Goal: Task Accomplishment & Management: Use online tool/utility

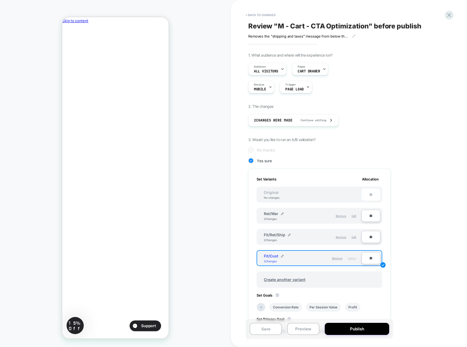
drag, startPoint x: 302, startPoint y: 201, endPoint x: 300, endPoint y: 194, distance: 7.2
click at [302, 200] on div "Original No changes **" at bounding box center [320, 195] width 126 height 16
click at [300, 194] on div "Original No changes **" at bounding box center [320, 195] width 126 height 16
click at [304, 210] on div "Ret/War 2 Changes Remove Edit" at bounding box center [310, 216] width 103 height 12
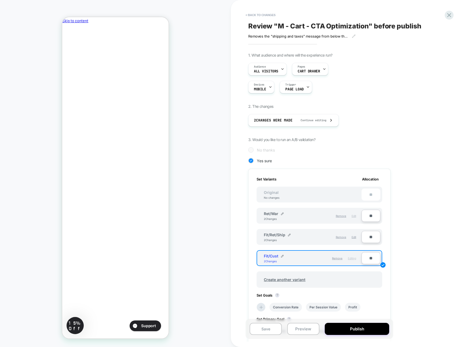
click at [354, 216] on span "Edit" at bounding box center [354, 215] width 5 height 3
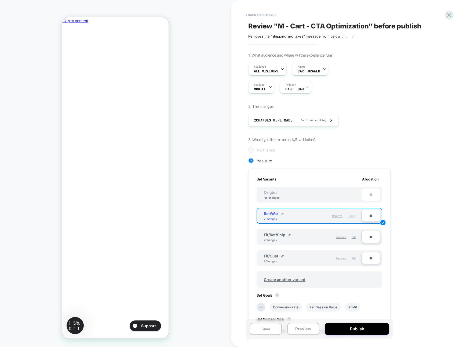
scroll to position [0, 0]
click at [354, 237] on span "Edit" at bounding box center [354, 237] width 5 height 3
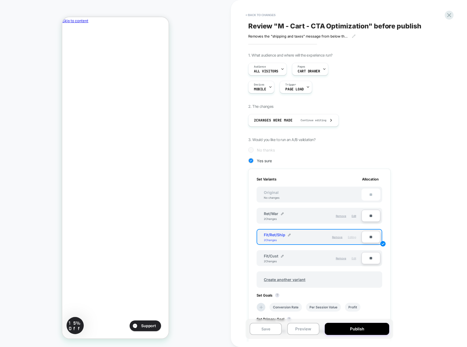
click at [355, 258] on span "Edit" at bounding box center [354, 258] width 5 height 3
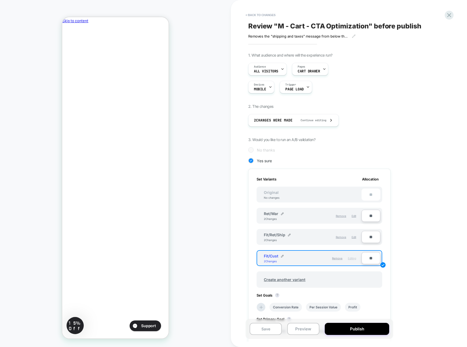
scroll to position [0, 92]
click at [369, 259] on input "**" at bounding box center [371, 258] width 19 height 12
type input "***"
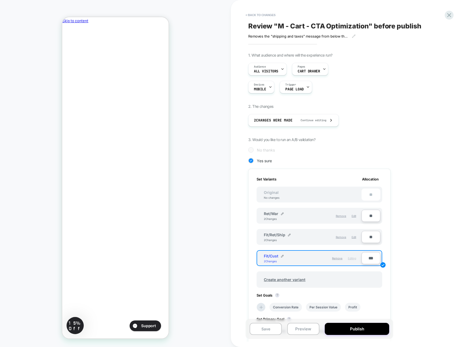
click at [368, 238] on input "**" at bounding box center [371, 237] width 19 height 12
type input "***"
click at [370, 217] on input "**" at bounding box center [371, 216] width 19 height 12
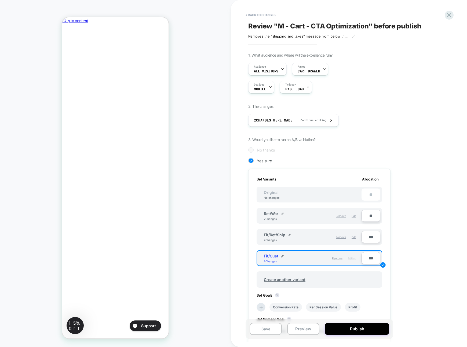
scroll to position [0, 0]
click at [370, 217] on input "**" at bounding box center [371, 216] width 19 height 12
type input "***"
type input "**"
click at [370, 217] on input "**" at bounding box center [371, 216] width 19 height 12
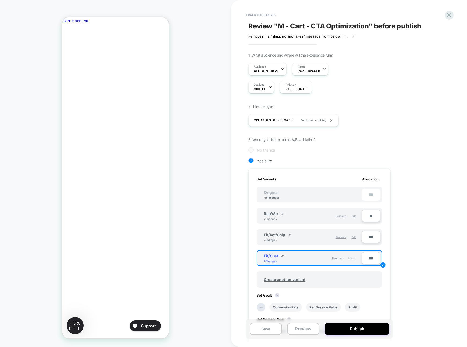
type input "***"
click at [394, 217] on div "1. What audience and where will the experience run? Audience All Visitors Pages…" at bounding box center [346, 228] width 196 height 350
click at [355, 236] on span "Edit" at bounding box center [354, 237] width 5 height 3
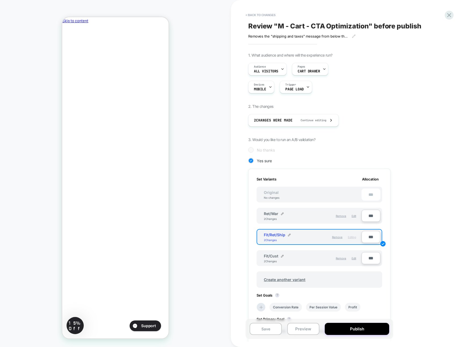
scroll to position [0, 0]
click at [354, 216] on span "Edit" at bounding box center [354, 215] width 5 height 3
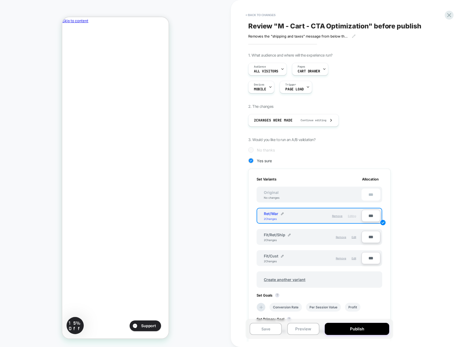
scroll to position [0, 92]
click at [354, 236] on span "Edit" at bounding box center [354, 237] width 5 height 3
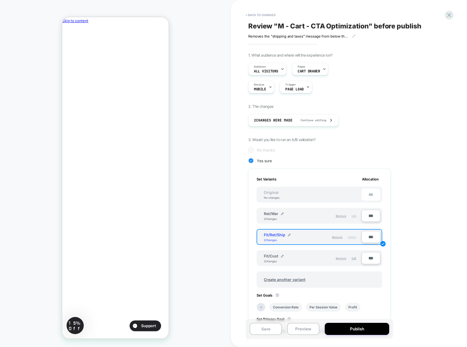
click at [354, 216] on span "Edit" at bounding box center [354, 215] width 5 height 3
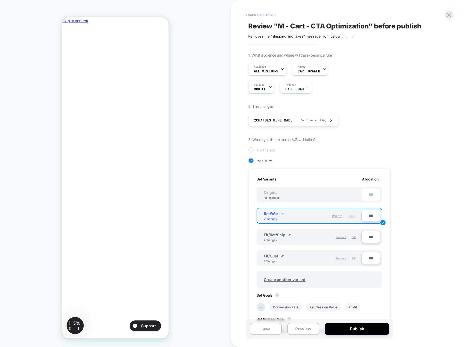
scroll to position [0, 0]
click at [258, 14] on button "< Back to changes" at bounding box center [260, 15] width 35 height 9
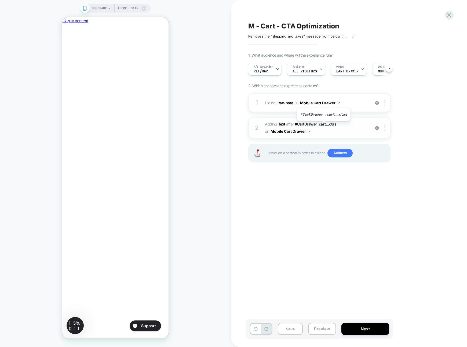
scroll to position [0, 92]
click at [379, 67] on span "Devices" at bounding box center [383, 67] width 10 height 4
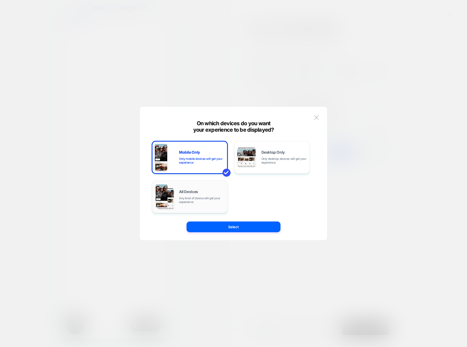
scroll to position [0, 0]
click at [204, 192] on div "All Devices Any kind of device will get your experience" at bounding box center [202, 197] width 46 height 14
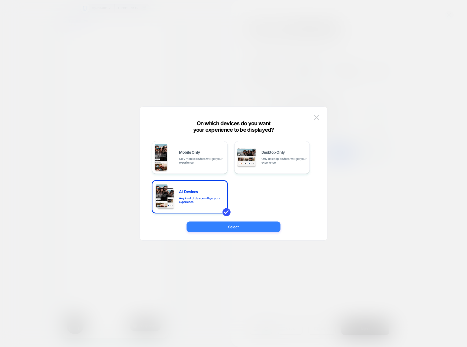
click at [219, 225] on button "Select" at bounding box center [234, 227] width 94 height 11
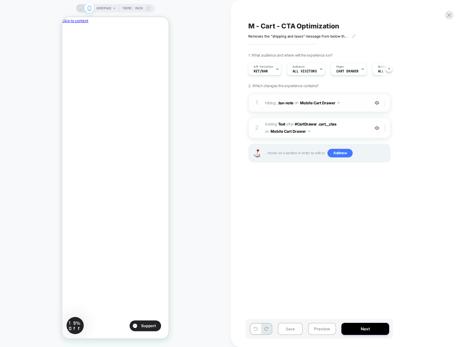
click at [385, 101] on img at bounding box center [384, 103] width 1 height 6
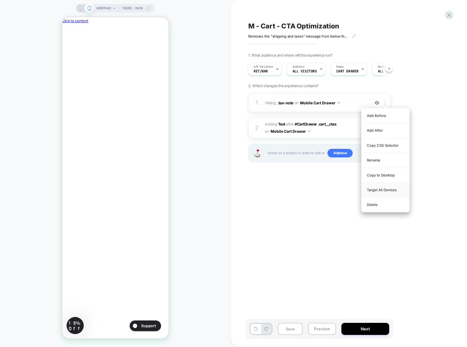
scroll to position [0, 92]
drag, startPoint x: 376, startPoint y: 176, endPoint x: 375, endPoint y: 189, distance: 13.8
click at [375, 189] on div "Add Before Add After Copy CSS Selector Rename Copy to Desktop Target All Device…" at bounding box center [386, 160] width 48 height 104
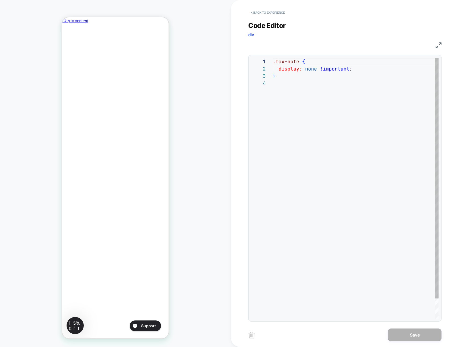
scroll to position [22, 0]
click at [276, 14] on button "< Back to experience" at bounding box center [267, 12] width 39 height 9
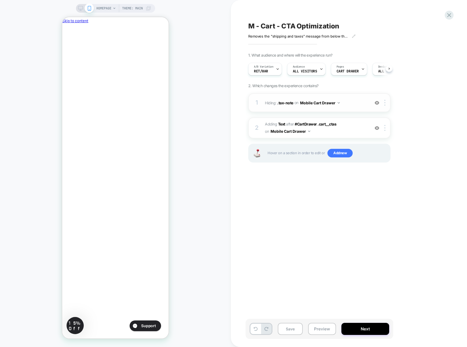
scroll to position [0, 0]
click at [384, 101] on div at bounding box center [385, 103] width 9 height 6
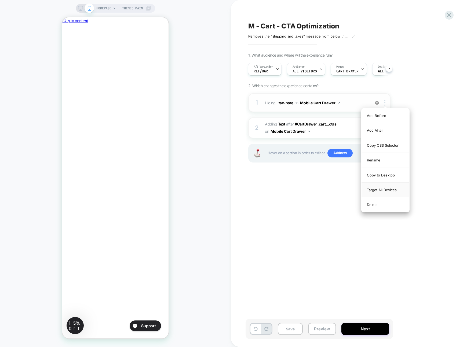
scroll to position [0, 0]
click at [375, 192] on div "Target All Devices" at bounding box center [386, 190] width 48 height 15
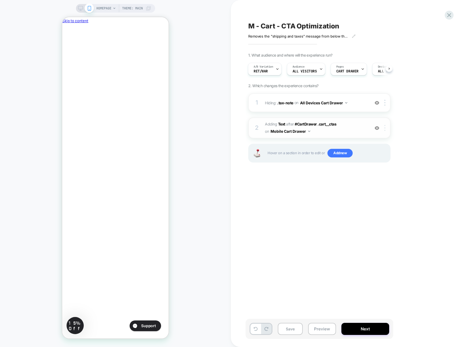
click at [387, 126] on div at bounding box center [385, 128] width 9 height 6
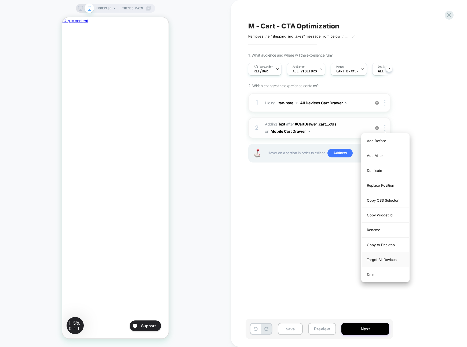
click at [380, 262] on div "Target All Devices" at bounding box center [386, 260] width 48 height 15
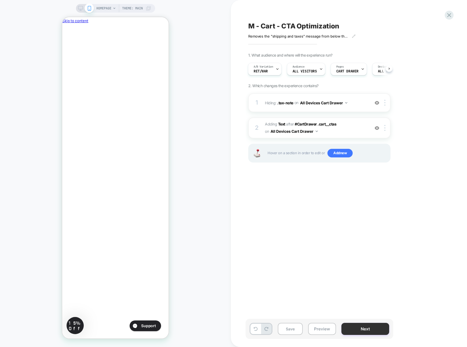
scroll to position [0, 92]
click at [368, 262] on button "Next" at bounding box center [365, 329] width 48 height 12
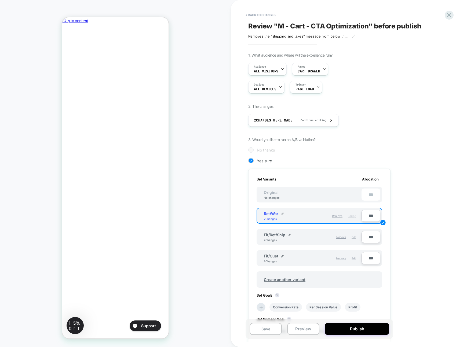
click at [354, 239] on div "Edit" at bounding box center [354, 237] width 5 height 9
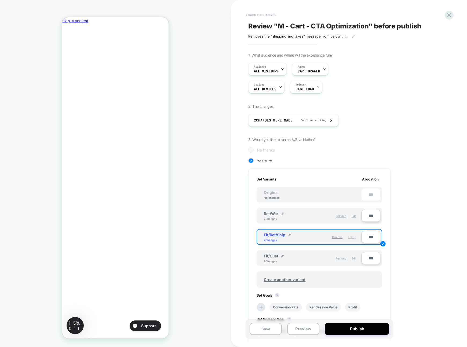
click at [257, 16] on button "< Back to changes" at bounding box center [260, 15] width 35 height 9
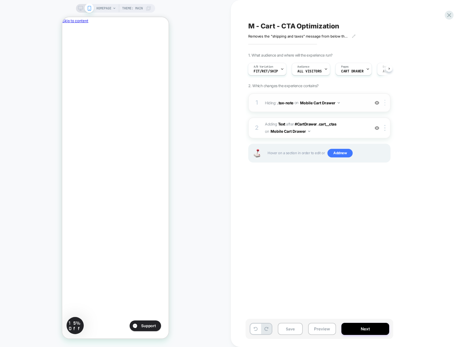
scroll to position [0, 0]
click at [385, 102] on img at bounding box center [384, 103] width 1 height 6
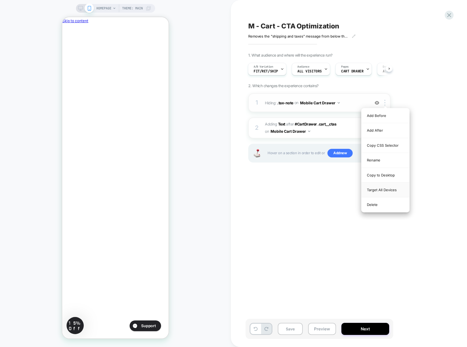
click at [377, 191] on div "Target All Devices" at bounding box center [386, 190] width 48 height 15
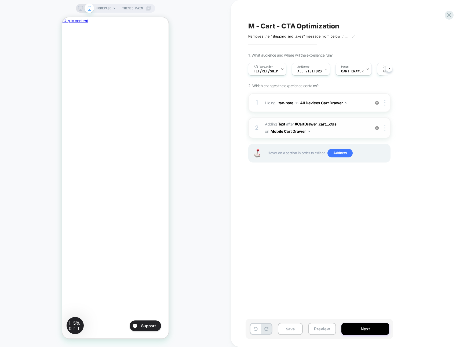
click at [385, 131] on div at bounding box center [385, 128] width 9 height 6
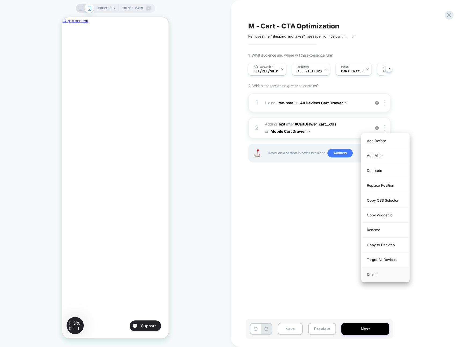
click at [382, 261] on div "Target All Devices" at bounding box center [386, 260] width 48 height 15
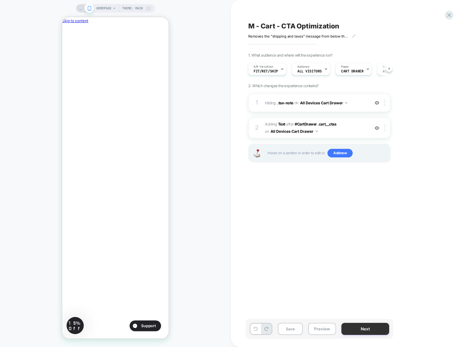
click at [371, 262] on button "Next" at bounding box center [365, 329] width 48 height 12
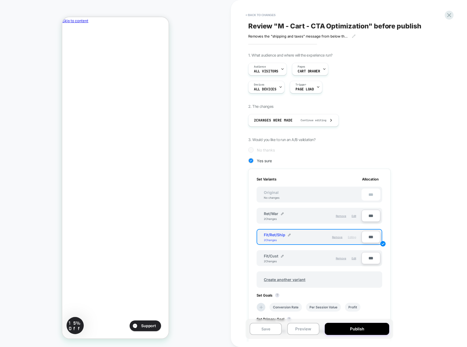
scroll to position [0, 92]
click at [355, 258] on span "Edit" at bounding box center [354, 258] width 5 height 3
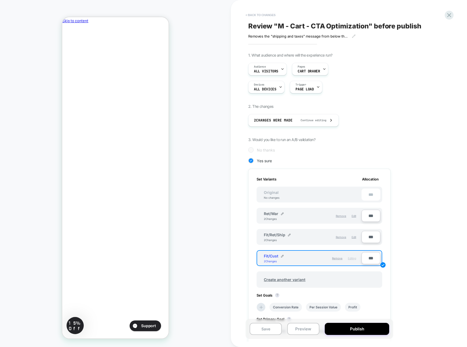
click at [267, 14] on button "< Back to changes" at bounding box center [260, 15] width 35 height 9
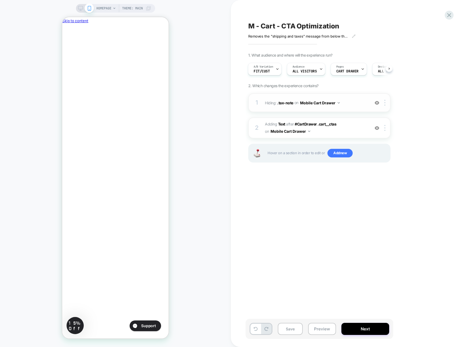
scroll to position [0, 0]
click at [384, 103] on div at bounding box center [385, 103] width 9 height 6
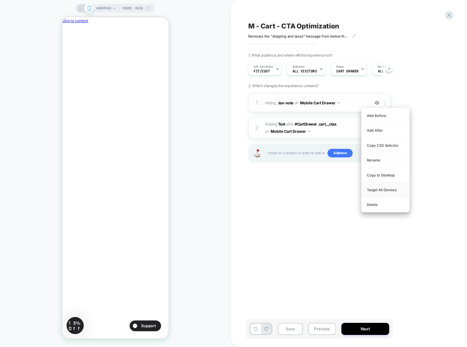
drag, startPoint x: 376, startPoint y: 189, endPoint x: 378, endPoint y: 174, distance: 15.2
click at [376, 189] on div "Target All Devices" at bounding box center [386, 190] width 48 height 15
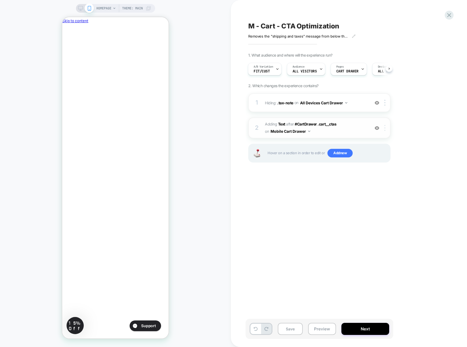
click at [385, 127] on div at bounding box center [385, 128] width 9 height 6
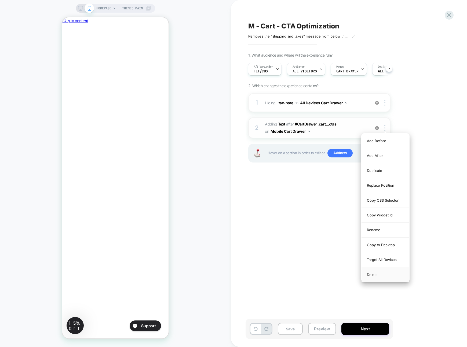
click at [380, 258] on div "Target All Devices" at bounding box center [386, 260] width 48 height 15
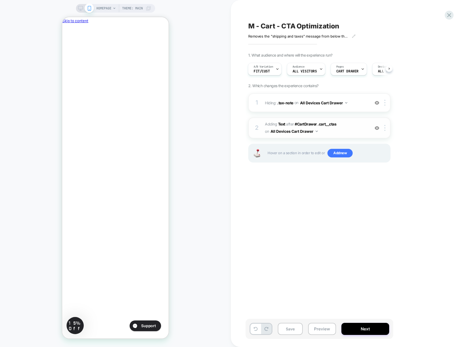
scroll to position [0, 92]
click at [79, 9] on icon at bounding box center [80, 8] width 5 height 5
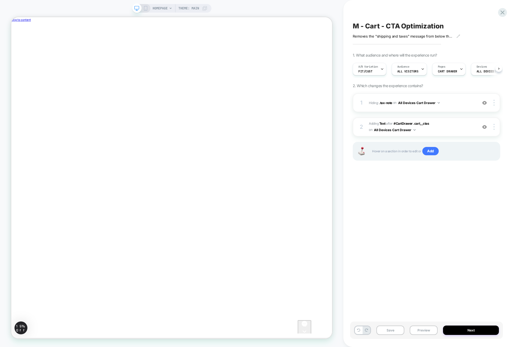
scroll to position [0, 0]
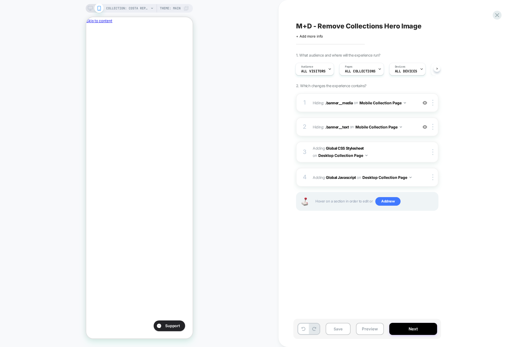
scroll to position [0, 92]
click at [91, 8] on icon at bounding box center [90, 8] width 5 height 5
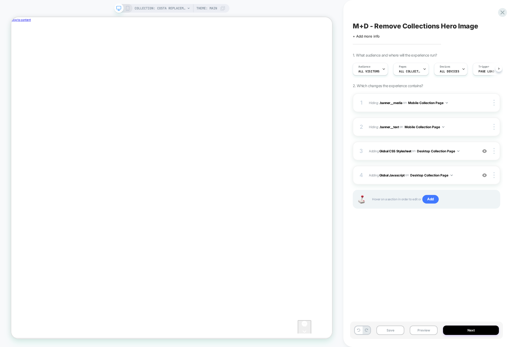
scroll to position [0, 0]
click at [464, 173] on span "Adding Global Javascript on Desktop Collection Page" at bounding box center [422, 175] width 106 height 7
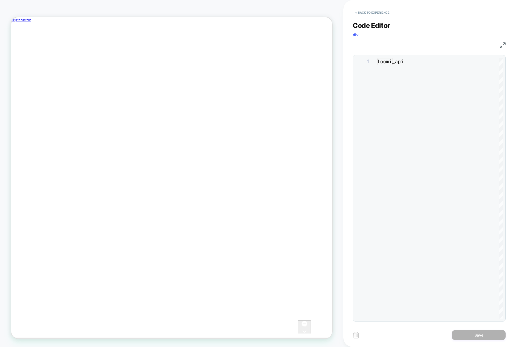
scroll to position [72, 0]
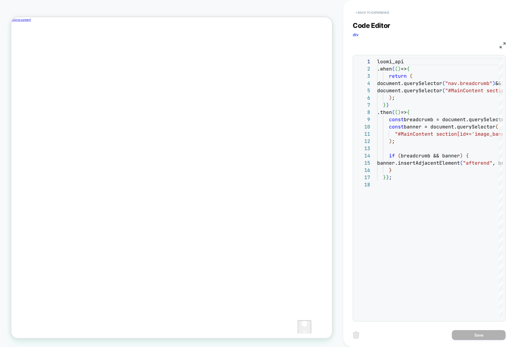
click at [359, 12] on button "< Back to experience" at bounding box center [371, 12] width 39 height 9
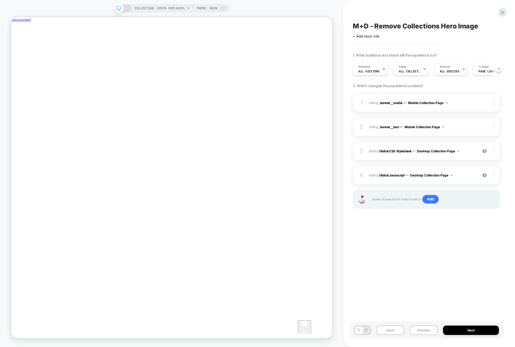
scroll to position [0, 0]
click at [464, 155] on div "3 Adding Global CSS Stylesheet on Desktop Collection Page Add Before Add After …" at bounding box center [425, 151] width 147 height 19
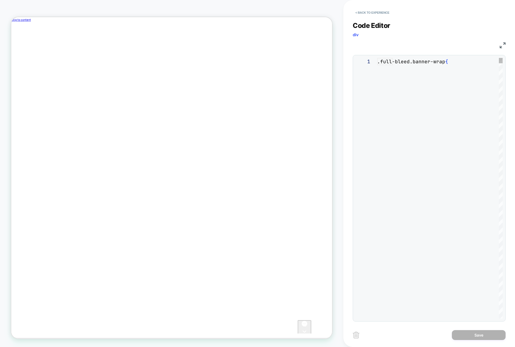
scroll to position [72, 0]
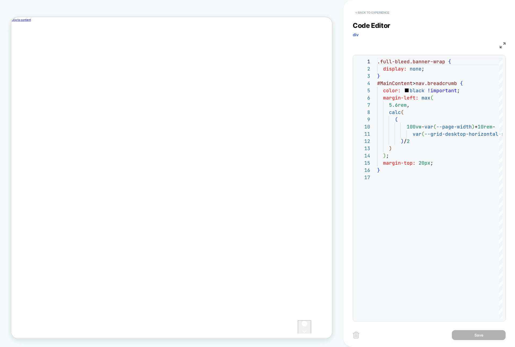
click at [372, 12] on button "< Back to experience" at bounding box center [371, 12] width 39 height 9
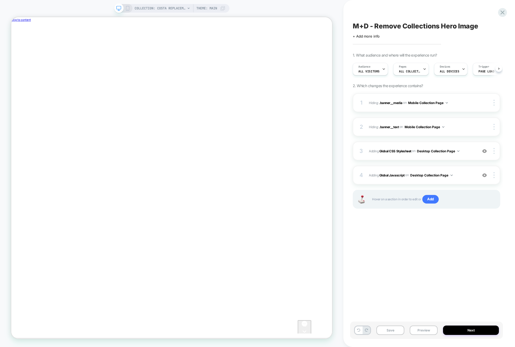
scroll to position [0, 0]
click at [464, 12] on icon at bounding box center [502, 12] width 7 height 7
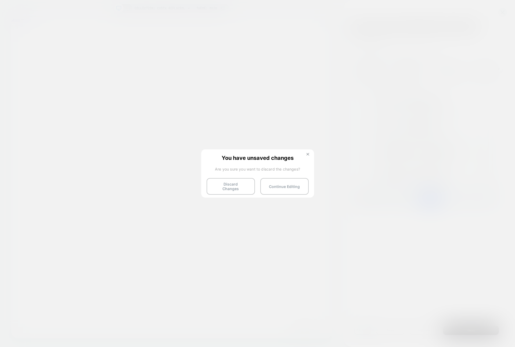
click at [308, 154] on img at bounding box center [307, 154] width 3 height 3
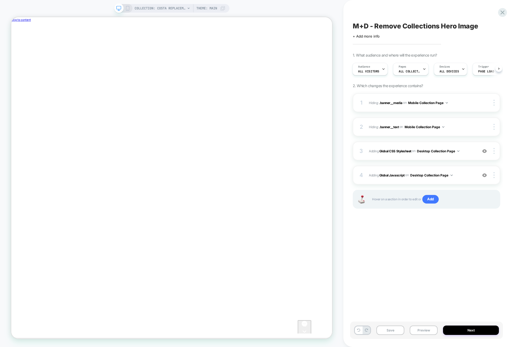
click at [464, 262] on div "Save Preview Next" at bounding box center [426, 330] width 153 height 17
click at [464, 262] on button "Next" at bounding box center [471, 330] width 56 height 9
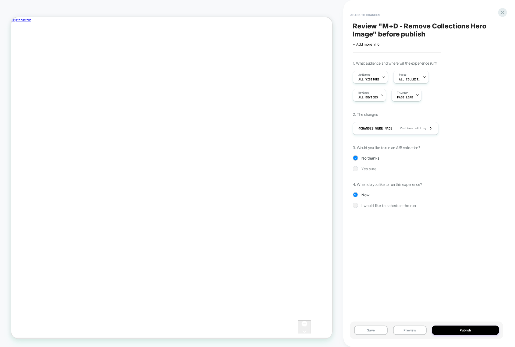
click at [354, 171] on div at bounding box center [354, 168] width 5 height 5
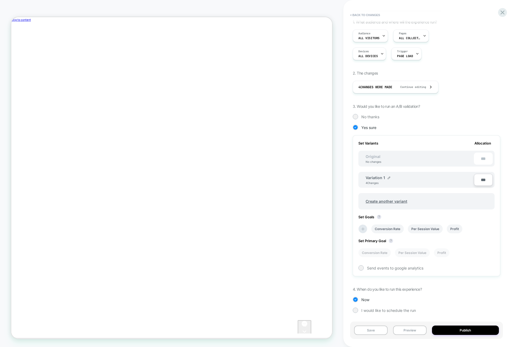
scroll to position [42, 0]
click at [389, 199] on span "Create another variant" at bounding box center [386, 200] width 52 height 13
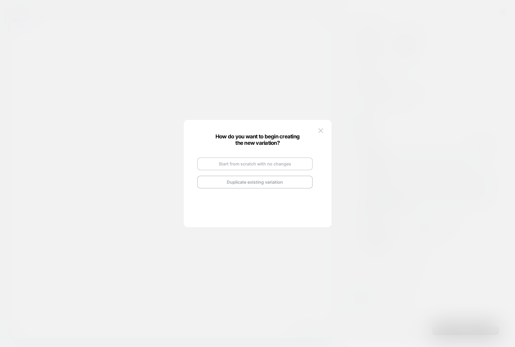
click at [212, 161] on button "Start from scratch with no changes" at bounding box center [254, 164] width 115 height 13
click at [211, 173] on button "Go and Edit the New Variation" at bounding box center [254, 174] width 115 height 13
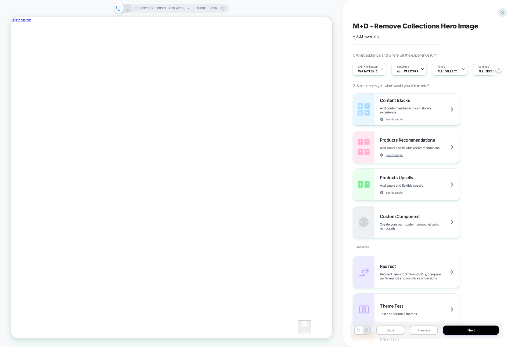
scroll to position [0, 59]
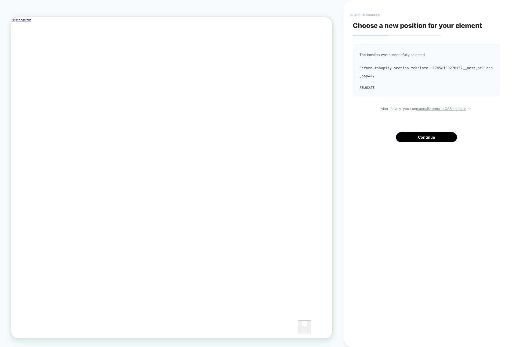
click at [365, 14] on button "< Back to changes" at bounding box center [364, 15] width 35 height 9
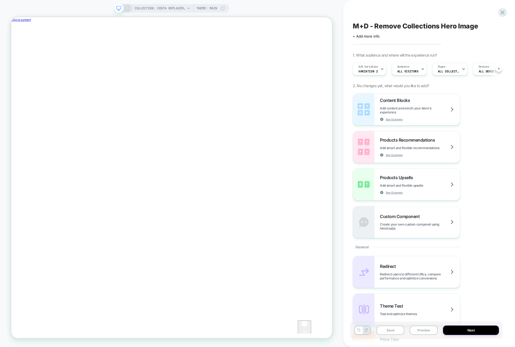
scroll to position [0, 0]
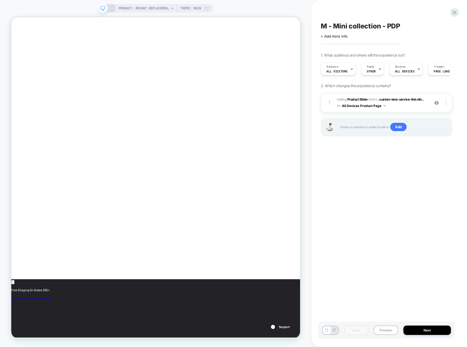
click at [112, 8] on icon at bounding box center [111, 8] width 5 height 5
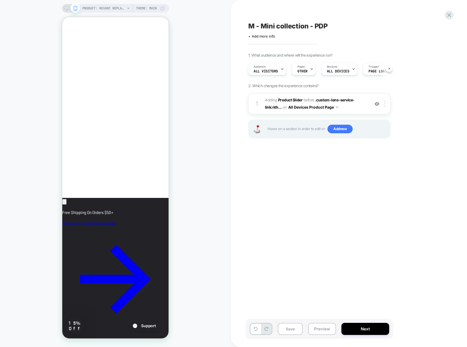
scroll to position [0, 92]
click at [361, 109] on span "#_loomi_addon_1757444391192 Adding Product Slider BEFORE .custom-lens-service-l…" at bounding box center [316, 104] width 102 height 14
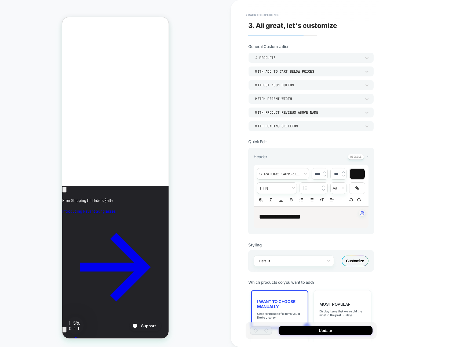
scroll to position [0, 0]
click at [370, 155] on div "**********" at bounding box center [311, 191] width 126 height 87
click at [369, 156] on div "**********" at bounding box center [311, 191] width 126 height 87
click at [368, 156] on span "-" at bounding box center [368, 156] width 2 height 5
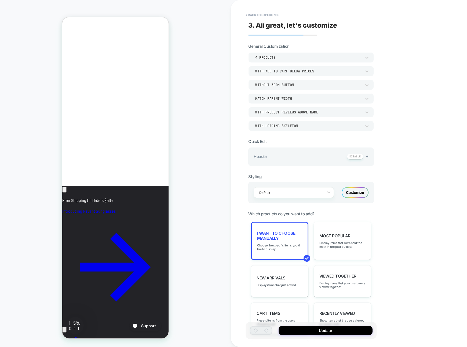
click at [357, 190] on div "Customize" at bounding box center [355, 192] width 27 height 11
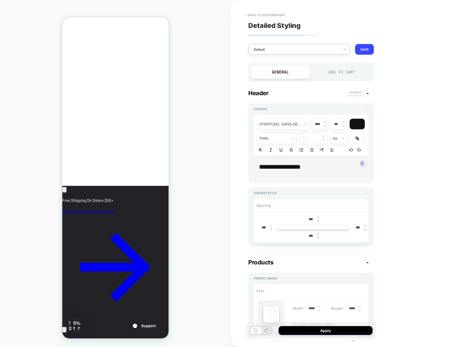
drag, startPoint x: 369, startPoint y: 48, endPoint x: 335, endPoint y: 48, distance: 34.4
click at [335, 48] on div "Default RENAME SAVE" at bounding box center [311, 49] width 126 height 11
click at [335, 48] on div at bounding box center [295, 49] width 83 height 5
click at [262, 12] on button "< Back to customization" at bounding box center [265, 15] width 44 height 9
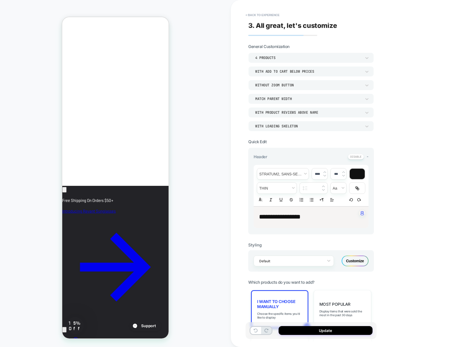
scroll to position [0, 0]
click at [283, 54] on div "4 Products" at bounding box center [311, 58] width 126 height 10
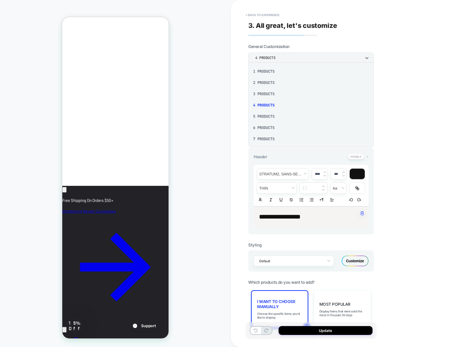
click at [284, 56] on div at bounding box center [233, 173] width 467 height 347
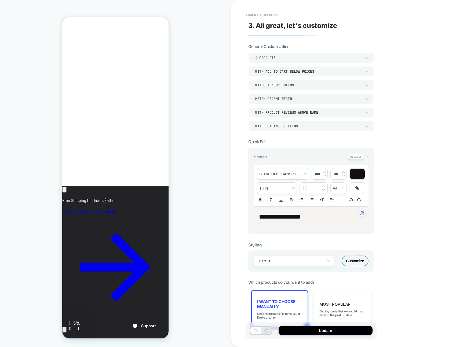
click at [279, 70] on div "With add to cart below prices" at bounding box center [308, 71] width 106 height 5
click at [279, 70] on div at bounding box center [233, 173] width 467 height 347
click at [368, 156] on span "-" at bounding box center [368, 156] width 2 height 5
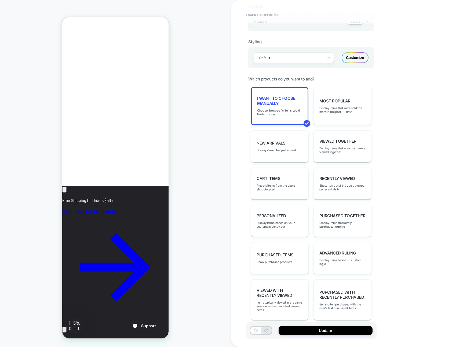
scroll to position [119, 0]
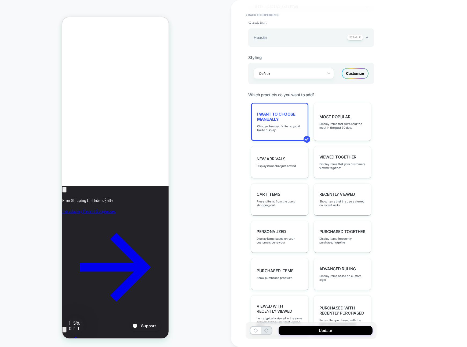
click at [270, 115] on span "I want to choose manually" at bounding box center [279, 117] width 45 height 10
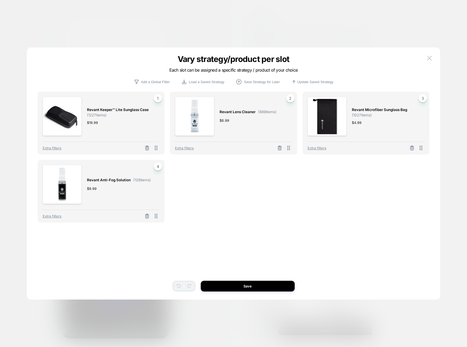
scroll to position [0, 92]
click at [157, 149] on icon at bounding box center [156, 148] width 7 height 7
click at [268, 262] on div "Revant Keeper™ Lite Sunglass Case ( 1227 items) $ 19.99 1 Extra filters Revant …" at bounding box center [234, 181] width 392 height 225
click at [267, 262] on button "Save" at bounding box center [248, 286] width 94 height 11
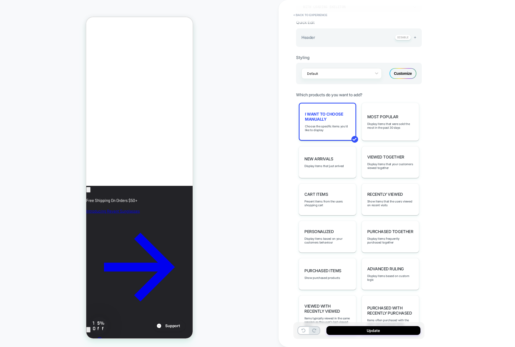
scroll to position [0, 0]
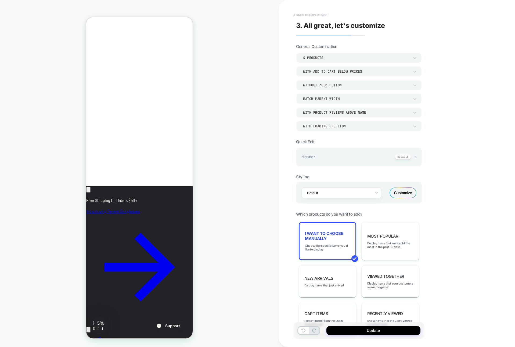
click at [307, 12] on button "< Back to experience" at bounding box center [309, 15] width 39 height 9
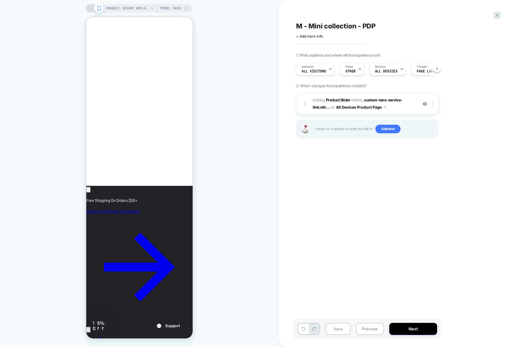
scroll to position [0, 0]
click at [300, 26] on span "M - Mini collection - PDP" at bounding box center [335, 26] width 79 height 8
click at [302, 27] on textarea "**********" at bounding box center [356, 26] width 121 height 8
type textarea "**********"
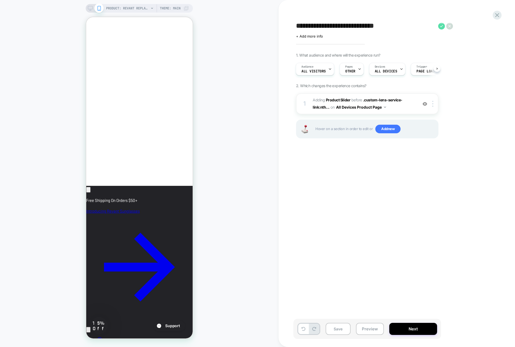
click at [441, 27] on icon at bounding box center [441, 26] width 7 height 7
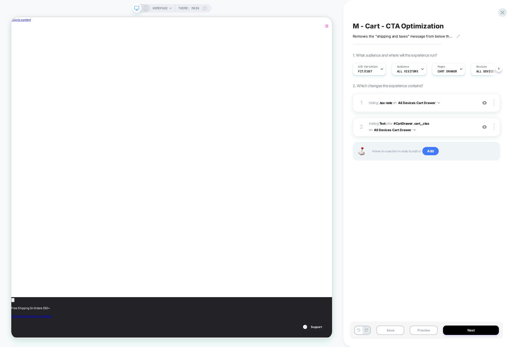
click at [19, 50] on icon "Close" at bounding box center [16, 51] width 3 height 3
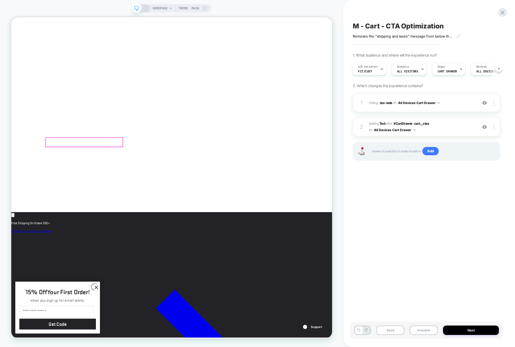
scroll to position [145, 0]
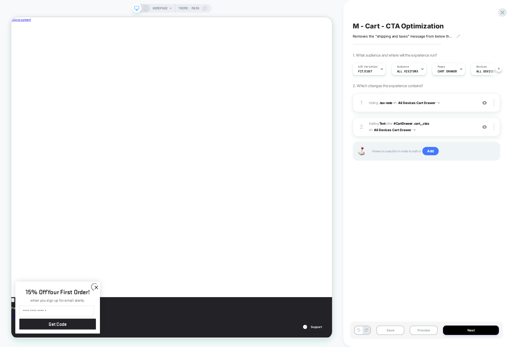
scroll to position [0, 180]
click at [453, 70] on span "CART DRAWER" at bounding box center [446, 72] width 19 height 4
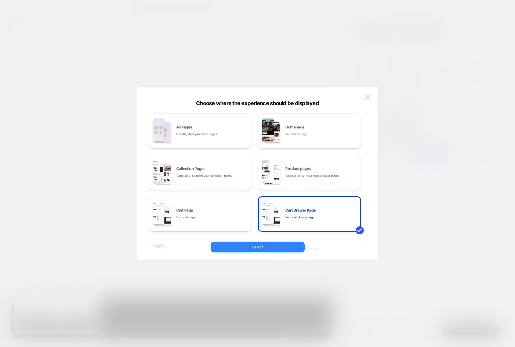
scroll to position [0, 0]
click at [369, 94] on button at bounding box center [367, 97] width 8 height 8
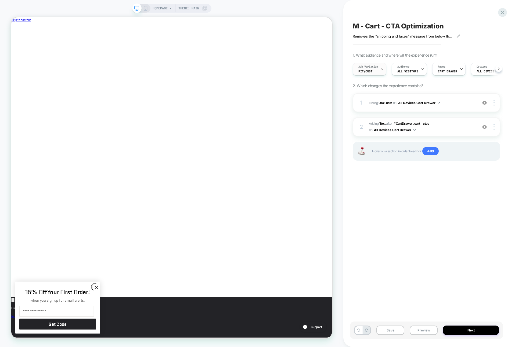
click at [381, 69] on icon at bounding box center [381, 68] width 3 height 3
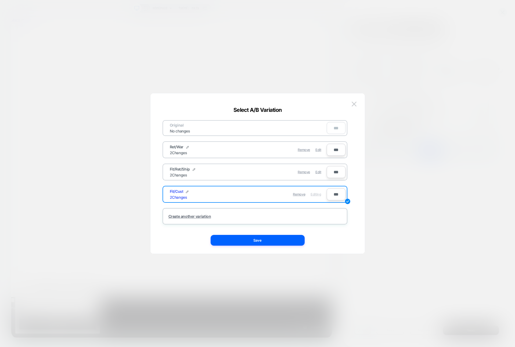
scroll to position [0, 180]
click at [372, 73] on div at bounding box center [257, 173] width 515 height 347
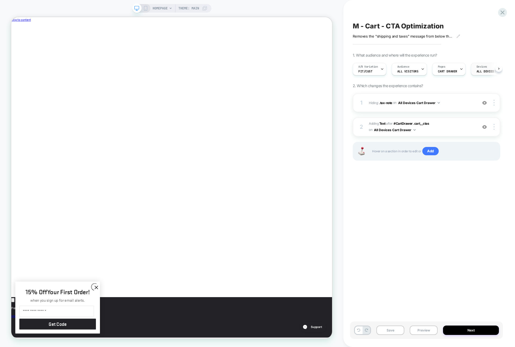
scroll to position [0, 56]
click at [465, 70] on span "Page Load" at bounding box center [467, 72] width 16 height 4
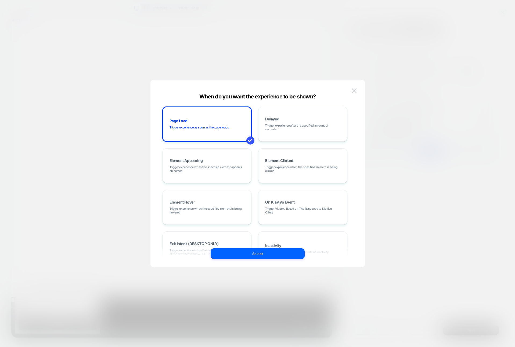
scroll to position [0, 0]
click at [465, 69] on div at bounding box center [257, 173] width 515 height 347
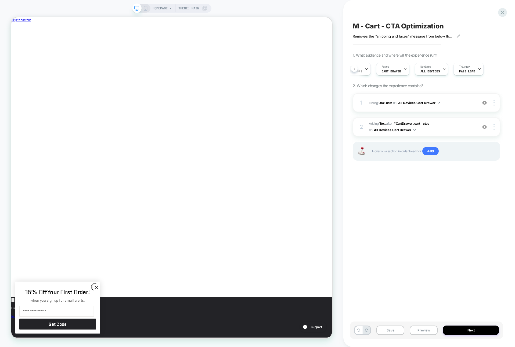
scroll to position [0, 180]
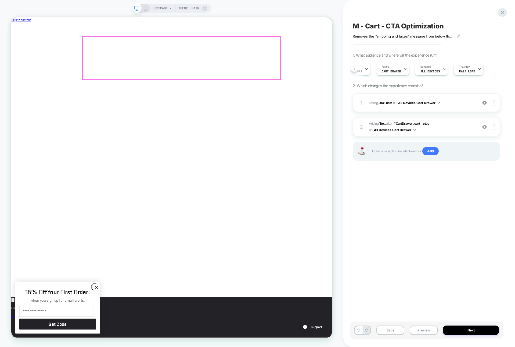
scroll to position [0, 0]
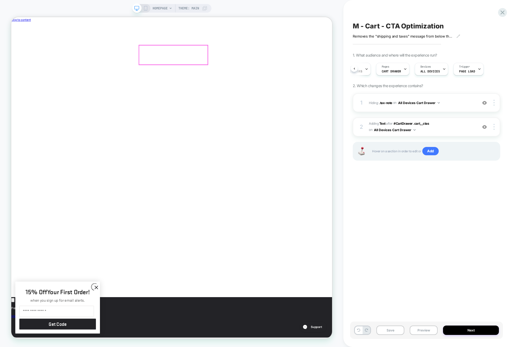
type input "******"
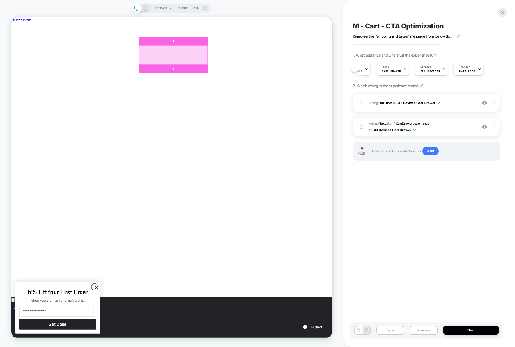
drag, startPoint x: 270, startPoint y: 70, endPoint x: 261, endPoint y: 70, distance: 8.6
click at [261, 70] on div at bounding box center [227, 68] width 92 height 26
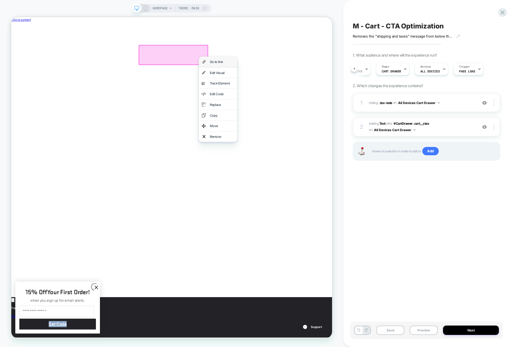
scroll to position [0, 180]
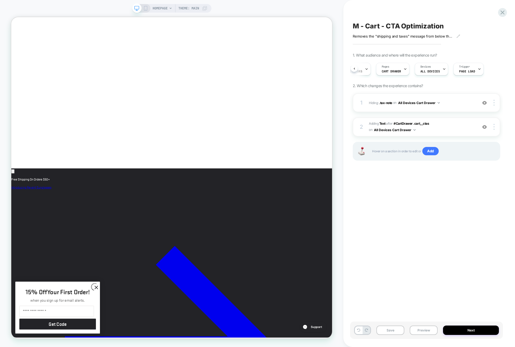
scroll to position [192, 0]
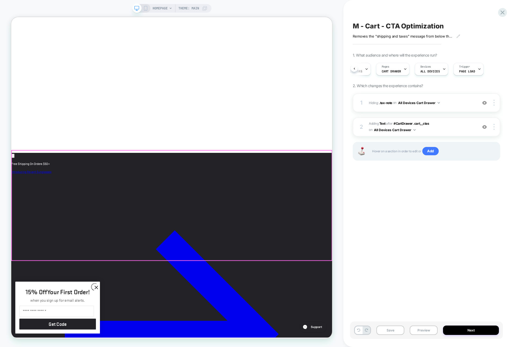
click at [90, 243] on div at bounding box center [225, 268] width 427 height 147
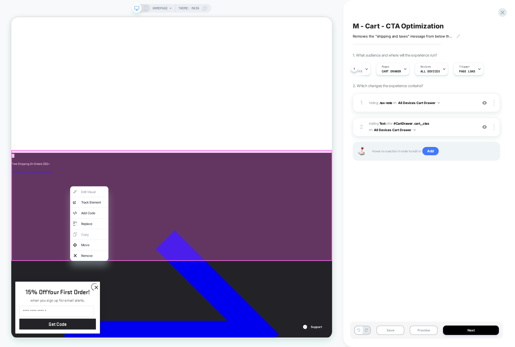
click at [86, 241] on div at bounding box center [225, 269] width 428 height 148
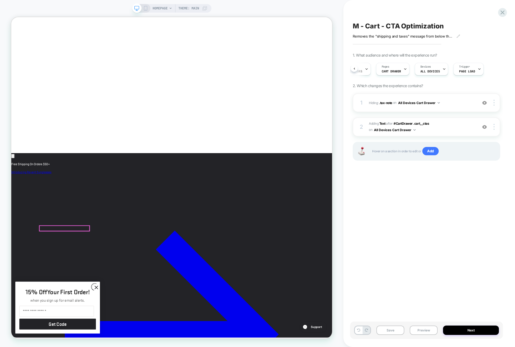
scroll to position [191, 0]
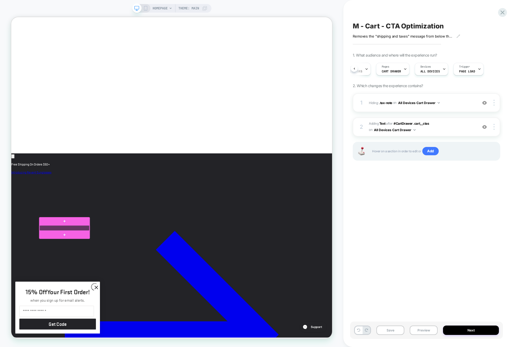
scroll to position [0, 180]
click at [71, 299] on div at bounding box center [82, 298] width 67 height 7
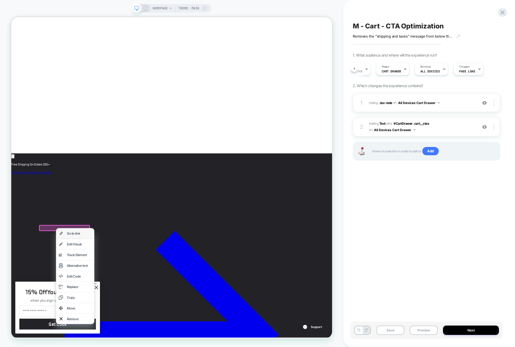
click at [84, 303] on div "Go to link" at bounding box center [96, 306] width 51 height 14
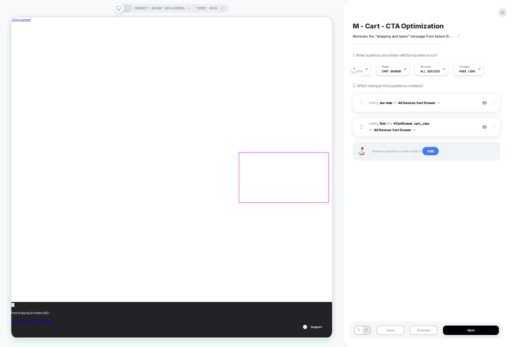
scroll to position [0, 0]
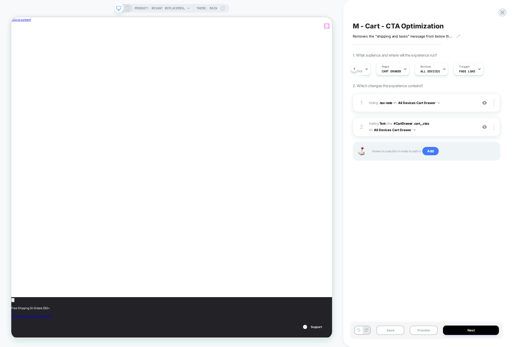
click at [13, 49] on icon "Close" at bounding box center [13, 49] width 0 height 0
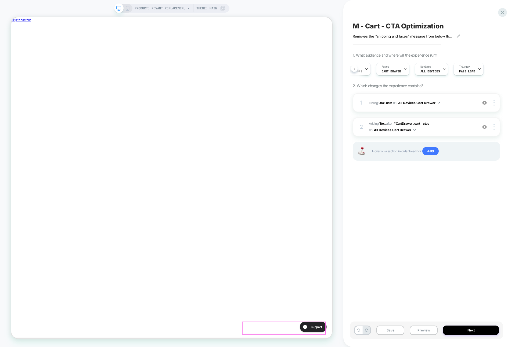
scroll to position [0, 0]
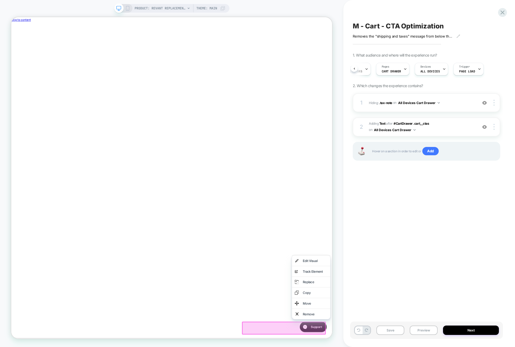
click at [414, 343] on div "Edit Visual" at bounding box center [416, 342] width 33 height 6
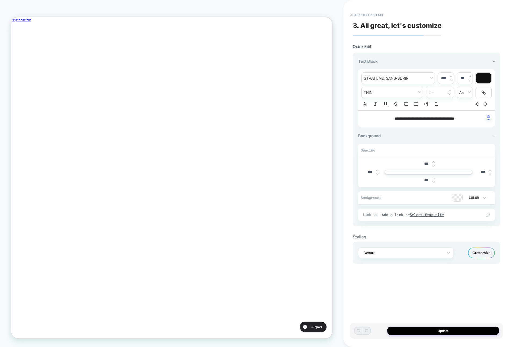
click at [480, 249] on div "Customize" at bounding box center [481, 253] width 27 height 11
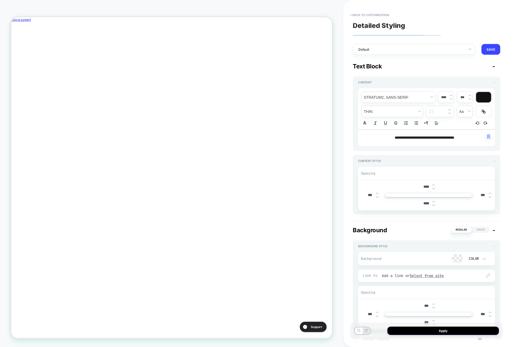
scroll to position [0, 180]
click at [424, 188] on input "****" at bounding box center [426, 187] width 12 height 5
type input "***"
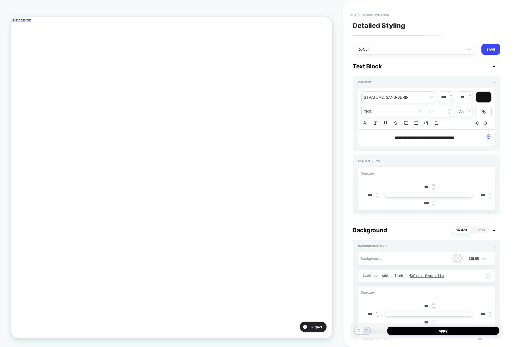
click at [425, 205] on input "****" at bounding box center [426, 203] width 12 height 5
type input "***"
click at [456, 205] on div "***" at bounding box center [428, 203] width 133 height 11
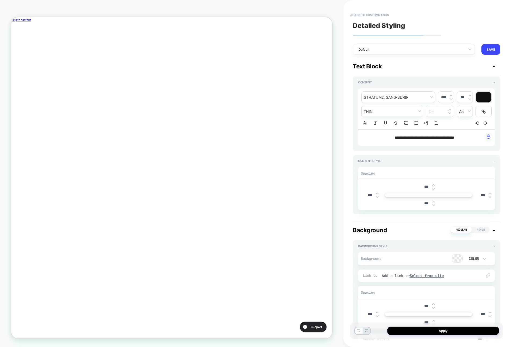
scroll to position [0, 0]
click at [478, 330] on button "Apply" at bounding box center [442, 331] width 111 height 8
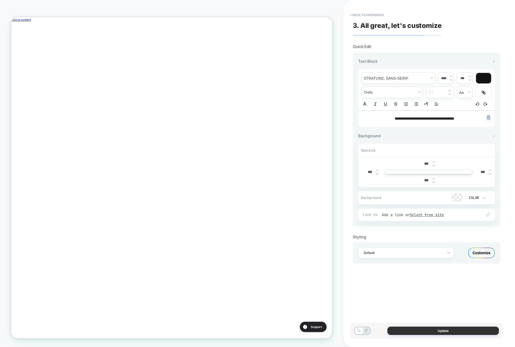
click at [477, 330] on button "Update" at bounding box center [442, 331] width 111 height 8
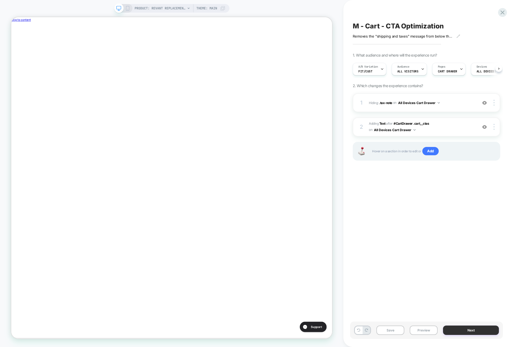
scroll to position [0, 0]
click at [474, 331] on button "Next" at bounding box center [471, 330] width 56 height 9
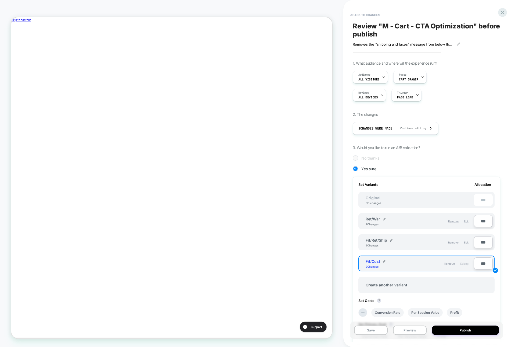
scroll to position [0, 180]
click at [467, 243] on span "Edit" at bounding box center [466, 242] width 5 height 3
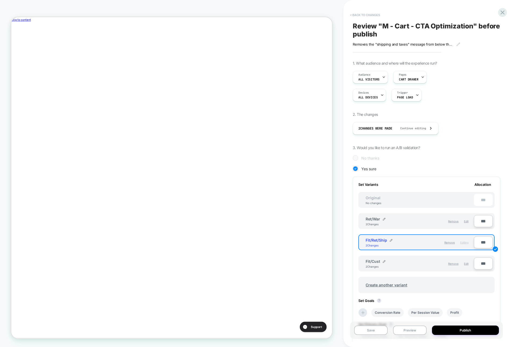
click at [372, 17] on button "< Back to changes" at bounding box center [364, 15] width 35 height 9
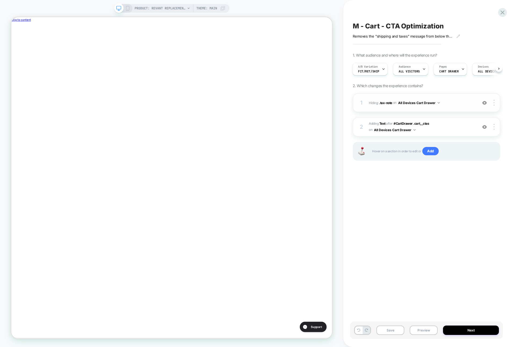
scroll to position [0, 0]
click at [454, 124] on span "#_loomi_addon_1757692077262 Adding Text AFTER #CartDrawer .cart__ctas #CartDraw…" at bounding box center [422, 127] width 106 height 13
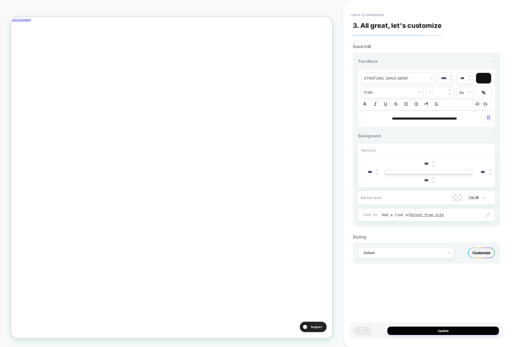
click at [483, 257] on div "Customize" at bounding box center [481, 253] width 27 height 11
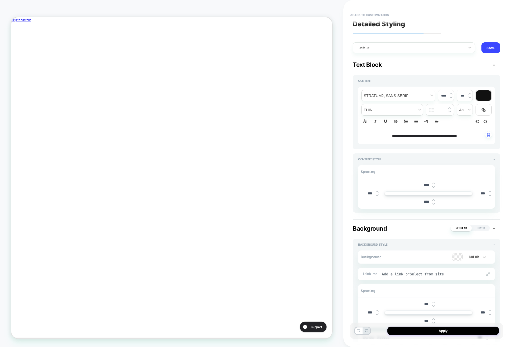
scroll to position [58, 0]
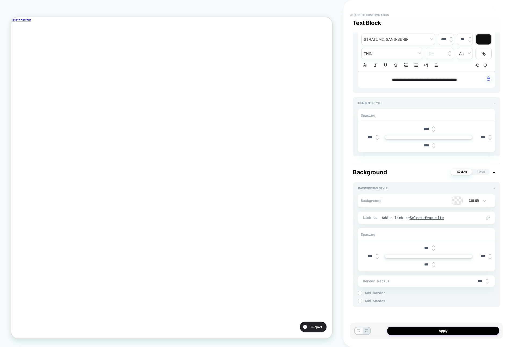
click at [424, 128] on input "****" at bounding box center [426, 129] width 12 height 5
type input "***"
click at [423, 146] on input "****" at bounding box center [426, 145] width 12 height 5
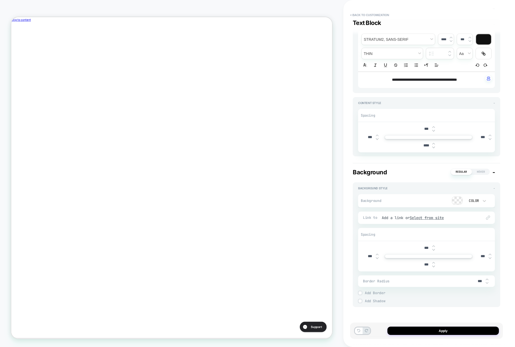
scroll to position [0, 180]
click at [423, 146] on input "****" at bounding box center [426, 145] width 12 height 5
click at [423, 146] on input "***" at bounding box center [426, 145] width 12 height 5
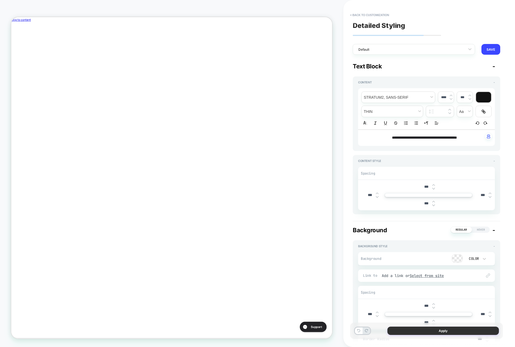
type input "***"
click at [421, 332] on button "Apply" at bounding box center [442, 331] width 111 height 8
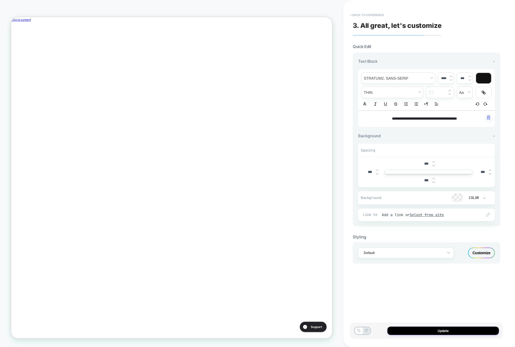
click at [364, 15] on button "< Back to experience" at bounding box center [366, 15] width 39 height 9
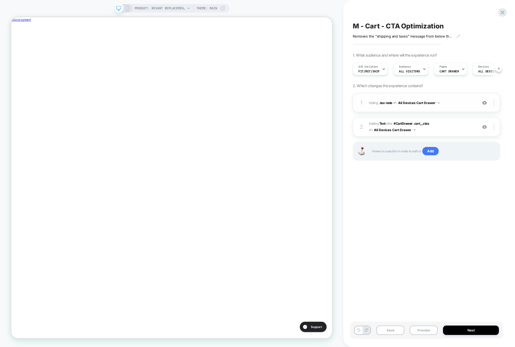
scroll to position [0, 0]
click at [459, 328] on button "Next" at bounding box center [471, 330] width 56 height 9
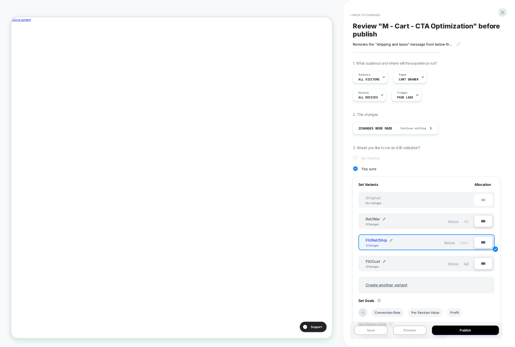
click at [467, 220] on span "Edit" at bounding box center [466, 221] width 5 height 3
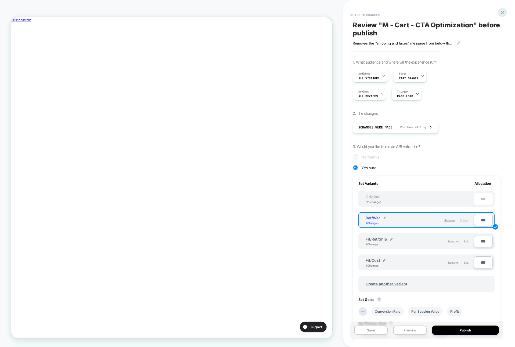
scroll to position [0, 180]
click at [371, 13] on button "< Back to changes" at bounding box center [364, 15] width 35 height 9
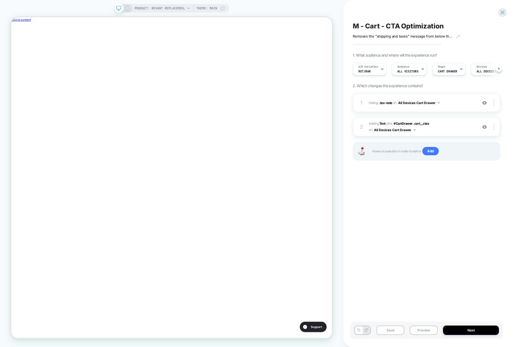
scroll to position [0, 0]
click at [461, 128] on span "#_loomi_addon_1757692077262 Adding Text AFTER #CartDrawer .cart__ctas #CartDraw…" at bounding box center [422, 127] width 106 height 13
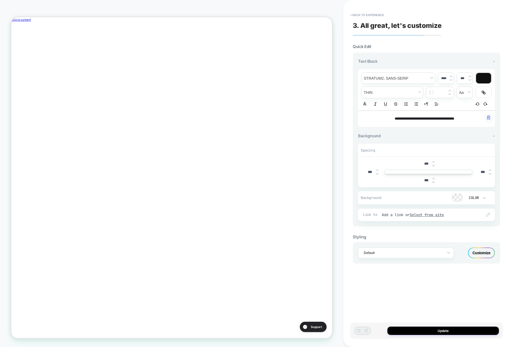
click at [482, 249] on div "Customize" at bounding box center [481, 253] width 27 height 11
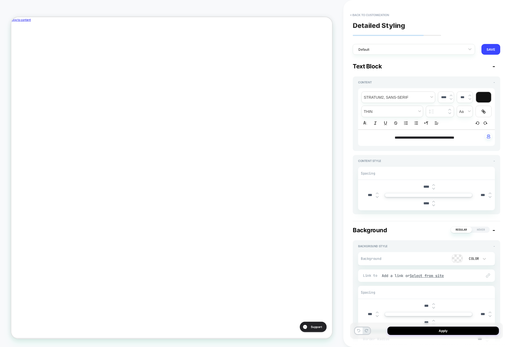
click at [425, 186] on input "****" at bounding box center [426, 187] width 12 height 5
type input "***"
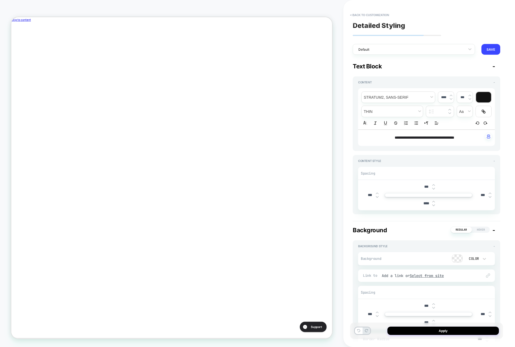
click at [426, 207] on div "****" at bounding box center [428, 203] width 17 height 11
click at [426, 205] on input "****" at bounding box center [426, 203] width 12 height 5
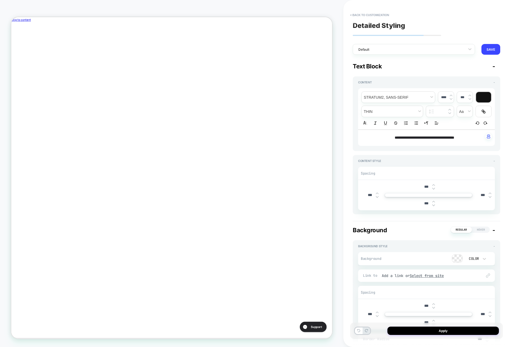
scroll to position [3, 0]
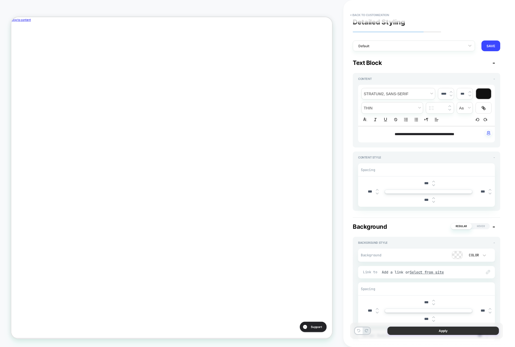
type input "***"
click at [433, 330] on button "Apply" at bounding box center [442, 331] width 111 height 8
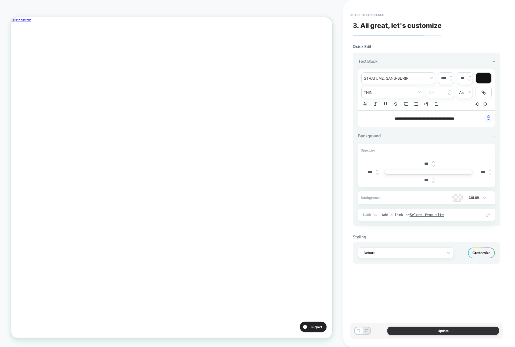
click at [442, 331] on button "Update" at bounding box center [442, 331] width 111 height 8
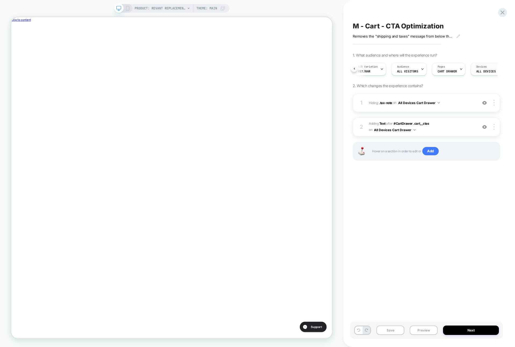
scroll to position [0, 56]
click at [464, 70] on span "Page Load" at bounding box center [467, 72] width 16 height 4
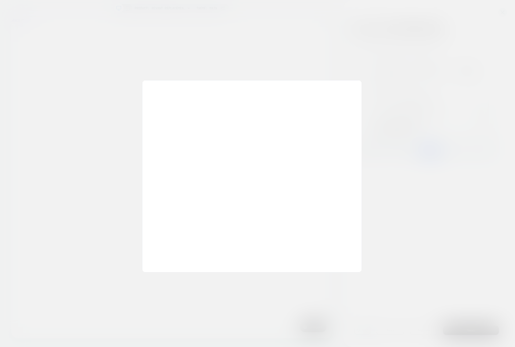
scroll to position [0, 0]
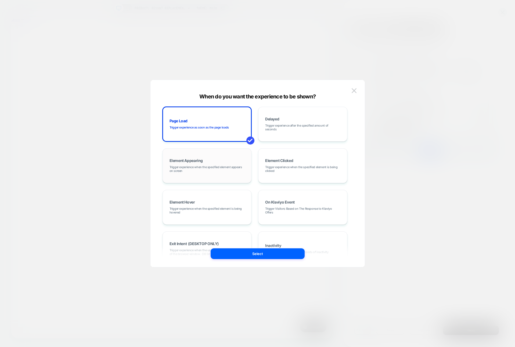
click at [205, 170] on span "Trigger experience when the specified element appears on screen" at bounding box center [206, 169] width 75 height 8
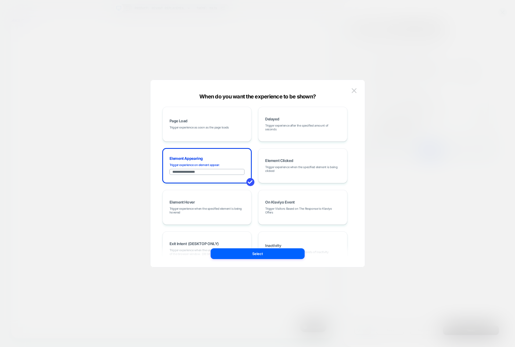
scroll to position [0, 180]
click at [181, 172] on input "**********" at bounding box center [206, 172] width 75 height 6
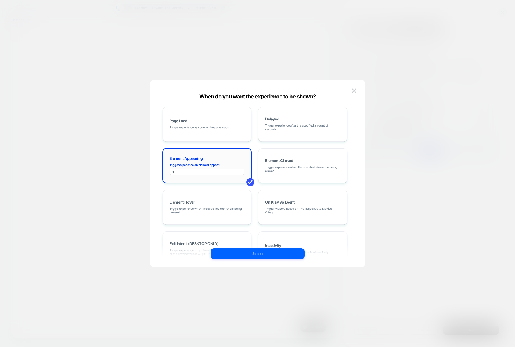
paste input "**********"
type input "**********"
click at [239, 257] on button "Select" at bounding box center [257, 254] width 94 height 11
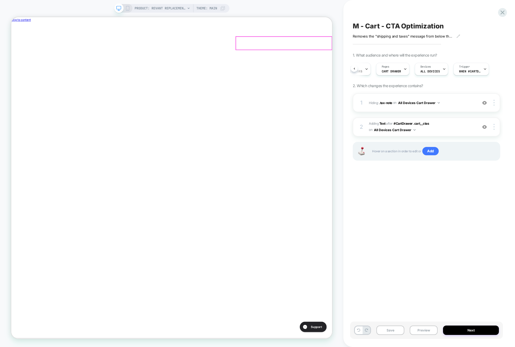
scroll to position [0, 180]
click at [19, 50] on icon "Close" at bounding box center [16, 51] width 3 height 3
click at [453, 332] on button "Next" at bounding box center [471, 330] width 56 height 9
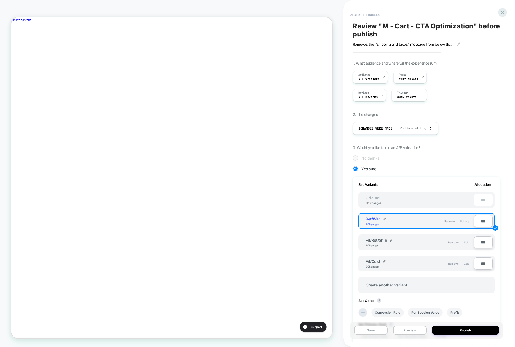
scroll to position [0, 0]
click at [465, 242] on span "Edit" at bounding box center [466, 242] width 5 height 3
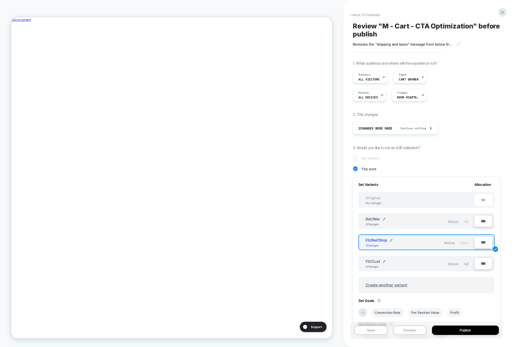
click at [466, 221] on span "Edit" at bounding box center [466, 221] width 5 height 3
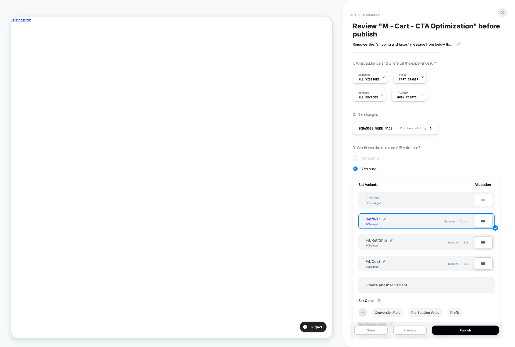
click at [467, 262] on span "Edit" at bounding box center [466, 263] width 5 height 3
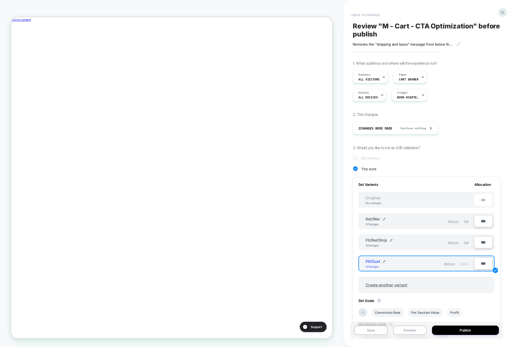
scroll to position [0, 180]
click at [366, 16] on button "< Back to changes" at bounding box center [364, 15] width 35 height 9
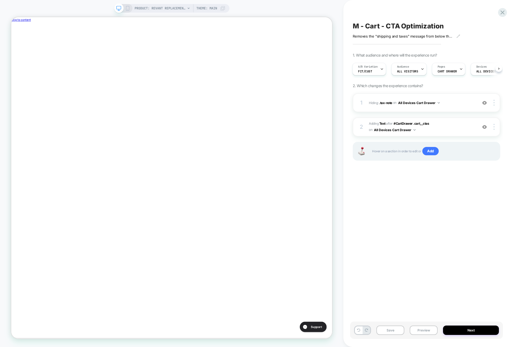
scroll to position [0, 63]
click at [468, 332] on button "Next" at bounding box center [471, 330] width 56 height 9
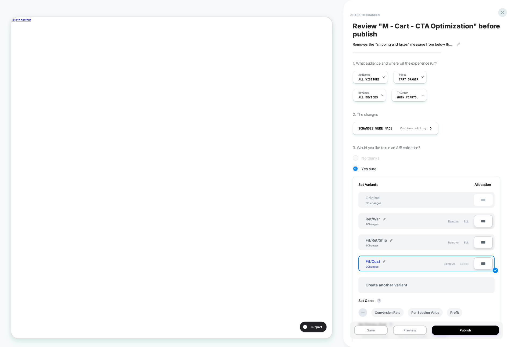
scroll to position [0, 0]
click at [402, 334] on button "Preview" at bounding box center [410, 330] width 34 height 9
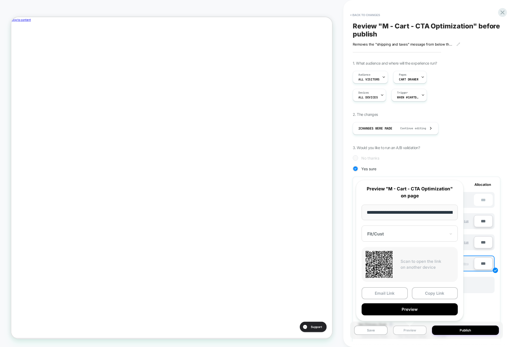
scroll to position [0, 120]
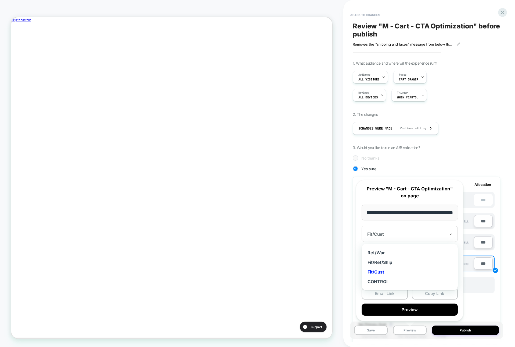
click at [400, 239] on div "Fit/Cust" at bounding box center [409, 234] width 96 height 16
click at [379, 272] on div "Fit/Cust" at bounding box center [409, 272] width 91 height 10
click at [417, 292] on button "Copy Link" at bounding box center [435, 294] width 46 height 12
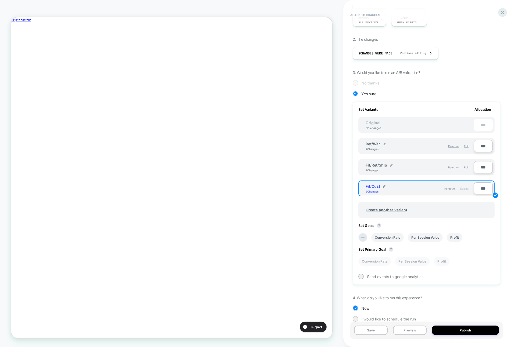
scroll to position [0, 0]
click at [362, 238] on icon at bounding box center [362, 237] width 5 height 5
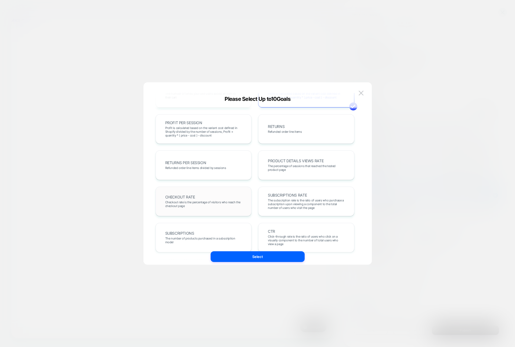
scroll to position [145, 0]
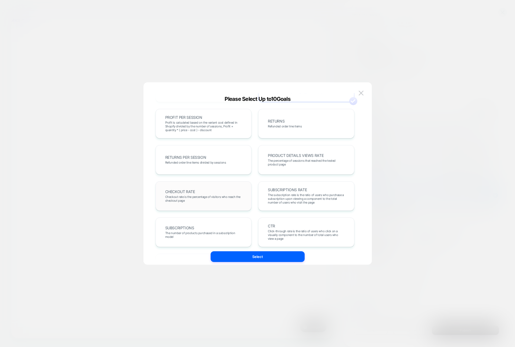
click at [204, 195] on span "Checkout rate is the percentage of visitors who reach the checkout page" at bounding box center [203, 199] width 77 height 8
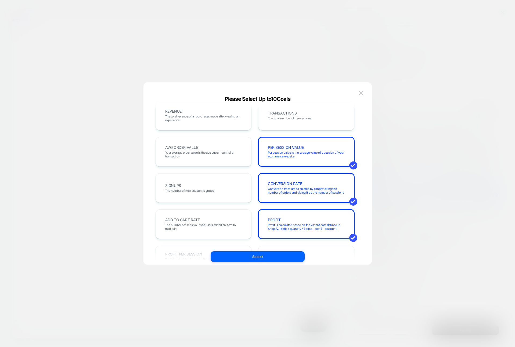
scroll to position [0, 0]
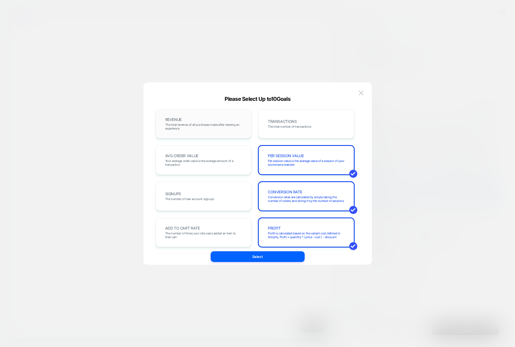
drag, startPoint x: 229, startPoint y: 130, endPoint x: 295, endPoint y: 126, distance: 66.4
click at [229, 130] on span "The total revenue of all purchases made after viewing an experience" at bounding box center [203, 127] width 77 height 8
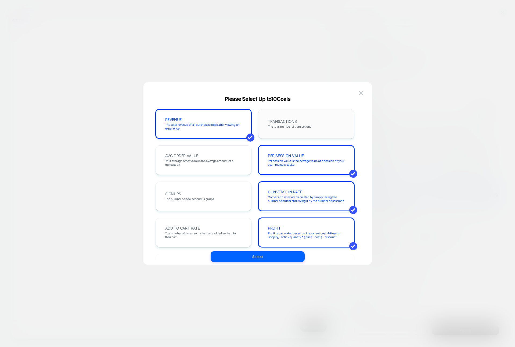
click at [295, 126] on span "The total number of transactions" at bounding box center [289, 127] width 43 height 4
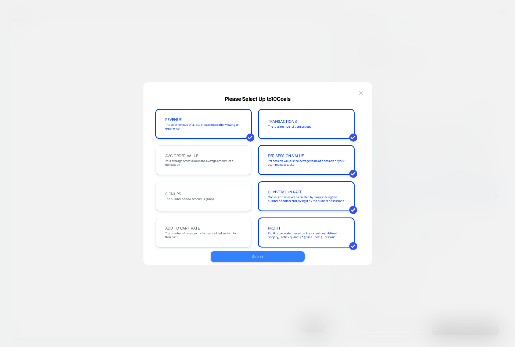
click at [244, 257] on button "Select" at bounding box center [257, 257] width 94 height 11
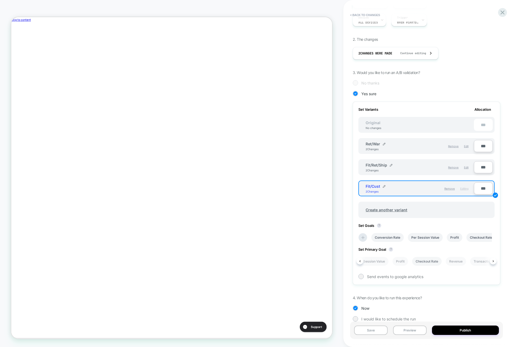
scroll to position [0, 43]
click at [423, 261] on li "Checkout Rate" at bounding box center [425, 261] width 30 height 9
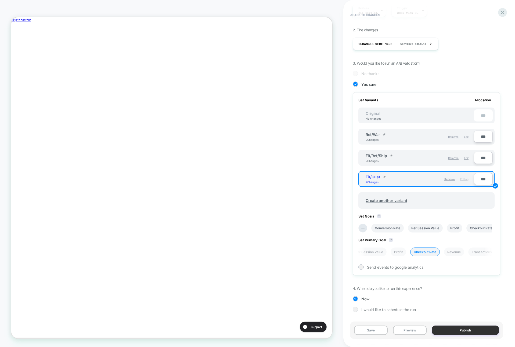
scroll to position [0, 0]
drag, startPoint x: 449, startPoint y: 331, endPoint x: 440, endPoint y: 271, distance: 60.5
click at [440, 271] on div "< Back to changes Review " M - Cart - CTA Optimization " before publish Removes…" at bounding box center [428, 173] width 153 height 347
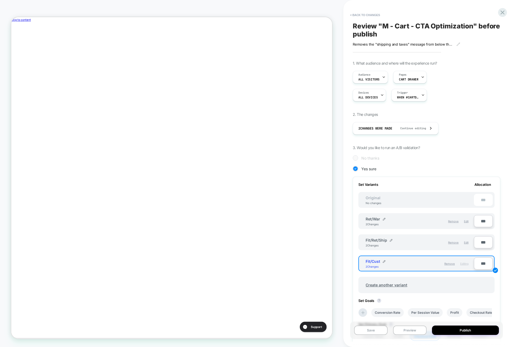
click at [393, 25] on span "Review " M - Cart - CTA Optimization " before publish" at bounding box center [425, 30] width 147 height 16
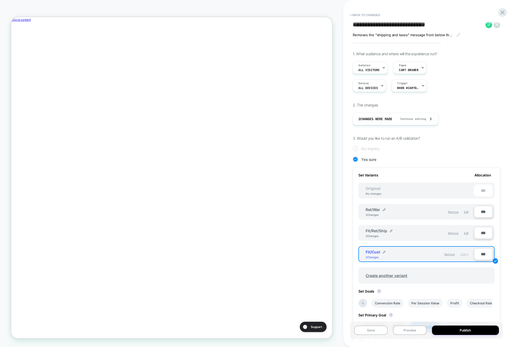
scroll to position [0, 180]
click at [360, 24] on textarea "**********" at bounding box center [417, 25] width 130 height 8
type textarea "**********"
click at [489, 26] on icon at bounding box center [488, 24] width 7 height 7
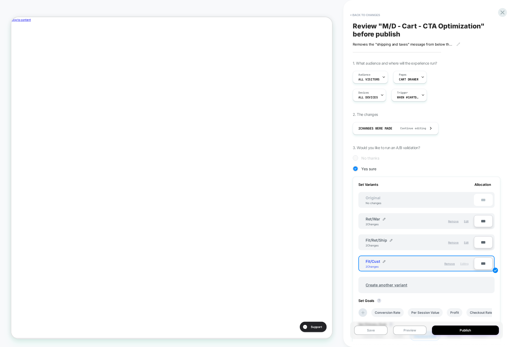
click at [391, 26] on span "Review " M/D - Cart - CTA Optimization " before publish" at bounding box center [425, 30] width 147 height 16
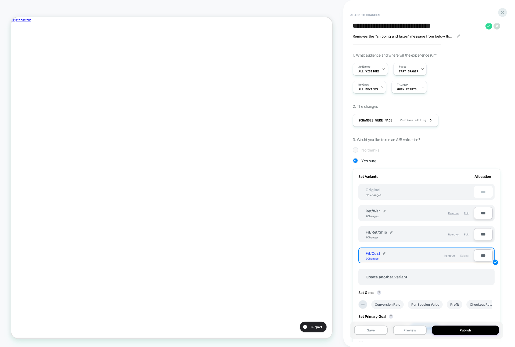
click at [362, 25] on textarea "**********" at bounding box center [417, 26] width 130 height 8
type textarea "**********"
click at [487, 28] on icon at bounding box center [488, 26] width 7 height 7
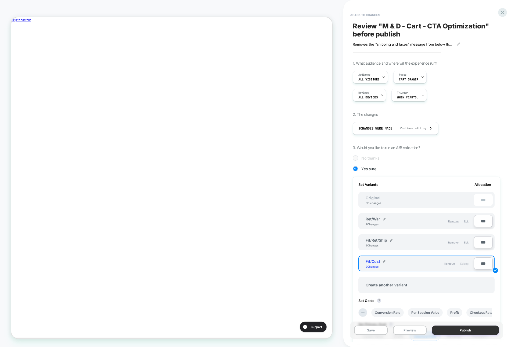
click at [462, 332] on button "Publish" at bounding box center [465, 330] width 67 height 9
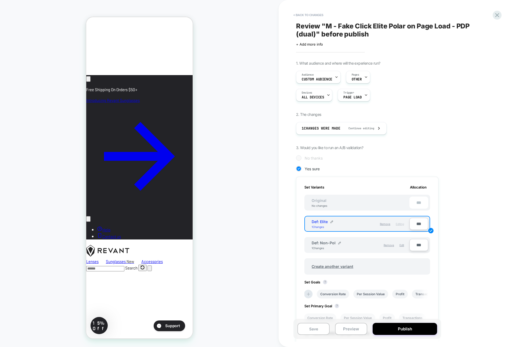
click at [339, 29] on span "Review " M - Fake Click Elite Polar on Page Load - PDP (dual) " before publish" at bounding box center [394, 30] width 196 height 16
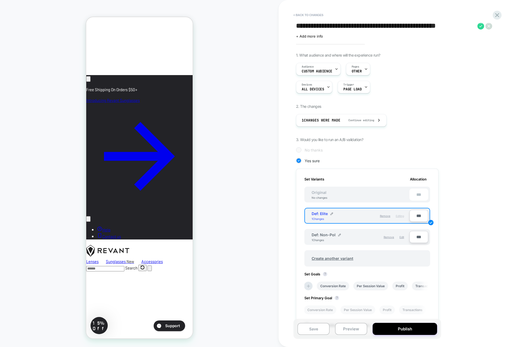
click at [303, 27] on textarea "**********" at bounding box center [385, 26] width 179 height 8
type textarea "**********"
click at [354, 71] on span "OTHER" at bounding box center [356, 72] width 10 height 4
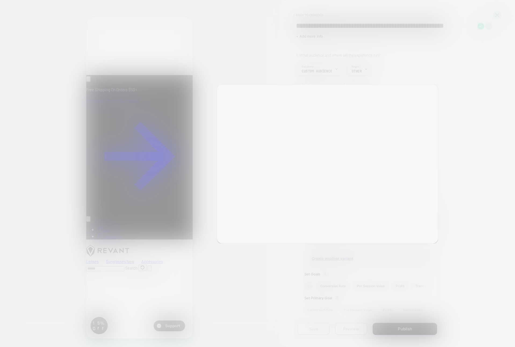
scroll to position [0, 0]
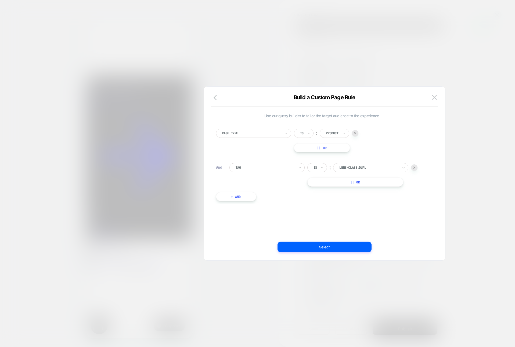
click at [284, 61] on div at bounding box center [257, 173] width 515 height 347
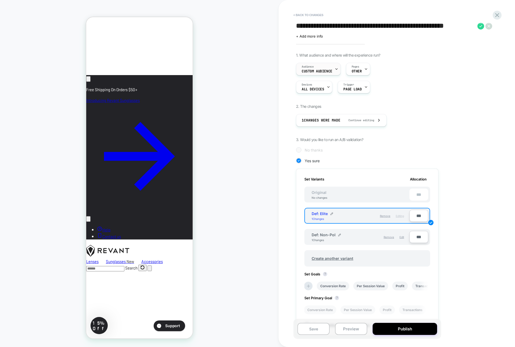
click at [311, 64] on div "Audience Custom Audience" at bounding box center [316, 69] width 41 height 12
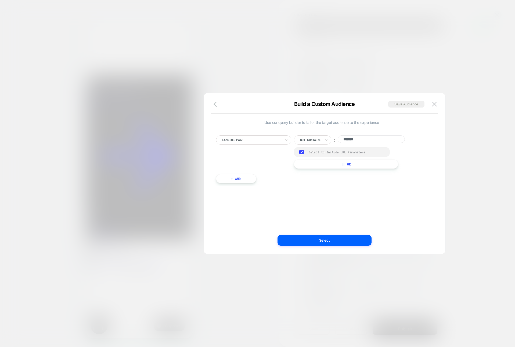
click at [254, 72] on div at bounding box center [257, 173] width 515 height 347
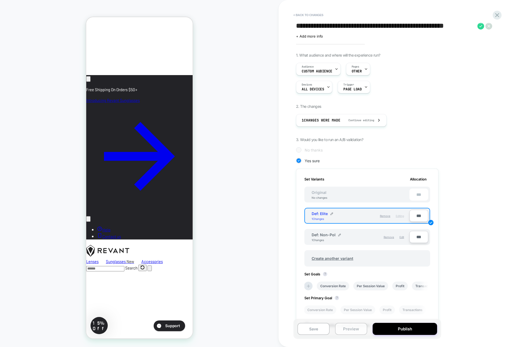
click at [356, 331] on button "Preview" at bounding box center [351, 329] width 32 height 12
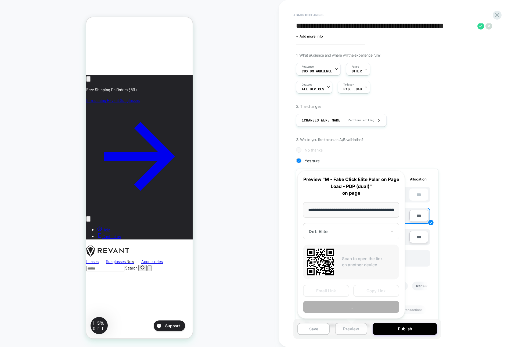
scroll to position [0, 110]
click at [368, 288] on button "Copy Link" at bounding box center [376, 291] width 46 height 12
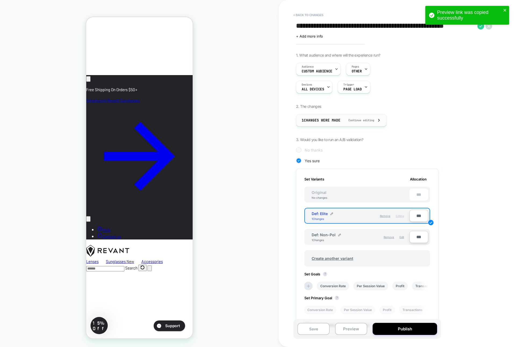
scroll to position [0, 0]
click at [359, 86] on div "Trigger Page Load" at bounding box center [352, 87] width 29 height 12
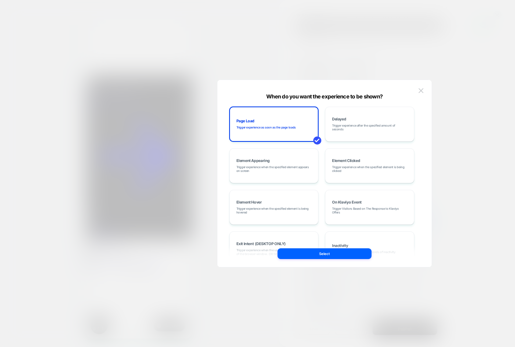
scroll to position [0, 92]
click at [356, 78] on div at bounding box center [257, 173] width 515 height 347
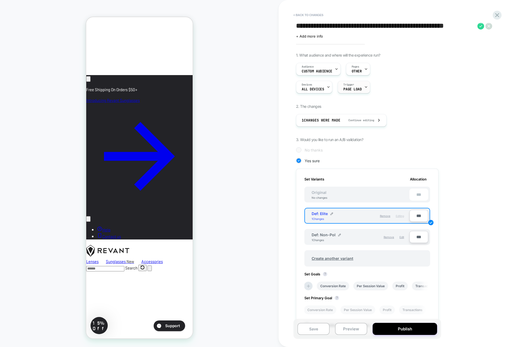
click at [351, 89] on span "Page Load" at bounding box center [352, 90] width 18 height 4
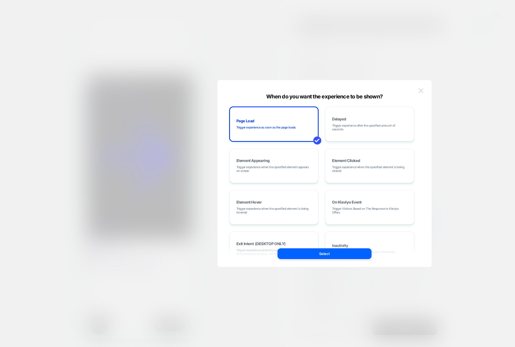
click at [420, 91] on img at bounding box center [420, 90] width 5 height 5
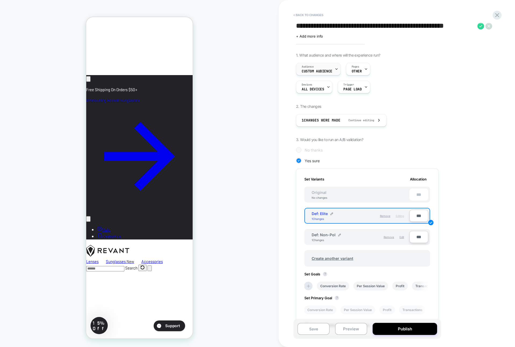
click at [314, 71] on span "Custom Audience" at bounding box center [316, 72] width 31 height 4
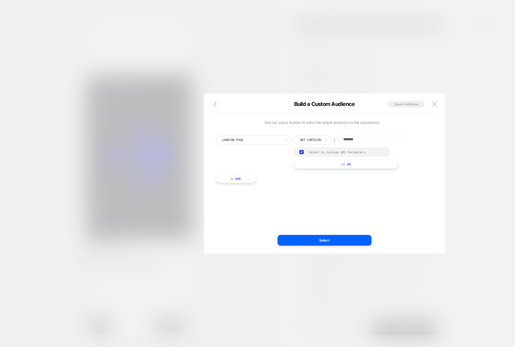
scroll to position [0, 0]
click at [238, 180] on button "+ And" at bounding box center [236, 178] width 40 height 9
click at [246, 184] on div at bounding box center [264, 184] width 59 height 5
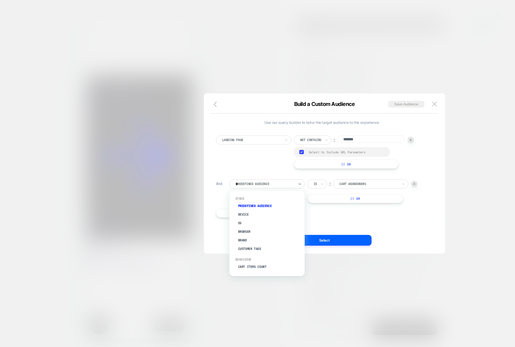
scroll to position [0, 92]
type input "****"
click at [248, 214] on div "Visit In Page" at bounding box center [270, 214] width 70 height 9
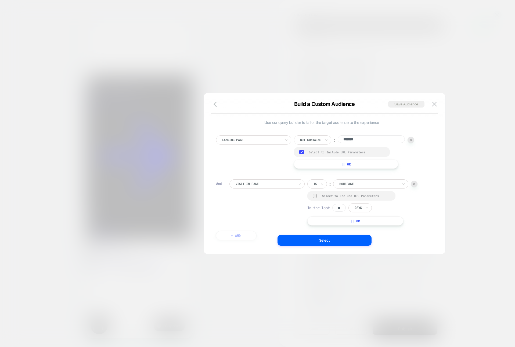
click at [346, 183] on div at bounding box center [368, 184] width 59 height 5
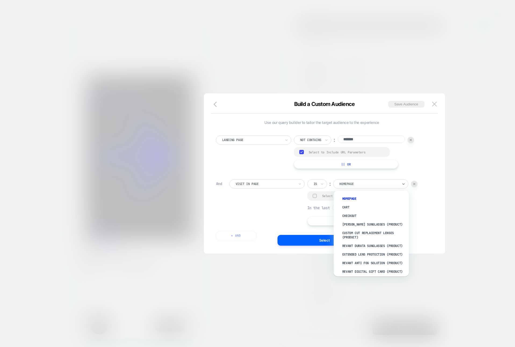
scroll to position [0, 0]
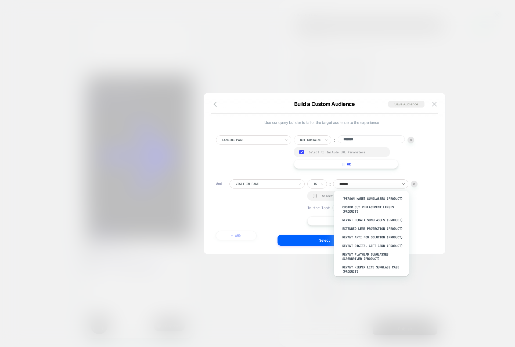
type input "*******"
click at [279, 183] on div at bounding box center [264, 184] width 59 height 5
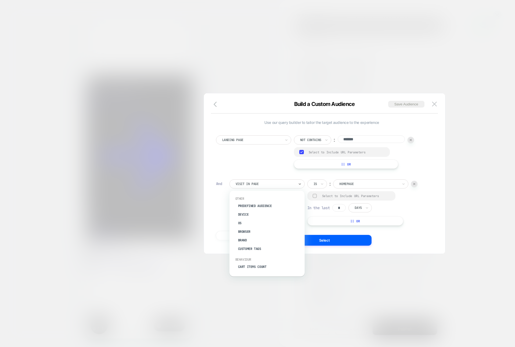
scroll to position [0, 92]
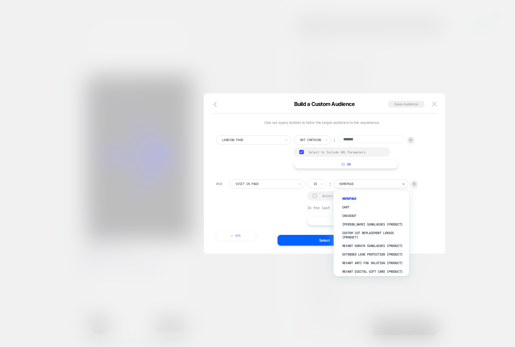
click at [343, 183] on div at bounding box center [368, 184] width 59 height 5
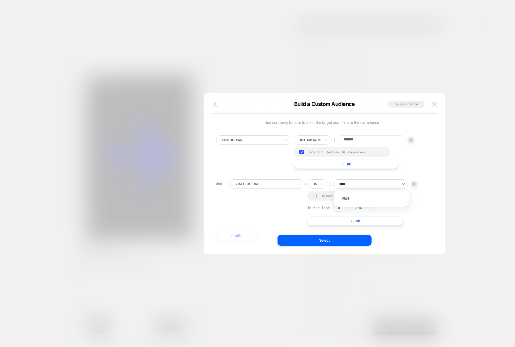
scroll to position [0, 0]
type input "*****"
click at [316, 183] on div at bounding box center [314, 184] width 3 height 5
click at [320, 214] on div "Contains" at bounding box center [329, 216] width 35 height 9
click at [370, 184] on input "**********" at bounding box center [377, 184] width 67 height 8
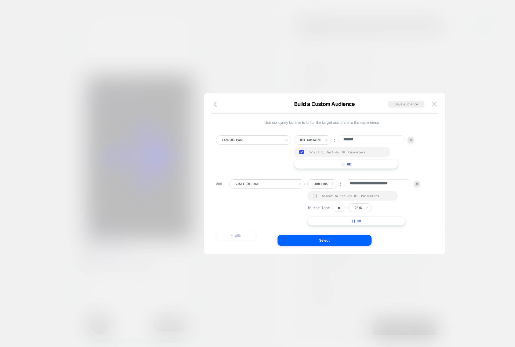
click at [370, 184] on input "**********" at bounding box center [377, 184] width 67 height 8
type input "********"
click at [245, 235] on button "+ And" at bounding box center [236, 235] width 40 height 9
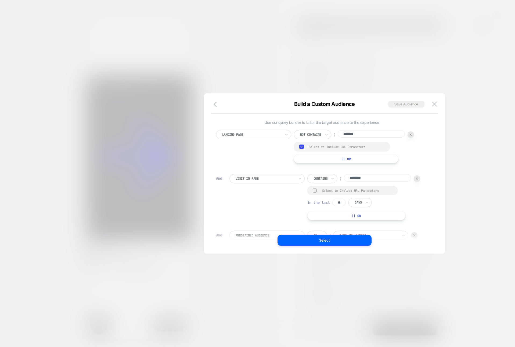
scroll to position [0, 0]
click at [416, 235] on div at bounding box center [414, 235] width 6 height 6
click at [420, 180] on div at bounding box center [416, 179] width 6 height 6
click at [232, 172] on button "+ And" at bounding box center [236, 173] width 40 height 9
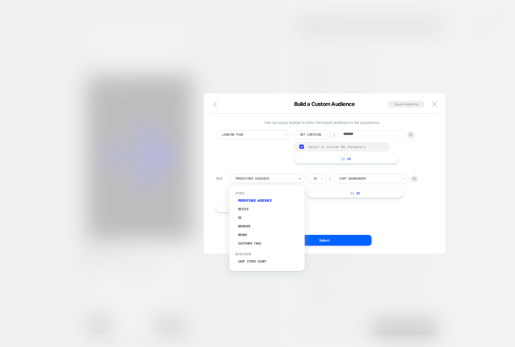
click at [257, 177] on div at bounding box center [264, 178] width 59 height 5
type input "****"
click at [249, 211] on div "Visit In Page" at bounding box center [270, 209] width 70 height 9
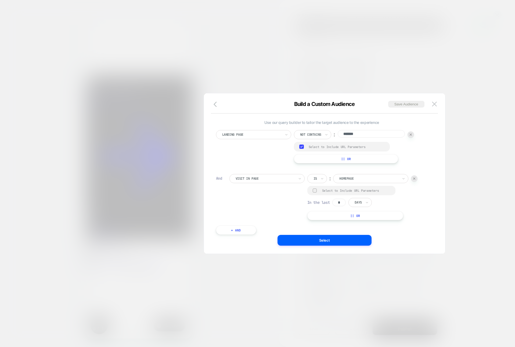
click at [348, 176] on div at bounding box center [368, 178] width 59 height 5
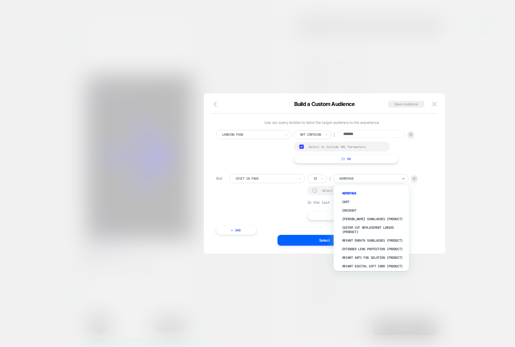
click at [318, 181] on div "Is" at bounding box center [317, 178] width 20 height 9
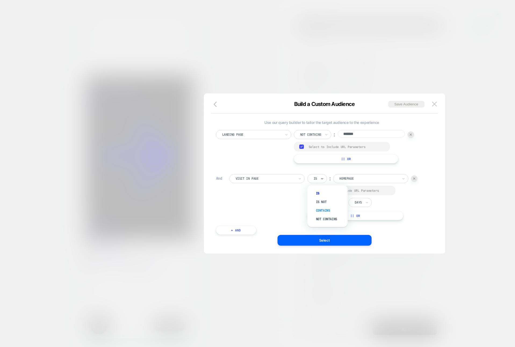
click at [318, 210] on div "Contains" at bounding box center [329, 210] width 35 height 9
click at [360, 180] on input "**********" at bounding box center [377, 178] width 67 height 8
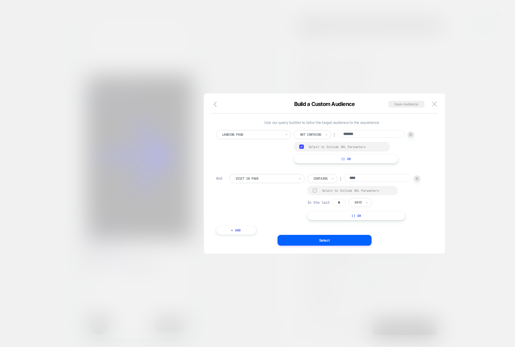
scroll to position [0, 0]
type input "********"
click at [343, 240] on button "Select" at bounding box center [324, 240] width 94 height 11
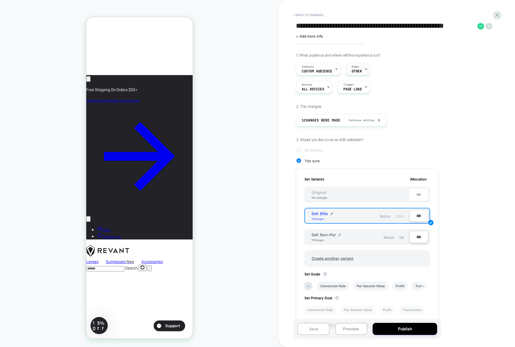
click at [354, 73] on span "OTHER" at bounding box center [356, 72] width 10 height 4
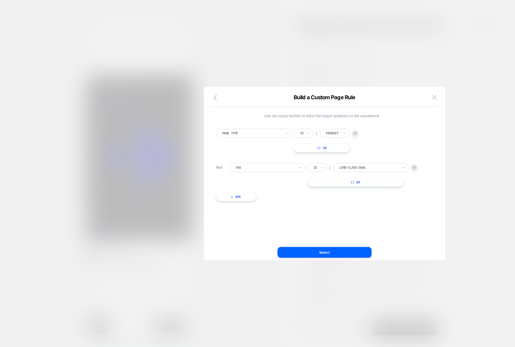
scroll to position [0, 92]
click at [213, 99] on button "button" at bounding box center [217, 98] width 10 height 8
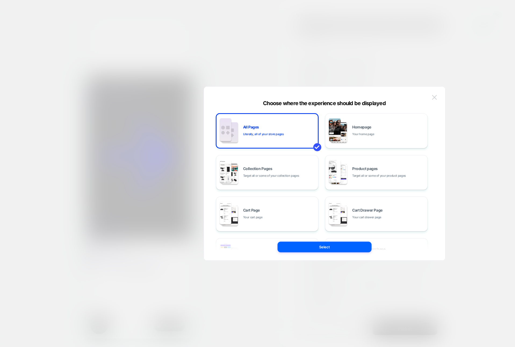
click at [438, 99] on div "Choose where the experience should be displayed All Pages Literally, all of you…" at bounding box center [324, 176] width 241 height 169
click at [435, 98] on img at bounding box center [434, 97] width 5 height 5
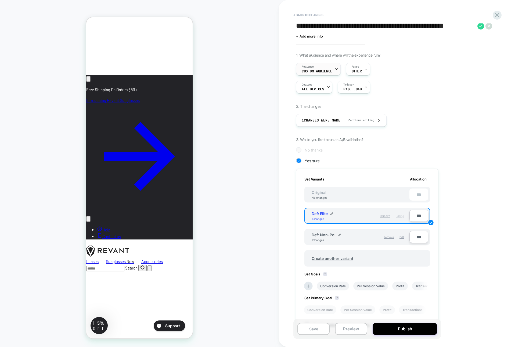
click at [304, 67] on span "Audience" at bounding box center [307, 67] width 12 height 4
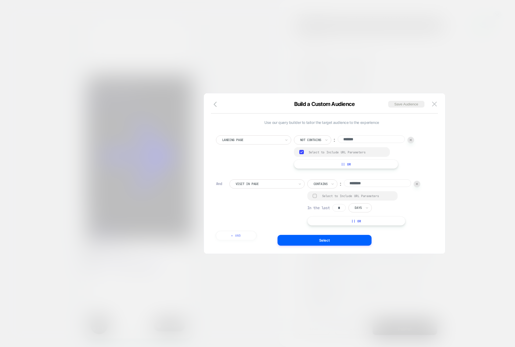
click at [417, 183] on div at bounding box center [416, 184] width 6 height 6
drag, startPoint x: 315, startPoint y: 242, endPoint x: 300, endPoint y: 218, distance: 27.9
click at [300, 218] on div "Build a Custom Audience Save Audience Use our query builder to tailor the targe…" at bounding box center [324, 176] width 241 height 155
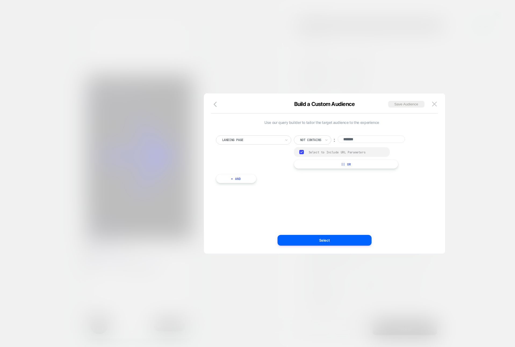
click at [351, 139] on input "*******" at bounding box center [370, 140] width 67 height 8
click at [435, 103] on img at bounding box center [434, 104] width 5 height 5
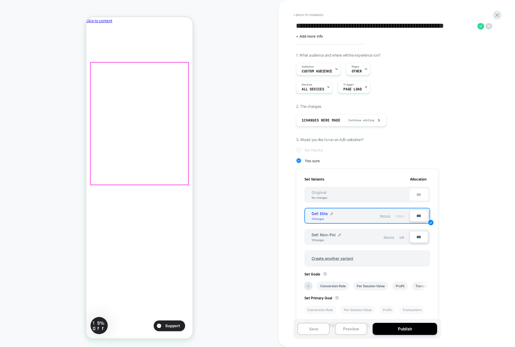
scroll to position [0, 92]
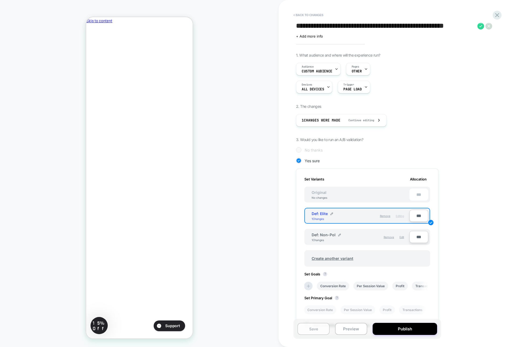
click at [314, 329] on button "Save" at bounding box center [313, 329] width 32 height 12
click at [298, 14] on button "< Back to changes" at bounding box center [307, 15] width 35 height 9
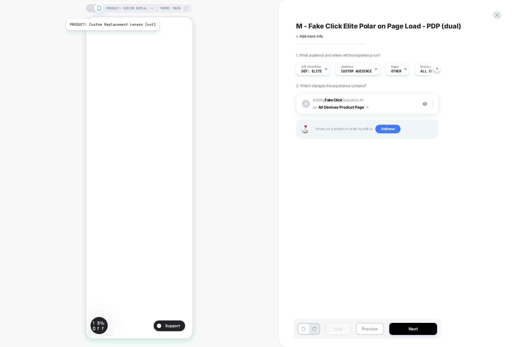
scroll to position [0, 0]
click at [144, 10] on span "PRODUCT: Custom Replacement Lenses [cut]" at bounding box center [127, 8] width 43 height 9
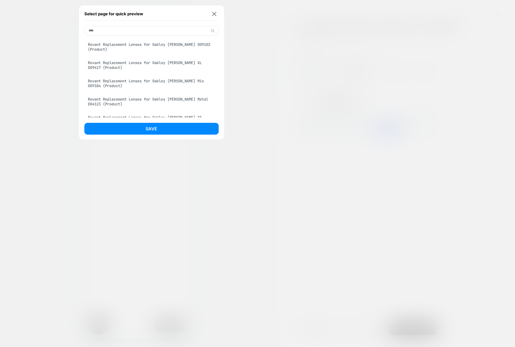
type input "****"
click at [118, 50] on div "Revant Replacement Lenses for Oakley Holbrook OO9102 (Product)" at bounding box center [151, 46] width 134 height 15
click at [113, 132] on button "Save" at bounding box center [151, 129] width 134 height 12
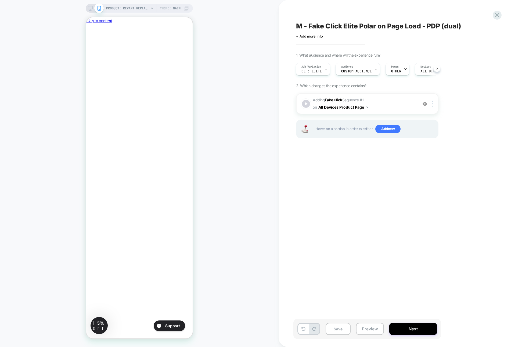
scroll to position [0, 1]
click at [366, 325] on button "Preview" at bounding box center [370, 329] width 28 height 12
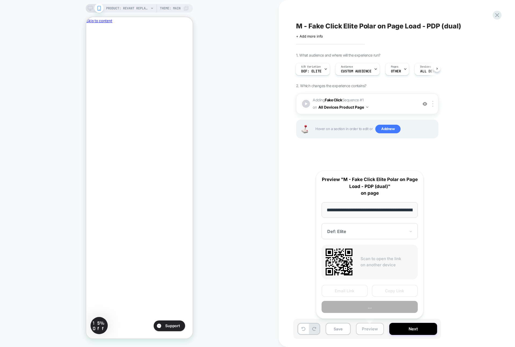
scroll to position [0, 120]
click at [355, 226] on div "Def: Elite" at bounding box center [369, 232] width 96 height 16
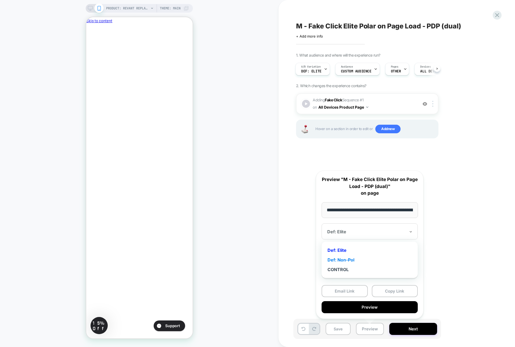
click at [346, 261] on div "Def: Non-Pol" at bounding box center [369, 260] width 91 height 10
click at [383, 294] on button "Copy Link" at bounding box center [395, 291] width 46 height 12
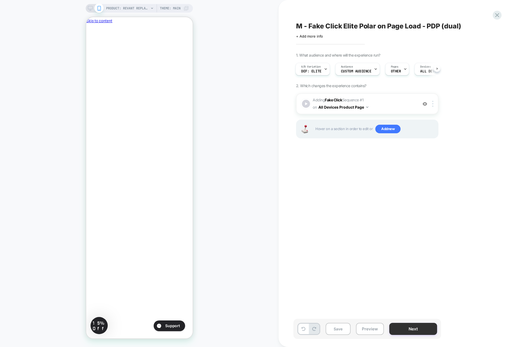
click at [411, 328] on button "Next" at bounding box center [413, 329] width 48 height 12
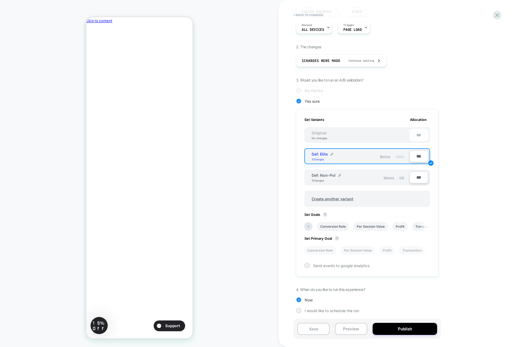
scroll to position [69, 0]
click at [307, 226] on icon at bounding box center [307, 225] width 5 height 5
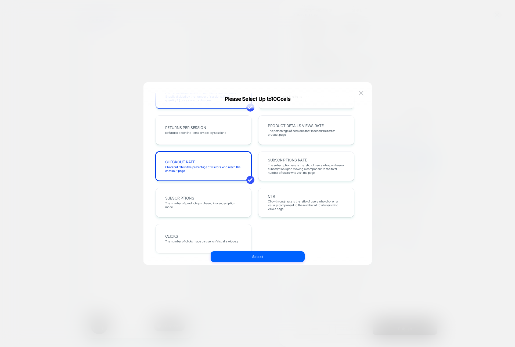
scroll to position [185, 0]
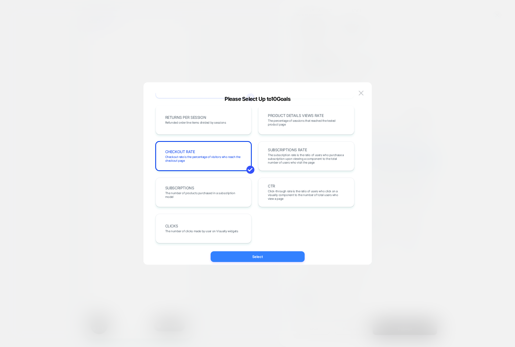
click at [247, 258] on button "Select" at bounding box center [257, 257] width 94 height 11
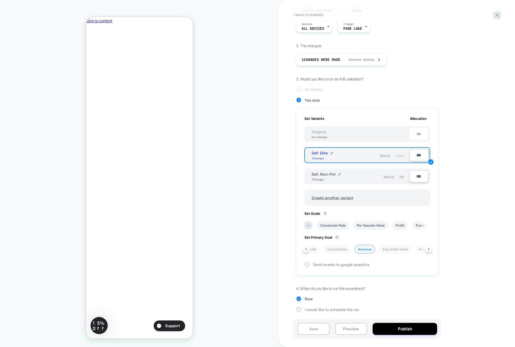
scroll to position [0, 68]
click at [386, 326] on button "Publish" at bounding box center [404, 329] width 64 height 12
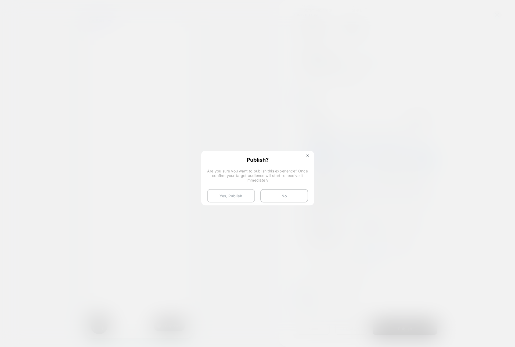
click at [237, 197] on button "Yes, Publish" at bounding box center [231, 195] width 48 height 13
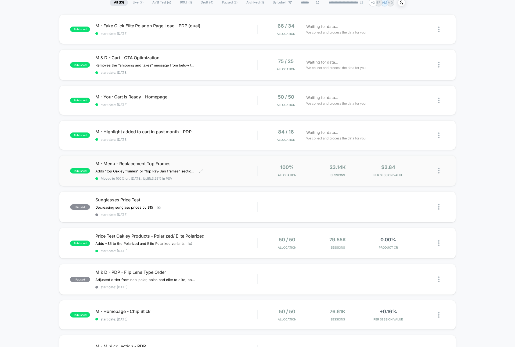
scroll to position [45, 0]
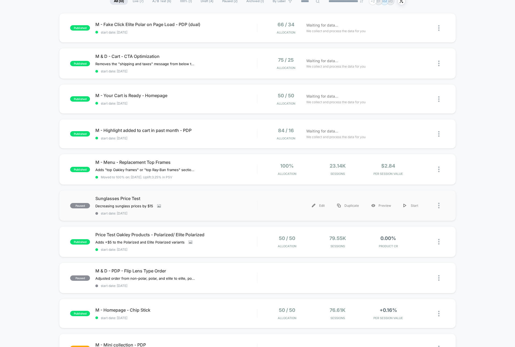
click at [439, 205] on div at bounding box center [441, 206] width 7 height 12
click at [403, 235] on div "Archive" at bounding box center [411, 236] width 48 height 12
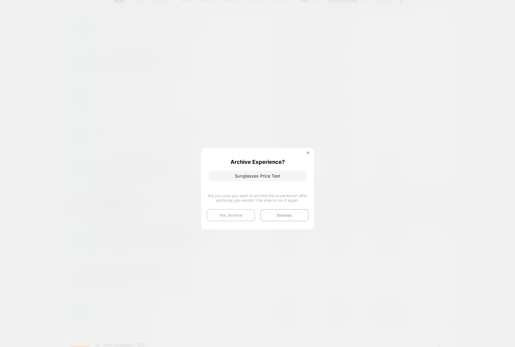
click at [239, 216] on button "Yes, Archive" at bounding box center [230, 215] width 48 height 12
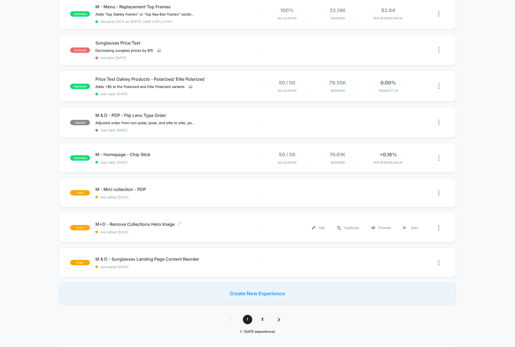
scroll to position [203, 0]
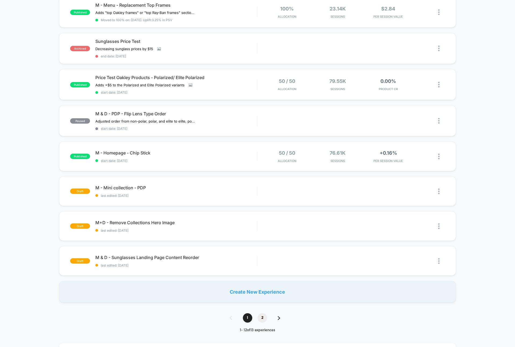
click at [260, 315] on span "2" at bounding box center [261, 318] width 9 height 9
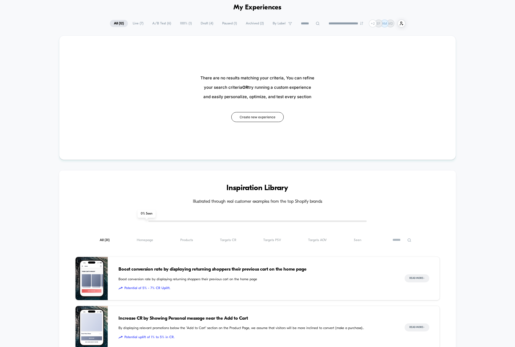
scroll to position [0, 0]
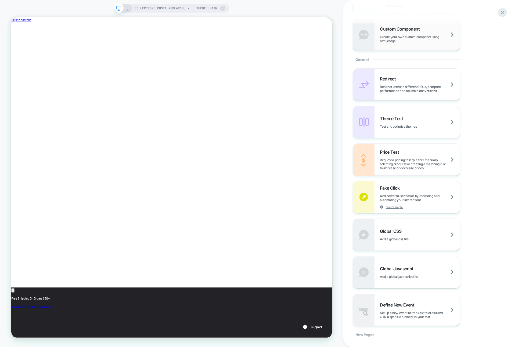
scroll to position [251, 0]
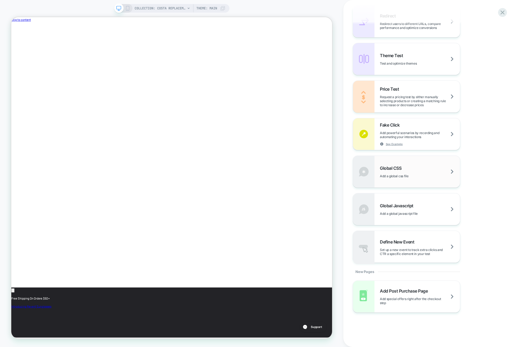
click at [426, 178] on div "Global CSS Add a global css file" at bounding box center [406, 172] width 107 height 32
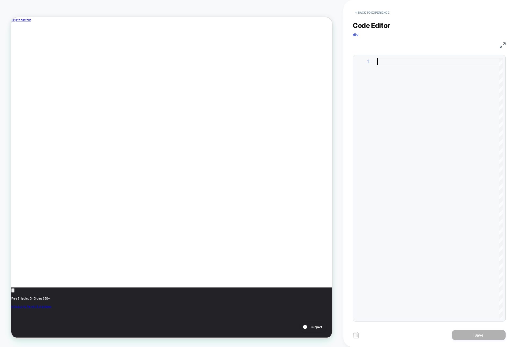
click at [385, 79] on div at bounding box center [439, 188] width 125 height 261
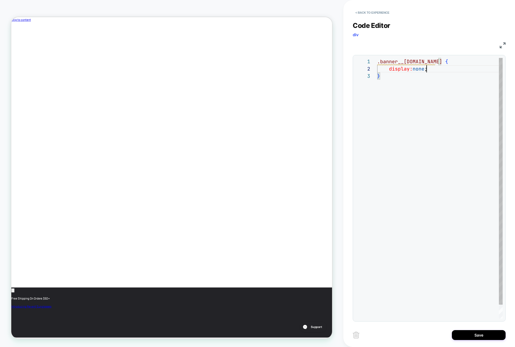
scroll to position [7, 52]
drag, startPoint x: 401, startPoint y: 186, endPoint x: 54, endPoint y: 48, distance: 373.1
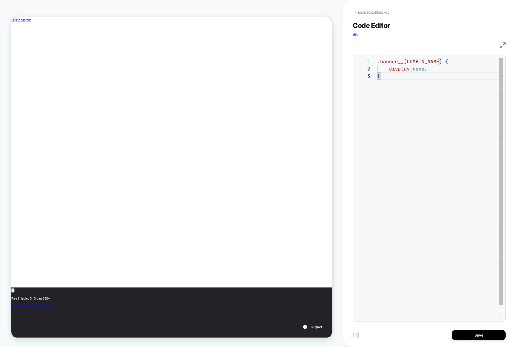
click at [388, 81] on div ".banner__[DOMAIN_NAME] { display: none ; }" at bounding box center [439, 195] width 125 height 275
click at [390, 40] on div "CSS" at bounding box center [428, 44] width 153 height 9
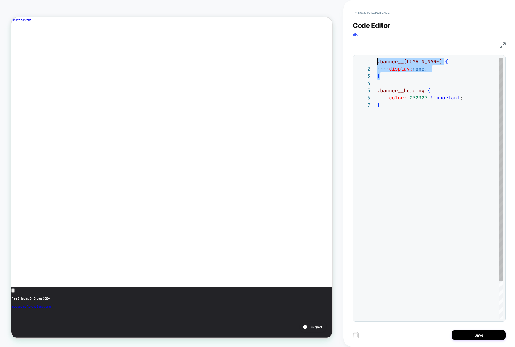
drag, startPoint x: 399, startPoint y: 76, endPoint x: 369, endPoint y: 57, distance: 36.0
click at [377, 58] on div ".banner__[DOMAIN_NAME] { display: none ; } .banner__heading { color: 232327 !im…" at bounding box center [439, 210] width 125 height 304
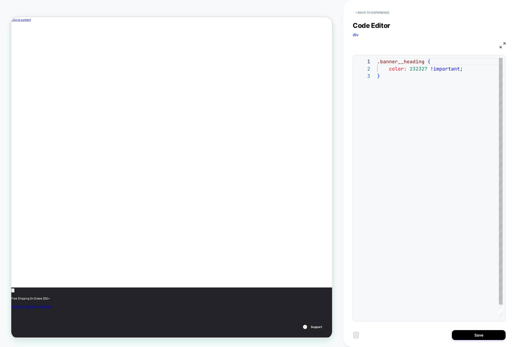
click at [402, 118] on div ".banner__heading { color: 232327 !important ; }" at bounding box center [439, 195] width 125 height 275
click at [409, 68] on div ".banner__heading { color: 232327 !important ; }" at bounding box center [439, 195] width 125 height 275
click at [413, 87] on div ".banner__heading { color: #232327 !important ; }" at bounding box center [439, 195] width 125 height 275
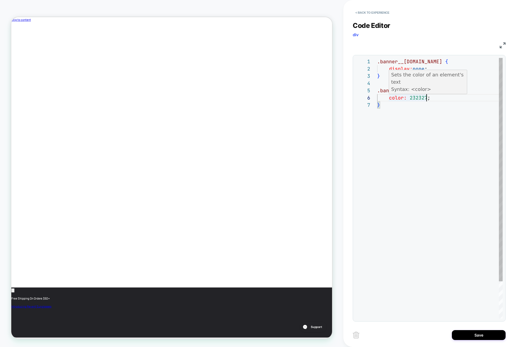
click at [408, 97] on div ".banner__[DOMAIN_NAME] { .banner__heading { display: none ; } color: 232327 ; }" at bounding box center [439, 210] width 125 height 304
click at [406, 103] on div ".banner__[DOMAIN_NAME] { .banner__heading { display: none ; } color: #232327 ; }" at bounding box center [439, 210] width 125 height 304
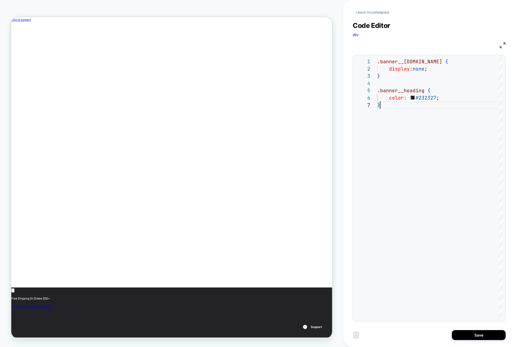
scroll to position [0, 0]
click at [385, 91] on div ".banner__[DOMAIN_NAME] { .banner__heading { display: none ; } color: #232327 ; }" at bounding box center [439, 210] width 125 height 304
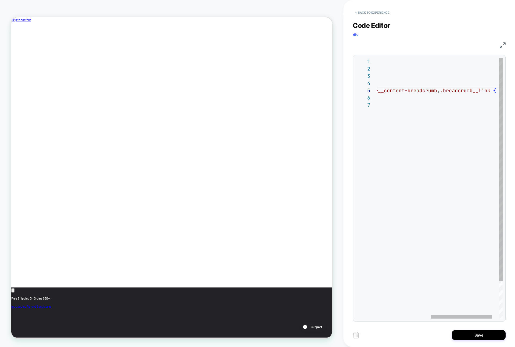
click at [461, 91] on div ".banner__[DOMAIN_NAME] { .banner__heading , .banner__box , .banner__content-bre…" at bounding box center [391, 210] width 247 height 304
click at [457, 92] on div ".banner__[DOMAIN_NAME] { .banner__heading , .banner__box , .banner__content-bre…" at bounding box center [391, 210] width 247 height 304
drag, startPoint x: 457, startPoint y: 92, endPoint x: 479, endPoint y: 91, distance: 22.0
click at [479, 91] on div ".banner__[DOMAIN_NAME] { .banner__heading , .banner__box , .banner__content-bre…" at bounding box center [391, 210] width 247 height 304
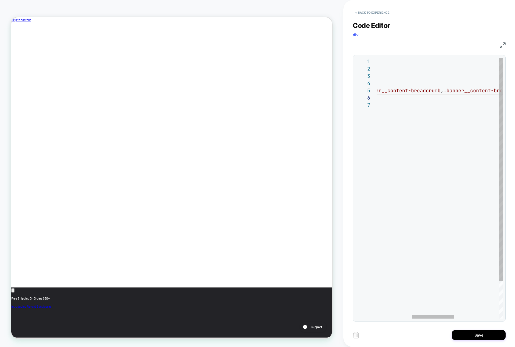
scroll to position [0, 0]
click at [433, 92] on div ".banner__[DOMAIN_NAME] { .banner__heading , .banner__box , .banner__content-bre…" at bounding box center [319, 210] width 366 height 304
click at [401, 92] on div ".banner__[DOMAIN_NAME] { .banner__heading , .banner__box , .banner__content-bre…" at bounding box center [407, 210] width 366 height 304
click at [402, 119] on div ".banner__[DOMAIN_NAME] { .banner__heading , .banner__box , .banner__content-bre…" at bounding box center [500, 210] width 247 height 304
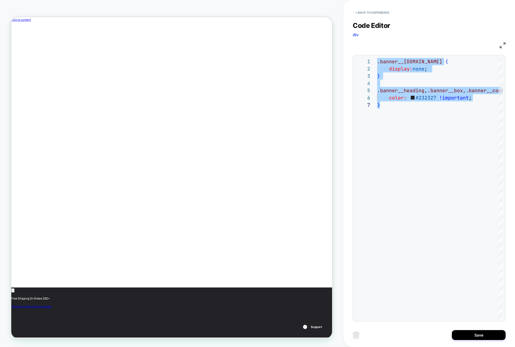
scroll to position [0, 0]
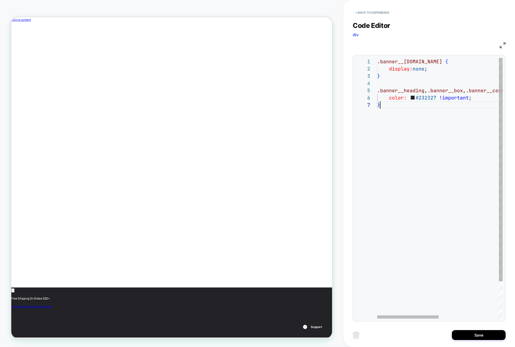
click at [405, 104] on div ".banner__[DOMAIN_NAME] { .banner__heading , .banner__box , .banner__content-bre…" at bounding box center [500, 210] width 247 height 304
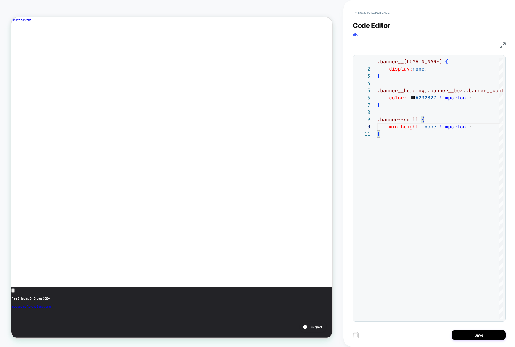
scroll to position [0, 180]
click at [383, 133] on div ".banner__[DOMAIN_NAME] { .banner__heading , .banner__box , .banner__content-bre…" at bounding box center [500, 224] width 247 height 333
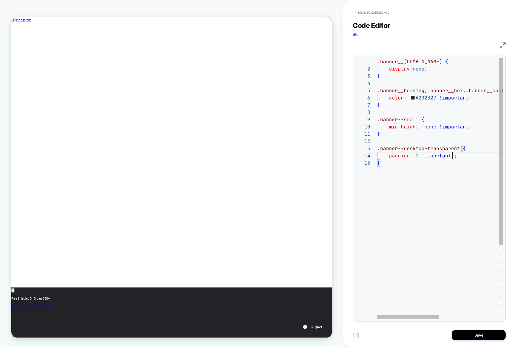
scroll to position [22, 72]
click at [370, 142] on div "12" at bounding box center [365, 141] width 21 height 7
click at [398, 165] on div ".banner__[DOMAIN_NAME] { .banner__heading , .banner__box , .banner__content-bre…" at bounding box center [500, 239] width 247 height 362
drag, startPoint x: 458, startPoint y: 149, endPoint x: 363, endPoint y: 150, distance: 94.5
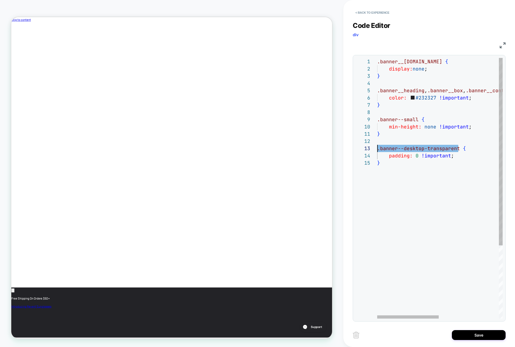
click at [377, 150] on div ".banner__[DOMAIN_NAME] { .banner__heading , .banner__box , .banner__content-bre…" at bounding box center [500, 239] width 247 height 362
click at [405, 186] on div ".banner__[DOMAIN_NAME] { .banner__heading , .banner__box , .banner__content-bre…" at bounding box center [499, 239] width 247 height 362
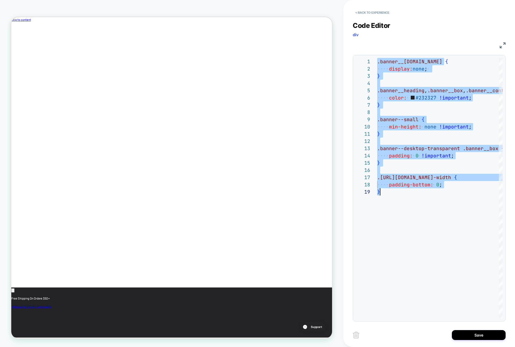
scroll to position [0, 0]
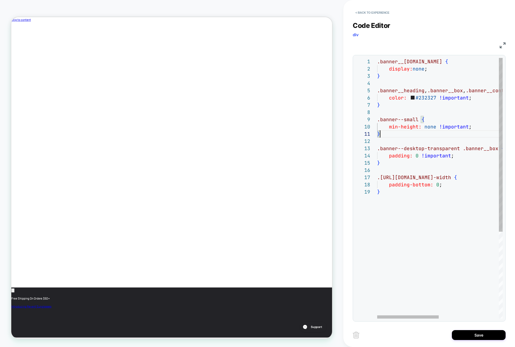
click at [390, 131] on div ".banner__[DOMAIN_NAME] { .banner__heading , .banner__box , .banner__content-bre…" at bounding box center [500, 253] width 247 height 391
click at [430, 127] on span "none" at bounding box center [430, 127] width 12 height 6
click at [430, 127] on div ".banner__[DOMAIN_NAME] { .banner__heading , .banner__box , .banner__content-bre…" at bounding box center [500, 253] width 247 height 391
click at [433, 187] on div ".banner__[DOMAIN_NAME] { .banner__heading , .banner__box , .banner__content-bre…" at bounding box center [500, 253] width 247 height 391
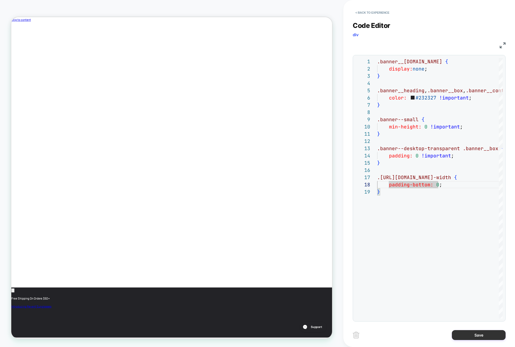
type textarea "**********"
click at [487, 337] on button "Save" at bounding box center [479, 335] width 54 height 10
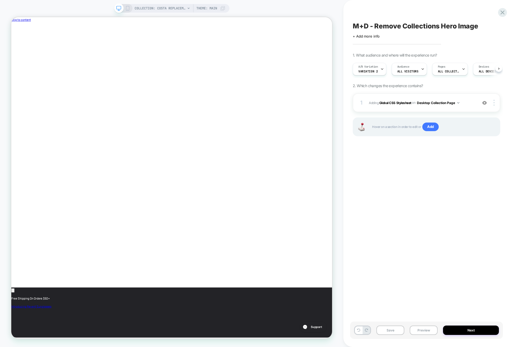
scroll to position [0, 0]
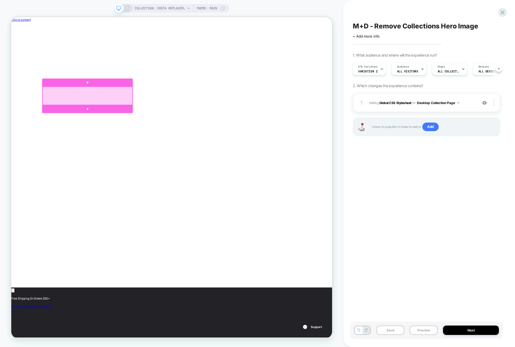
click at [127, 128] on div at bounding box center [113, 122] width 120 height 24
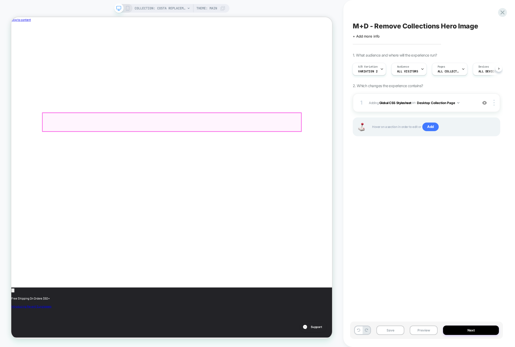
scroll to position [0, 180]
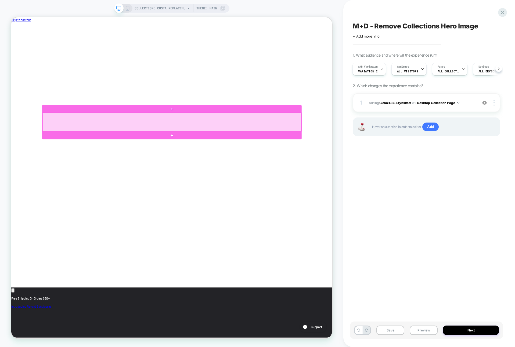
click at [59, 156] on div at bounding box center [225, 157] width 345 height 24
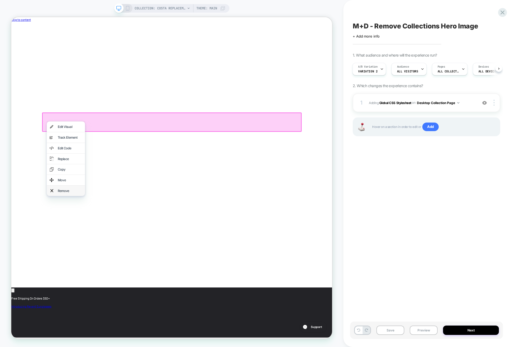
click at [84, 249] on div "Remove" at bounding box center [89, 249] width 33 height 6
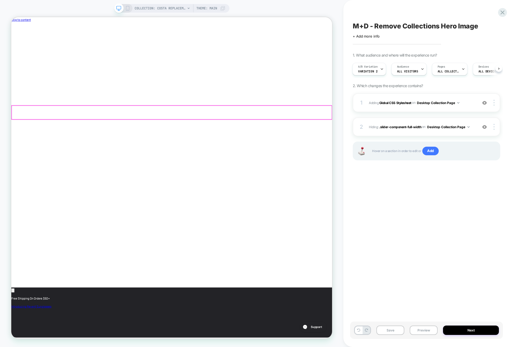
click at [109, 145] on div at bounding box center [225, 144] width 427 height 18
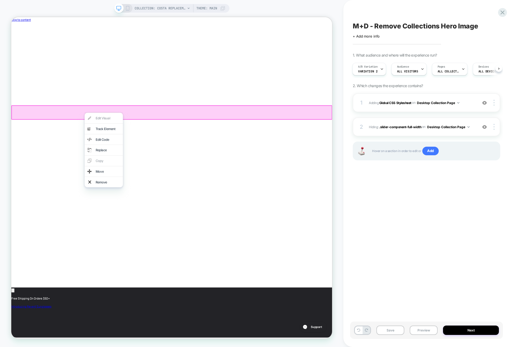
click at [358, 336] on div "Save Preview Next" at bounding box center [426, 330] width 153 height 17
click at [358, 331] on icon at bounding box center [358, 330] width 3 height 3
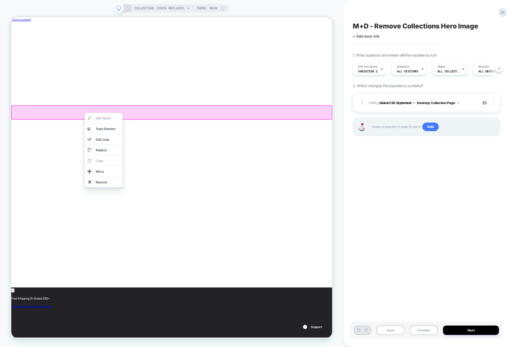
scroll to position [0, 0]
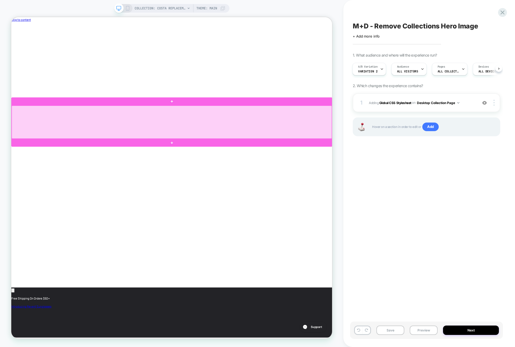
scroll to position [0, 180]
click at [29, 159] on div at bounding box center [225, 157] width 427 height 44
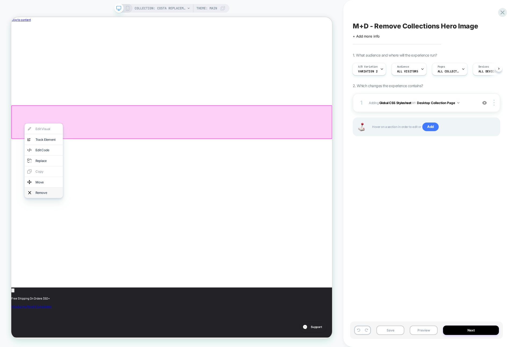
click at [42, 251] on div "Remove" at bounding box center [54, 252] width 51 height 14
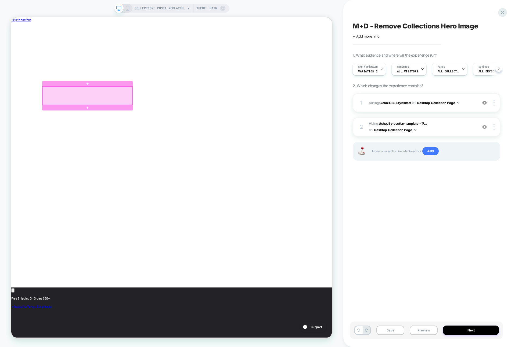
scroll to position [0, 0]
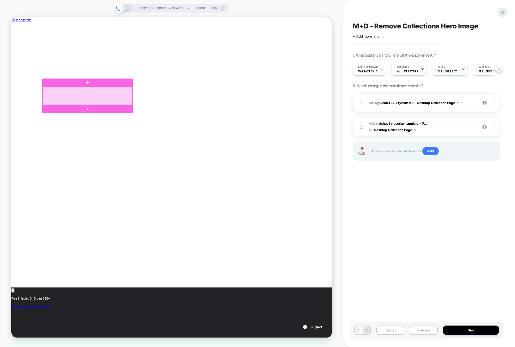
click at [75, 130] on div at bounding box center [113, 122] width 120 height 24
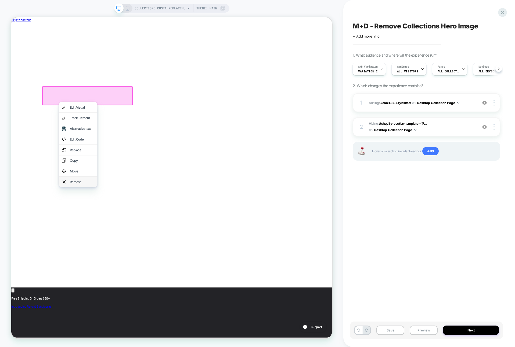
click at [90, 234] on div "Remove" at bounding box center [105, 237] width 33 height 6
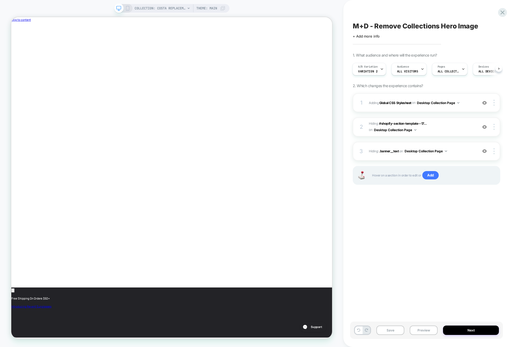
scroll to position [0, 0]
click at [463, 109] on div "1 Adding Global CSS Stylesheet on Desktop Collection Page Add Before Add After …" at bounding box center [425, 102] width 147 height 19
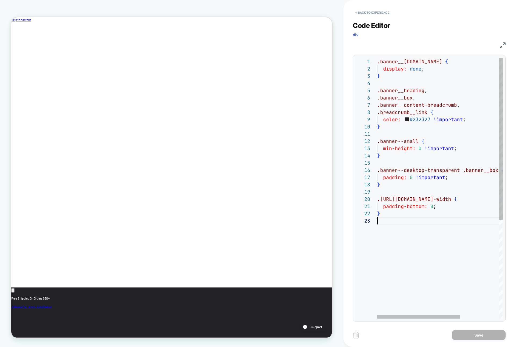
click at [391, 234] on div ".banner__media.media { display: none ; } .banner__heading , .banner__box , .ban…" at bounding box center [468, 268] width 183 height 420
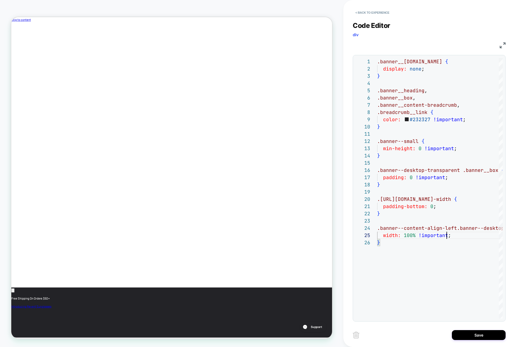
scroll to position [0, 180]
type textarea "**********"
click at [463, 337] on button "Save" at bounding box center [479, 335] width 54 height 10
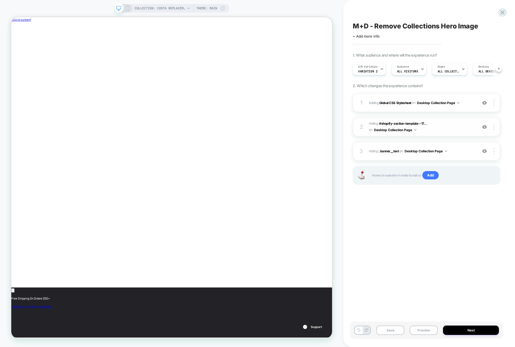
scroll to position [0, 0]
click at [494, 102] on img at bounding box center [493, 103] width 1 height 6
click at [459, 117] on div "Target All Devices" at bounding box center [462, 117] width 48 height 15
click at [493, 125] on img at bounding box center [493, 127] width 1 height 6
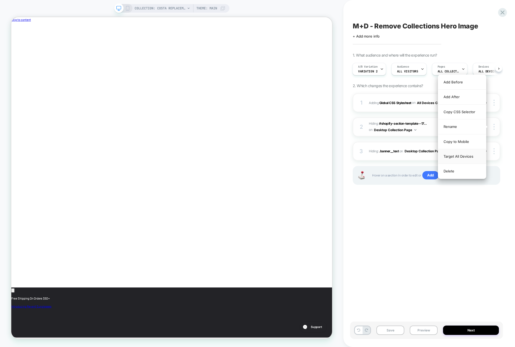
click at [460, 157] on div "Target All Devices" at bounding box center [462, 156] width 48 height 15
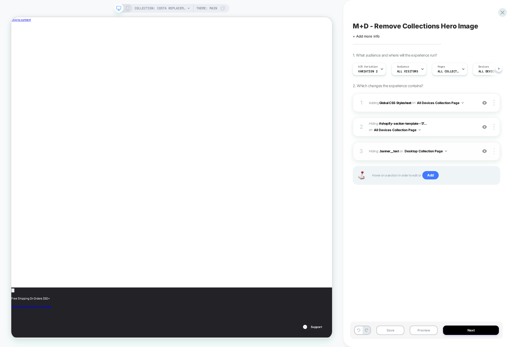
click at [494, 151] on div at bounding box center [494, 151] width 10 height 6
click at [467, 183] on div "Target All Devices" at bounding box center [462, 180] width 48 height 15
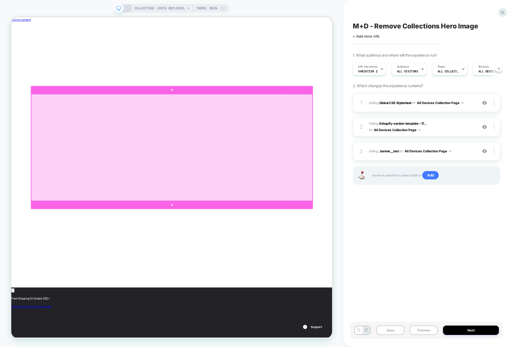
scroll to position [0, 180]
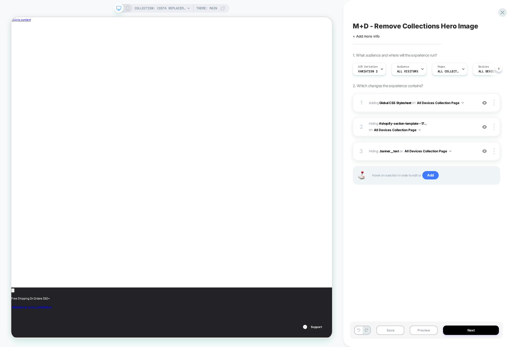
click at [126, 9] on icon at bounding box center [127, 8] width 5 height 5
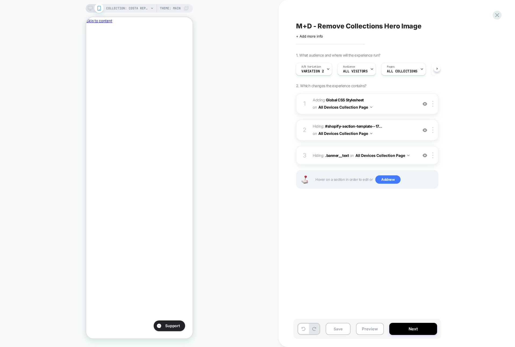
scroll to position [0, 92]
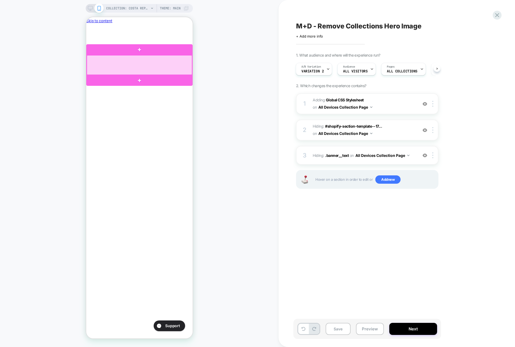
scroll to position [0, 0]
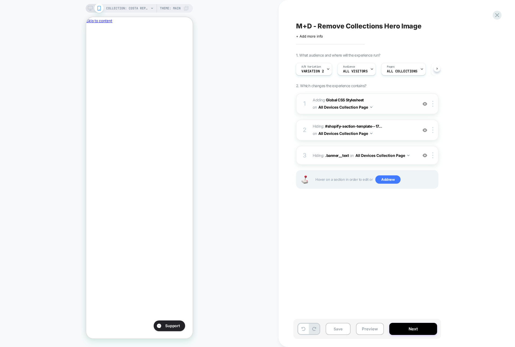
click at [392, 107] on span "Adding Global CSS Stylesheet on All Devices Collection Page" at bounding box center [363, 104] width 102 height 14
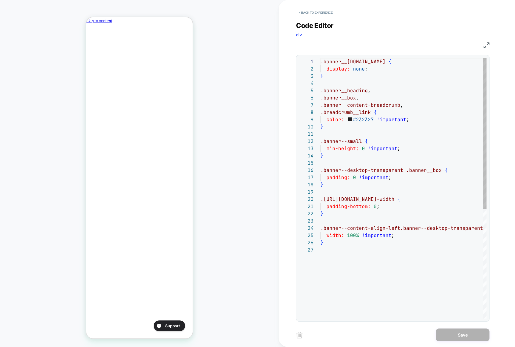
scroll to position [72, 0]
drag, startPoint x: 367, startPoint y: 89, endPoint x: 307, endPoint y: 89, distance: 59.9
click at [320, 89] on div ".banner__media.media { display: none ; } .banner__heading , .banner__box , .ban…" at bounding box center [429, 282] width 218 height 449
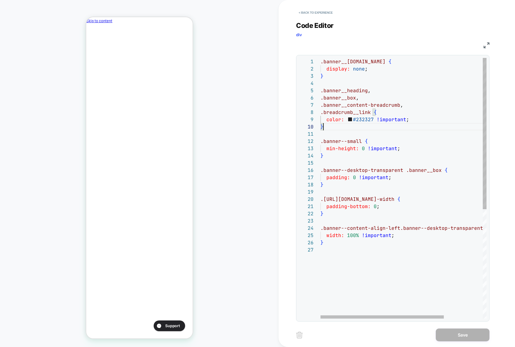
click at [330, 128] on div ".banner__media.media { display: none ; } .banner__heading , .banner__box , .ban…" at bounding box center [429, 282] width 218 height 449
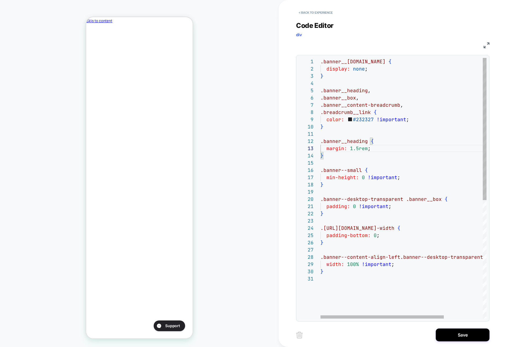
scroll to position [0, 0]
click at [376, 149] on div ".banner__media.media { display: none ; } .banner__heading , .banner__box , .ban…" at bounding box center [429, 297] width 218 height 478
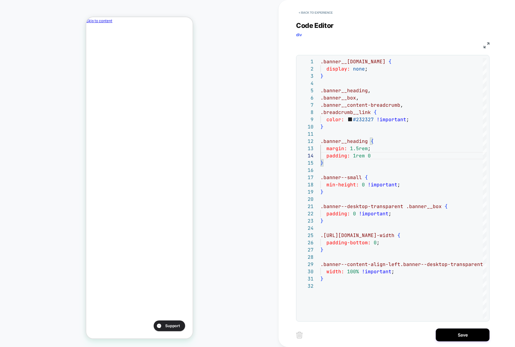
type textarea "**********"
click at [445, 334] on button "Save" at bounding box center [462, 335] width 54 height 13
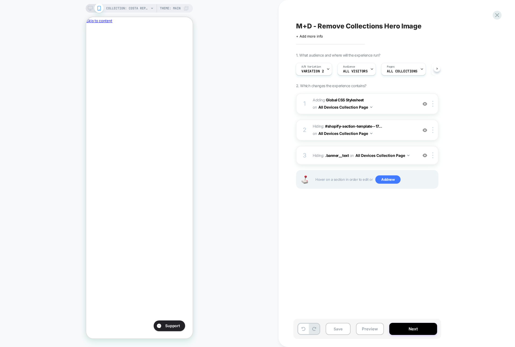
scroll to position [0, 92]
click at [89, 9] on icon at bounding box center [90, 8] width 5 height 5
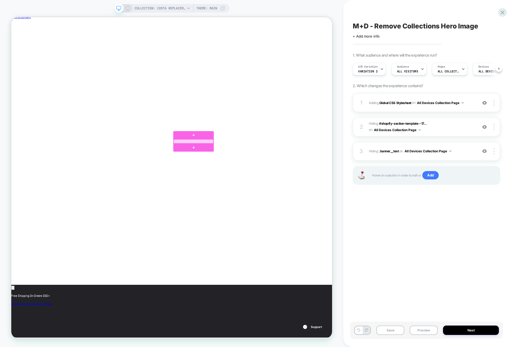
scroll to position [0, 180]
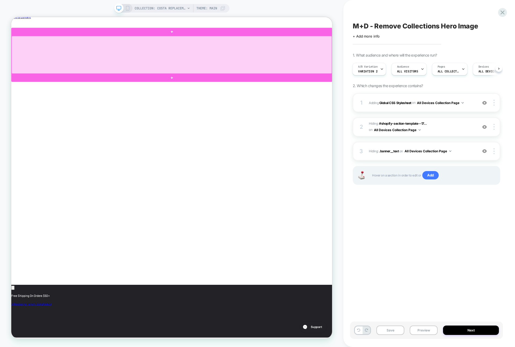
scroll to position [0, 180]
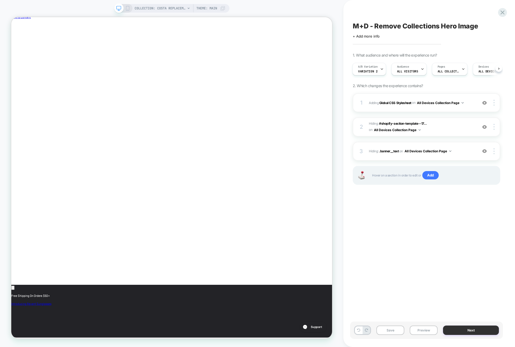
click at [459, 330] on button "Next" at bounding box center [471, 330] width 56 height 9
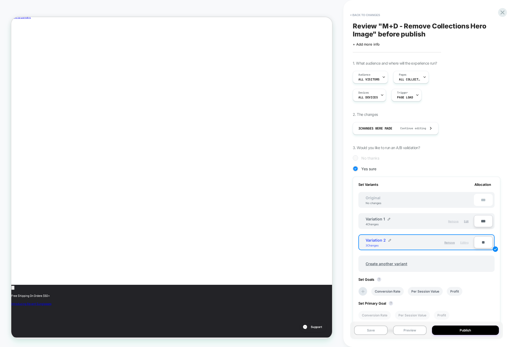
scroll to position [0, 0]
click at [448, 220] on span "Remove" at bounding box center [453, 221] width 10 height 3
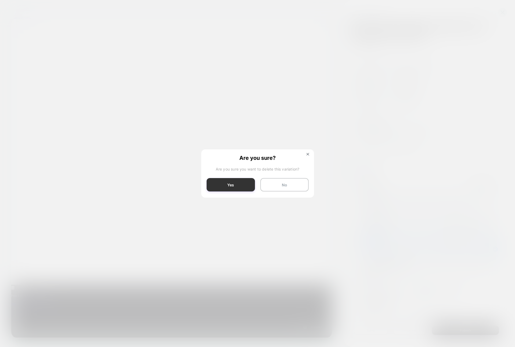
click at [244, 187] on button "Yes" at bounding box center [230, 184] width 48 height 13
type input "****"
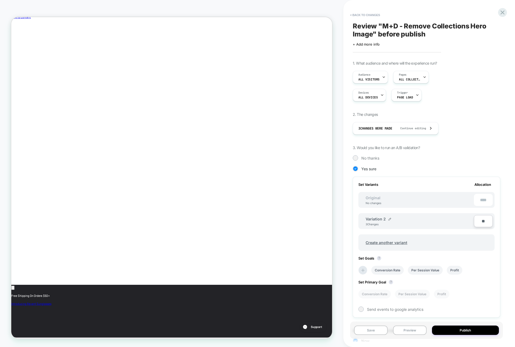
scroll to position [0, 180]
click at [387, 241] on span "Create another variant" at bounding box center [386, 243] width 52 height 13
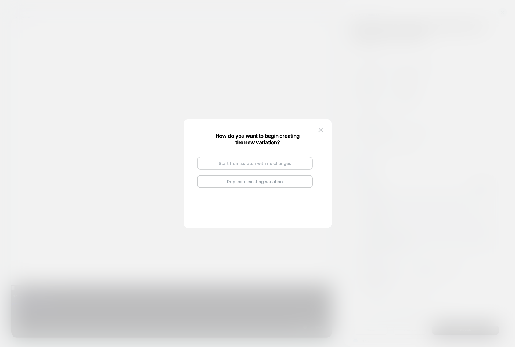
click at [246, 165] on button "Start from scratch with no changes" at bounding box center [254, 163] width 115 height 13
click at [250, 175] on button "Go and Edit the New Variation" at bounding box center [254, 174] width 115 height 13
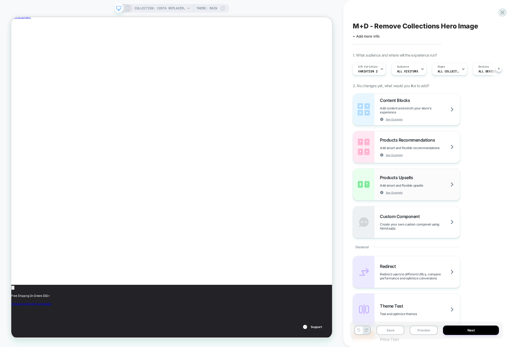
scroll to position [0, 180]
click at [437, 192] on div "Products Upsells Add smart and flexible upsells See Example" at bounding box center [420, 185] width 80 height 20
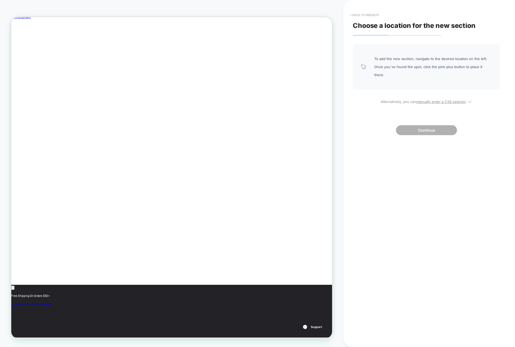
click at [367, 14] on button "< Back to widgets" at bounding box center [364, 15] width 34 height 9
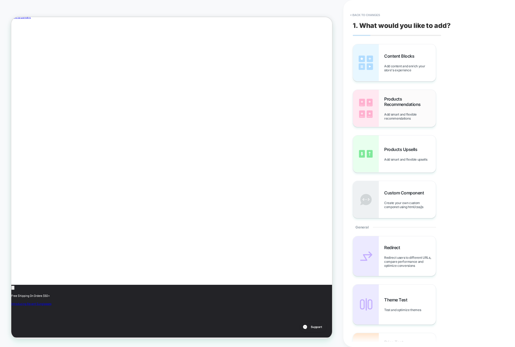
scroll to position [0, 0]
click at [388, 114] on span "Add smart and flexible recommendations" at bounding box center [410, 116] width 52 height 8
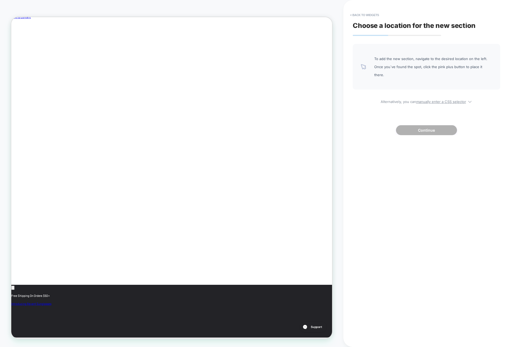
scroll to position [0, 180]
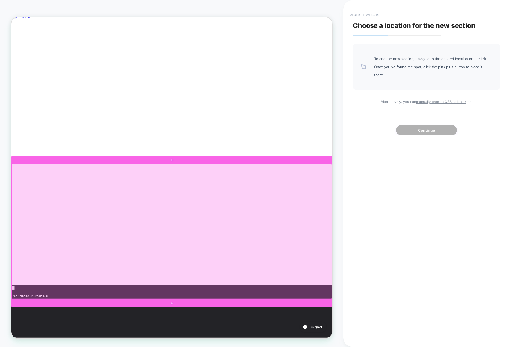
click at [159, 237] on div at bounding box center [225, 303] width 427 height 180
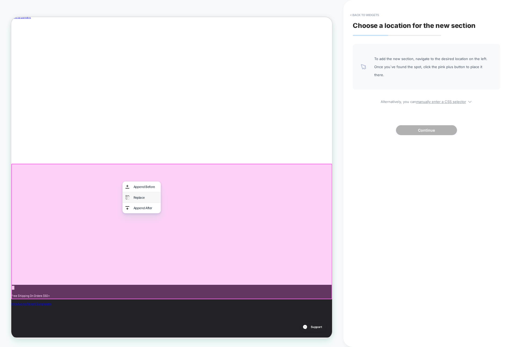
click at [170, 257] on div "Replace" at bounding box center [184, 258] width 51 height 14
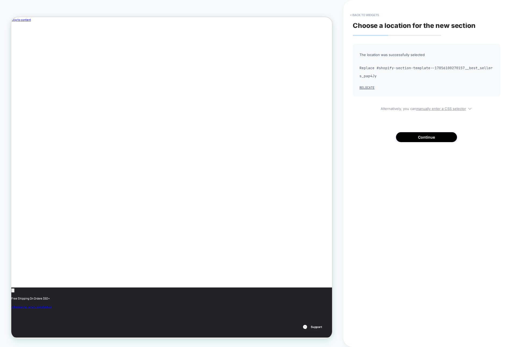
scroll to position [0, 180]
drag, startPoint x: 426, startPoint y: 138, endPoint x: 371, endPoint y: 133, distance: 55.8
click at [371, 133] on div "The location was successfully selected Replace #shopify-section-template--17856…" at bounding box center [425, 93] width 147 height 98
drag, startPoint x: 368, startPoint y: 89, endPoint x: 418, endPoint y: 103, distance: 51.8
click at [418, 103] on div "The location was successfully selected Replace #shopify-section-template--17856…" at bounding box center [425, 93] width 147 height 98
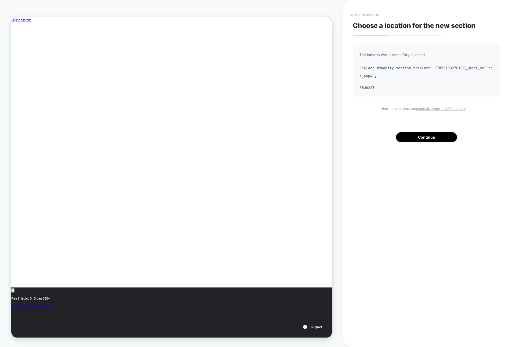
click at [422, 111] on u "manually enter a CSS selector" at bounding box center [441, 109] width 50 height 4
select select "*******"
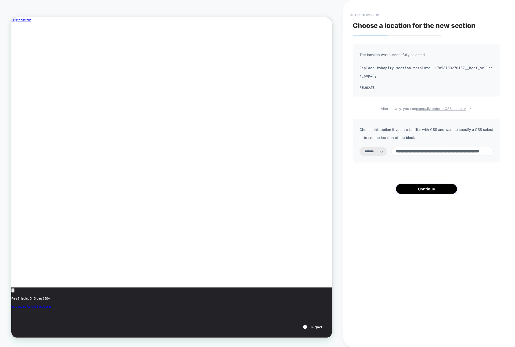
click at [417, 156] on input "**********" at bounding box center [442, 151] width 102 height 9
paste input
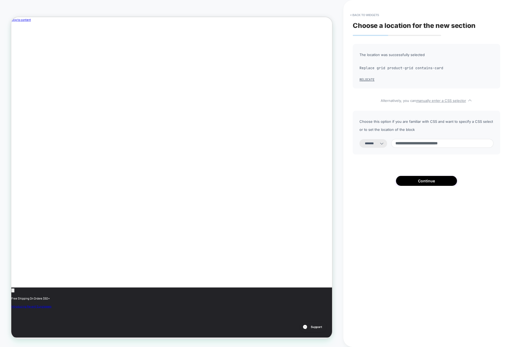
scroll to position [0, 0]
click at [401, 144] on input "**********" at bounding box center [442, 143] width 102 height 9
click at [413, 145] on input "**********" at bounding box center [442, 143] width 102 height 9
click at [442, 145] on input "**********" at bounding box center [442, 143] width 102 height 9
click at [475, 144] on input "**********" at bounding box center [442, 143] width 102 height 9
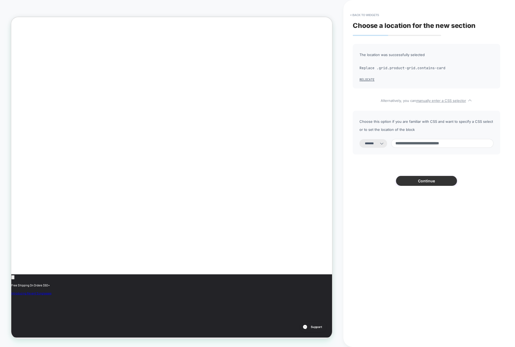
scroll to position [0, 180]
type input "**********"
click at [431, 183] on button "Continue" at bounding box center [426, 181] width 61 height 10
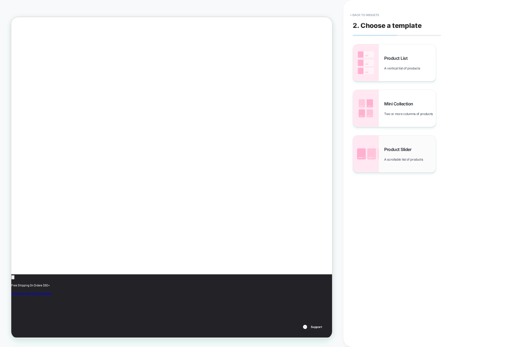
click at [411, 168] on div "Product Slider A scrollable list of products" at bounding box center [394, 154] width 83 height 37
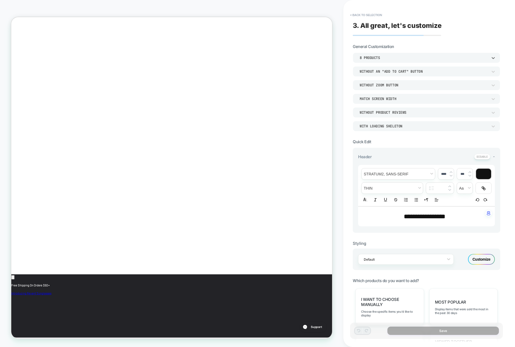
click at [379, 57] on div "8 Products" at bounding box center [423, 58] width 128 height 5
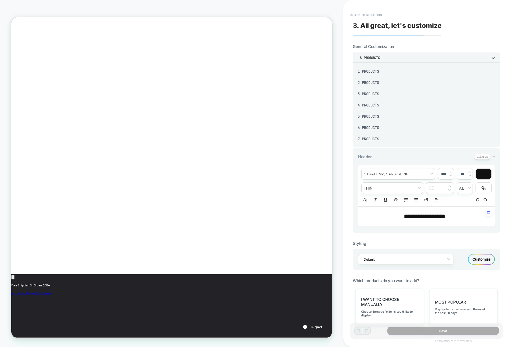
scroll to position [0, 180]
click at [400, 47] on div at bounding box center [257, 173] width 515 height 347
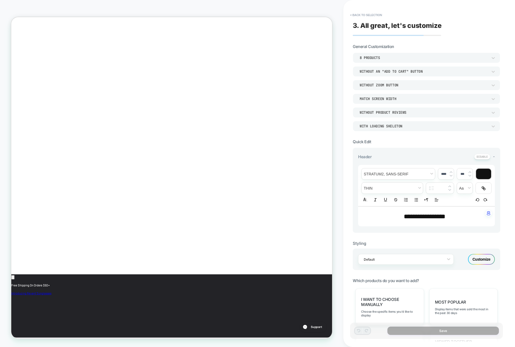
click at [394, 60] on div "8 Products" at bounding box center [423, 58] width 133 height 6
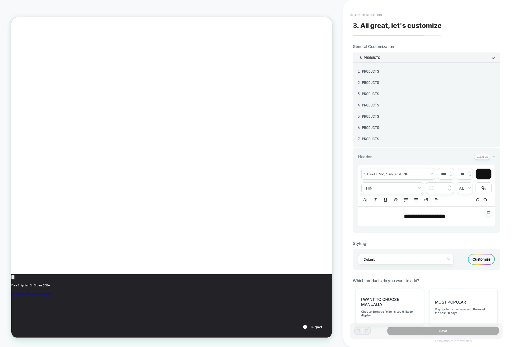
scroll to position [70, 0]
click at [367, 118] on div "12 Products" at bounding box center [426, 115] width 143 height 11
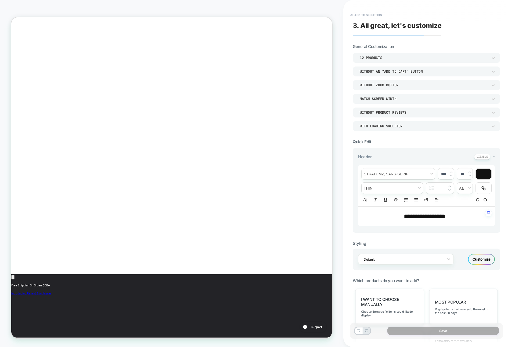
click at [457, 39] on div "**********" at bounding box center [426, 173] width 153 height 337
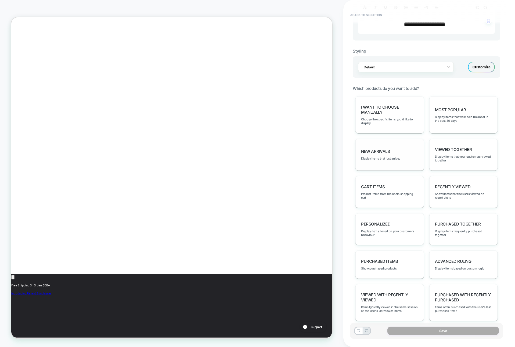
scroll to position [194, 0]
click at [448, 266] on span "Display items based on custom logic" at bounding box center [459, 268] width 49 height 4
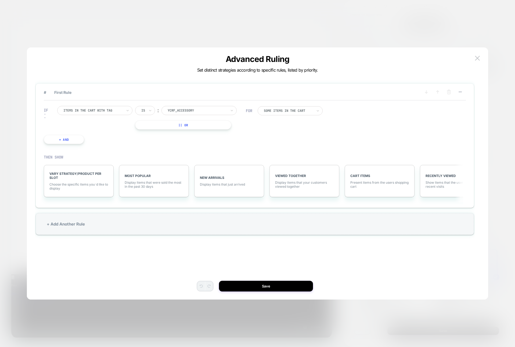
scroll to position [0, 0]
click at [100, 108] on div at bounding box center [92, 110] width 59 height 5
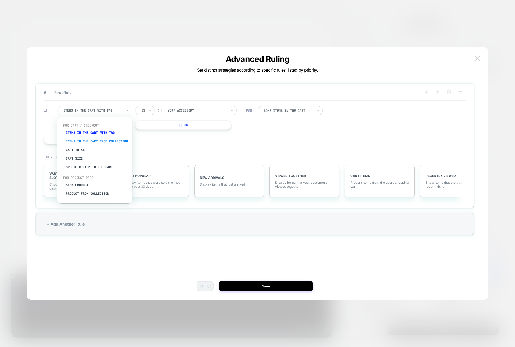
scroll to position [12, 0]
click at [88, 185] on div "Product from collection" at bounding box center [98, 184] width 70 height 9
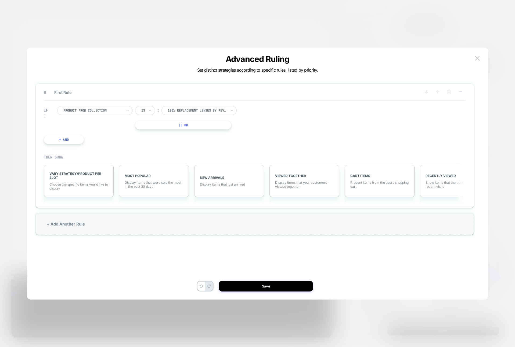
scroll to position [0, 0]
click at [104, 112] on div at bounding box center [92, 110] width 59 height 5
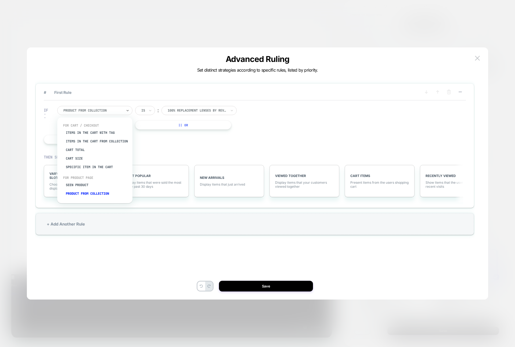
scroll to position [12, 0]
click at [79, 177] on div "Seen Product" at bounding box center [98, 176] width 70 height 9
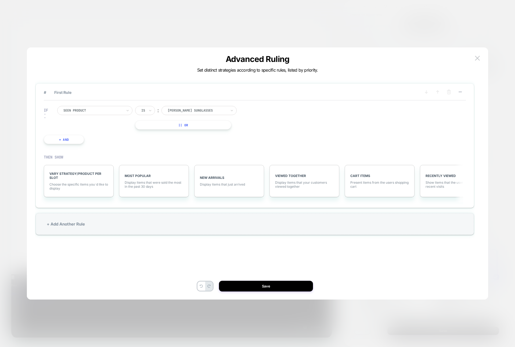
scroll to position [0, 180]
click at [97, 111] on div at bounding box center [92, 110] width 59 height 5
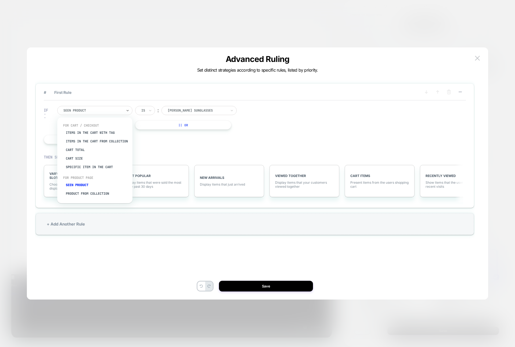
click at [142, 111] on input "text" at bounding box center [142, 110] width 2 height 5
click at [120, 113] on div "Seen Product" at bounding box center [93, 111] width 60 height 6
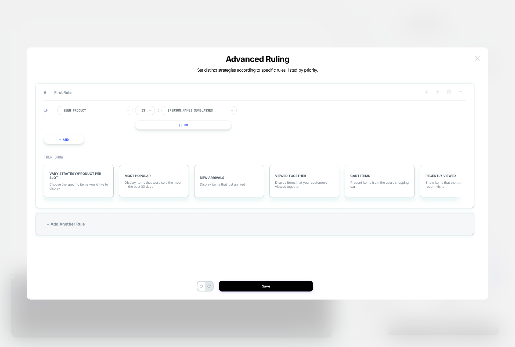
click at [476, 57] on img at bounding box center [477, 58] width 5 height 5
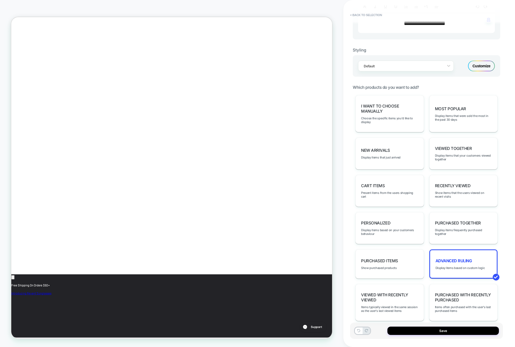
scroll to position [0, 180]
click at [356, 330] on button at bounding box center [359, 331] width 8 height 7
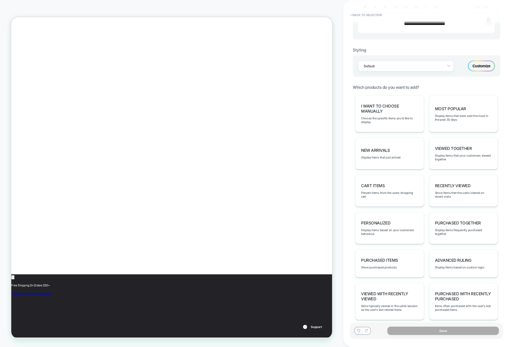
click at [359, 330] on icon at bounding box center [358, 330] width 3 height 3
click at [361, 13] on button "< Back to selection" at bounding box center [365, 15] width 37 height 9
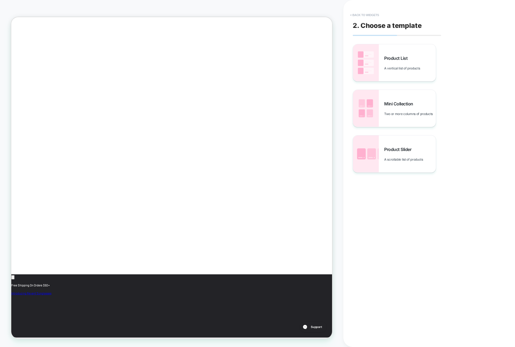
click at [362, 16] on button "< Back to widgets" at bounding box center [364, 15] width 34 height 9
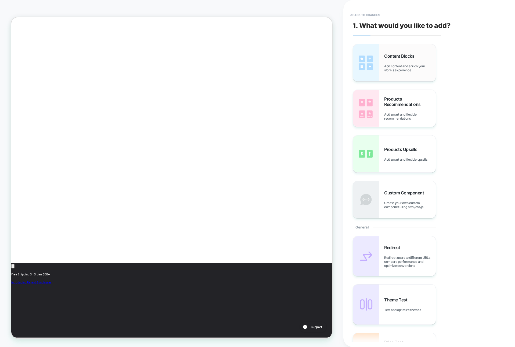
scroll to position [17, 0]
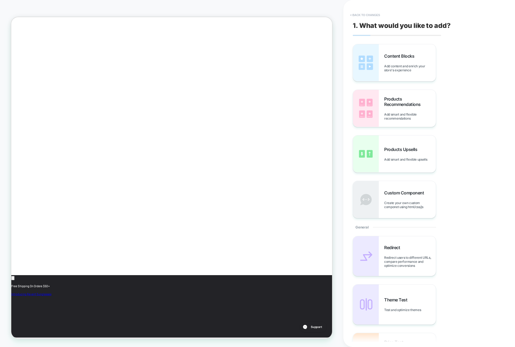
click at [361, 16] on button "< Back to changes" at bounding box center [364, 15] width 35 height 9
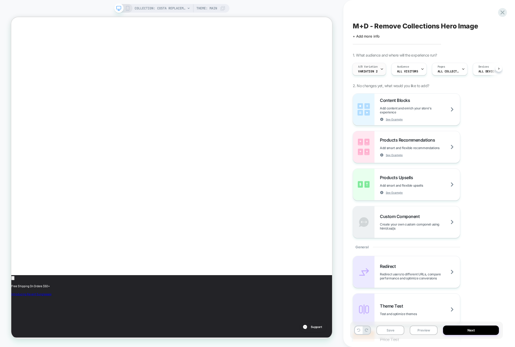
scroll to position [0, 180]
click at [466, 331] on button "Next" at bounding box center [471, 330] width 56 height 9
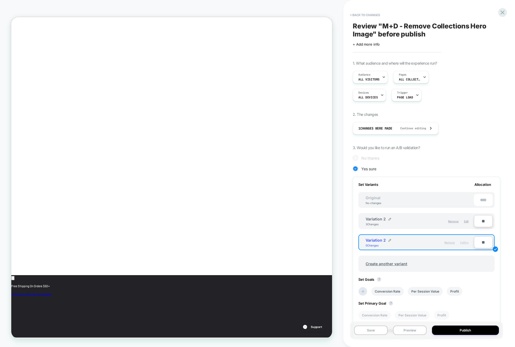
scroll to position [0, 0]
click at [446, 243] on span "Remove" at bounding box center [449, 242] width 10 height 3
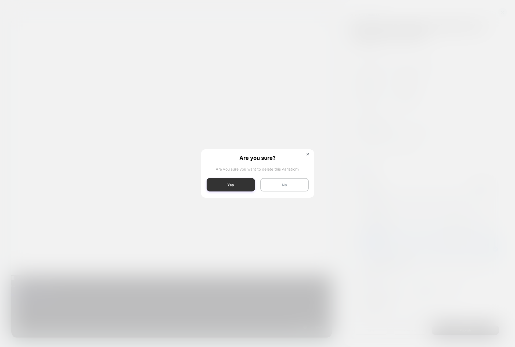
click at [238, 187] on button "Yes" at bounding box center [230, 184] width 48 height 13
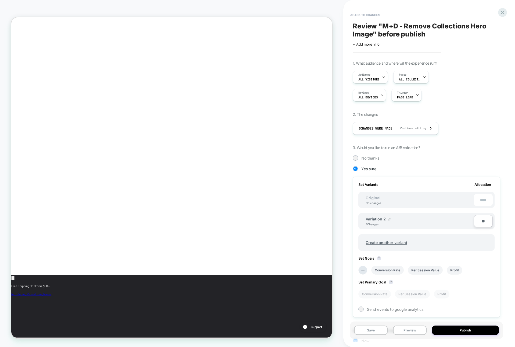
click at [445, 222] on div "Variation 2 3 Changes" at bounding box center [419, 221] width 108 height 9
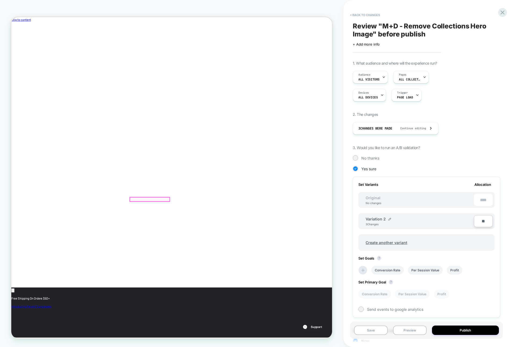
scroll to position [0, 180]
click at [414, 79] on span "ALL COLLECTIONS" at bounding box center [409, 80] width 21 height 4
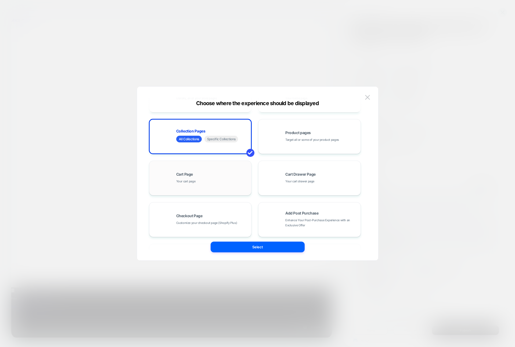
scroll to position [37, 0]
click at [366, 96] on img at bounding box center [367, 97] width 5 height 5
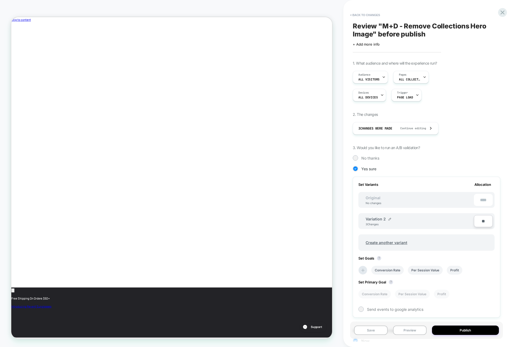
click at [459, 222] on div "Variation 2 3 Changes" at bounding box center [419, 221] width 108 height 9
click at [357, 14] on button "< Back to changes" at bounding box center [364, 15] width 35 height 9
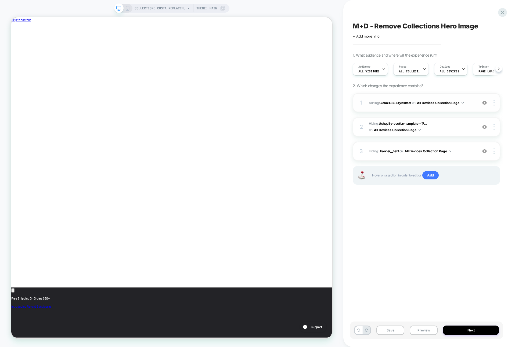
scroll to position [0, 0]
click at [470, 106] on div "1 Adding Global CSS Stylesheet on All Devices Collection Page Add Before Add Af…" at bounding box center [425, 102] width 147 height 19
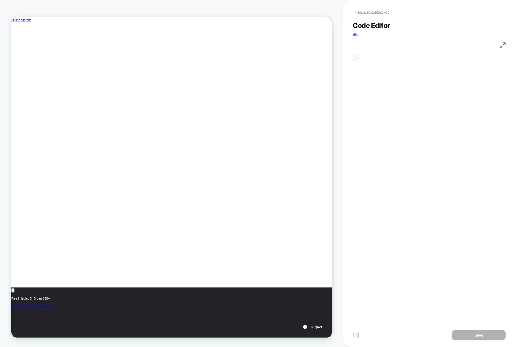
scroll to position [72, 0]
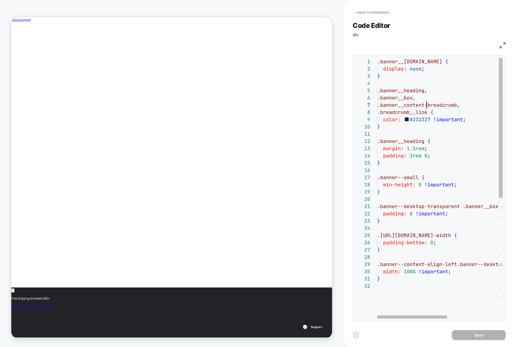
click at [425, 107] on span ".banner__content-breadcrumb" at bounding box center [417, 105] width 80 height 6
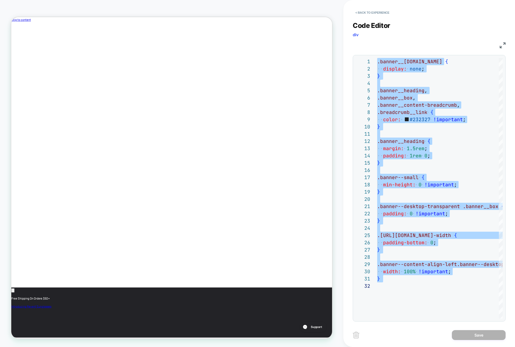
scroll to position [0, 180]
click at [387, 149] on div ".banner__media.media { display: none ; } .banner__heading , .banner__box , .ban…" at bounding box center [486, 301] width 218 height 486
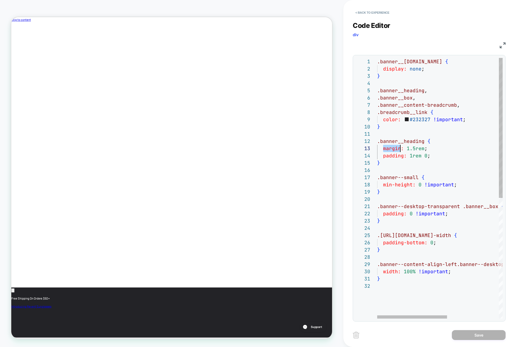
click at [387, 149] on span "margin:" at bounding box center [393, 148] width 21 height 6
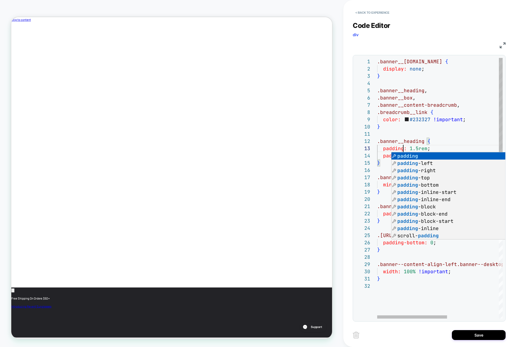
scroll to position [0, 0]
type textarea "**********"
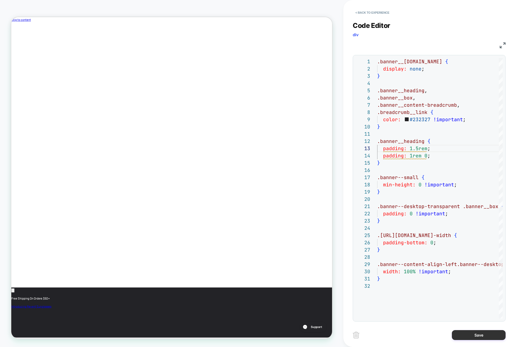
click at [477, 336] on button "Save" at bounding box center [479, 335] width 54 height 10
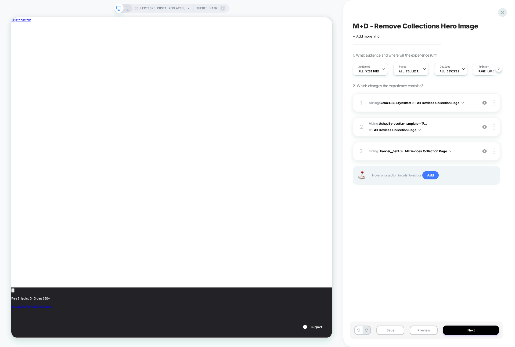
scroll to position [0, 0]
click at [462, 107] on div "1 Adding Global CSS Stylesheet on All Devices Collection Page Add Before Add Af…" at bounding box center [425, 102] width 147 height 19
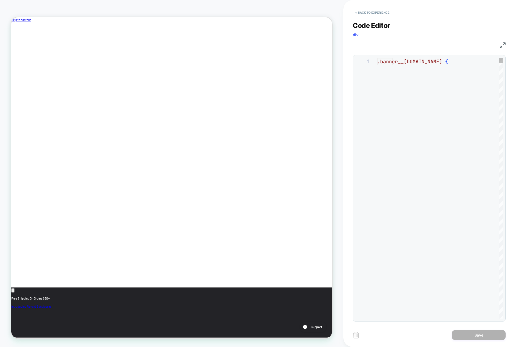
scroll to position [72, 0]
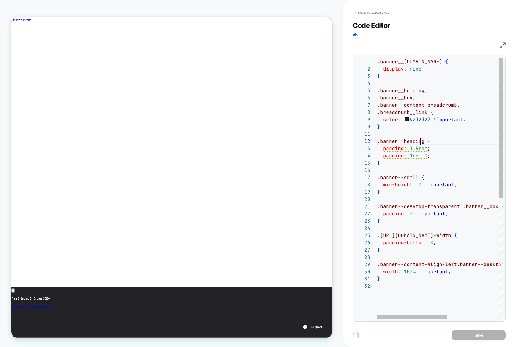
click at [420, 144] on div ".banner__media.media { display: none ; } .banner__heading , .banner__box , .ban…" at bounding box center [486, 301] width 218 height 486
type textarea "**********"
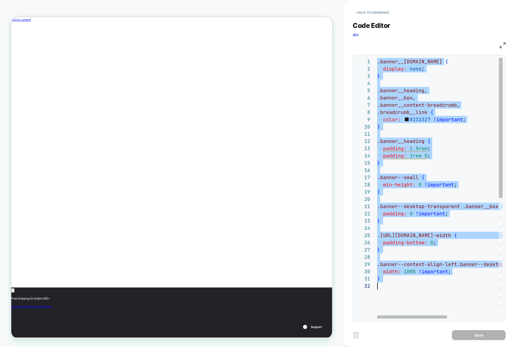
scroll to position [0, 0]
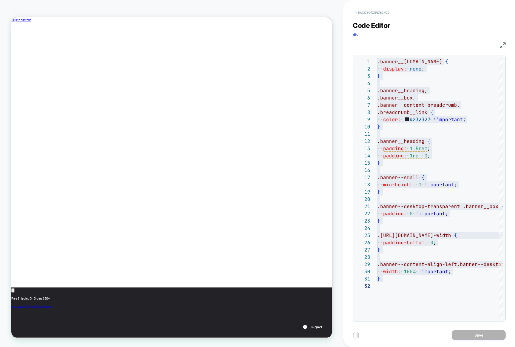
click at [368, 9] on button "< Back to experience" at bounding box center [371, 12] width 39 height 9
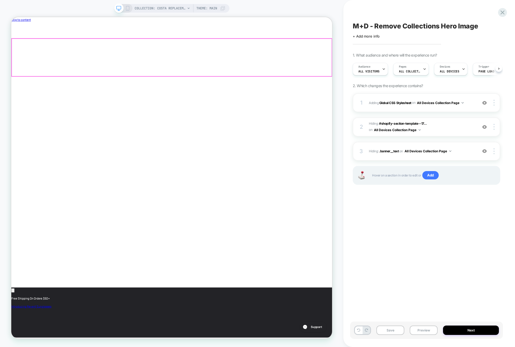
scroll to position [0, 0]
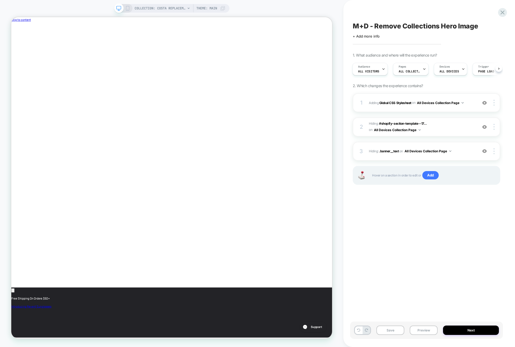
scroll to position [0, 180]
click at [127, 8] on icon at bounding box center [127, 8] width 5 height 5
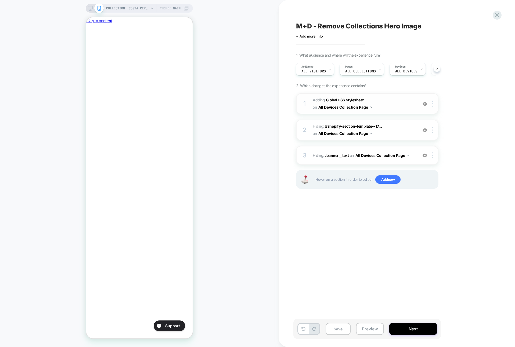
click at [396, 102] on span "Adding Global CSS Stylesheet on All Devices Collection Page" at bounding box center [363, 104] width 102 height 14
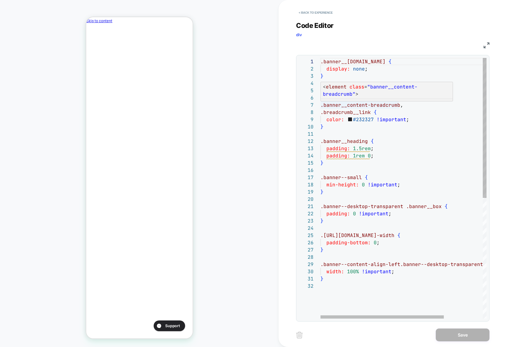
scroll to position [0, 92]
click at [353, 162] on div ".banner__media.media { display: none ; } .banner__heading , .banner__box , .ban…" at bounding box center [429, 301] width 218 height 486
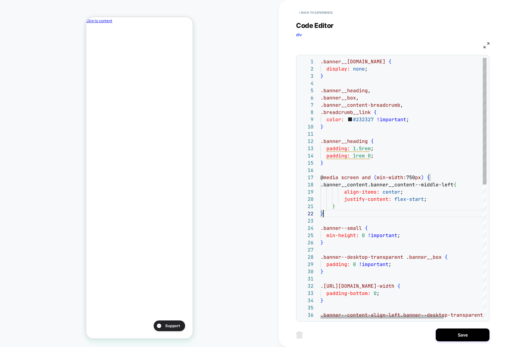
scroll to position [7, 3]
click at [349, 149] on div ".banner__media.media { display: none ; } .banner__heading , .banner__box , .ban…" at bounding box center [429, 326] width 218 height 536
click at [341, 150] on div ".banner__media.media { display: none ; } .banner__heading , .banner__box , .ban…" at bounding box center [429, 326] width 218 height 536
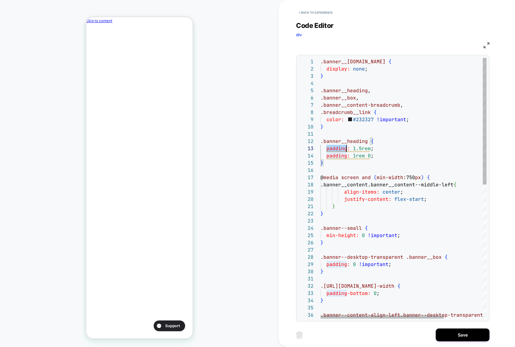
click at [341, 150] on div ".banner__media.media { display: none ; } .banner__heading , .banner__box , .ban…" at bounding box center [429, 326] width 218 height 536
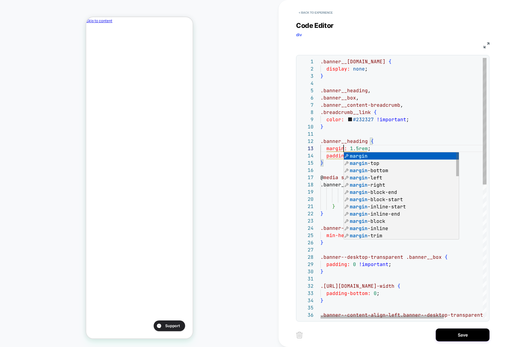
click at [341, 150] on div ".banner__media.media { display: none ; } .banner__heading , .banner__box , .ban…" at bounding box center [429, 326] width 218 height 536
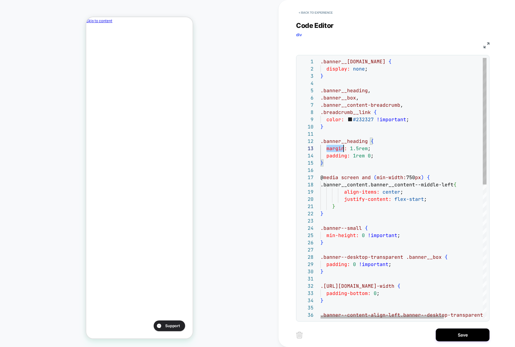
click at [341, 150] on div ".banner__media.media { display: none ; } .banner__heading , .banner__box , .ban…" at bounding box center [429, 326] width 218 height 536
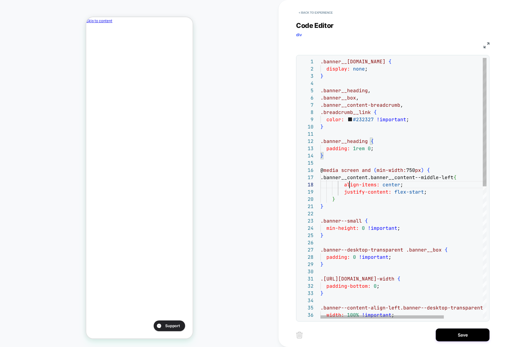
click at [349, 185] on div ".banner__media.media { display: none ; } .banner__heading , .banner__box , .ban…" at bounding box center [429, 322] width 218 height 529
drag, startPoint x: 349, startPoint y: 185, endPoint x: 349, endPoint y: 151, distance: 34.1
click at [340, 177] on div ".banner__media.media { display: none ; } .banner__heading , .banner__box , .ban…" at bounding box center [429, 322] width 218 height 529
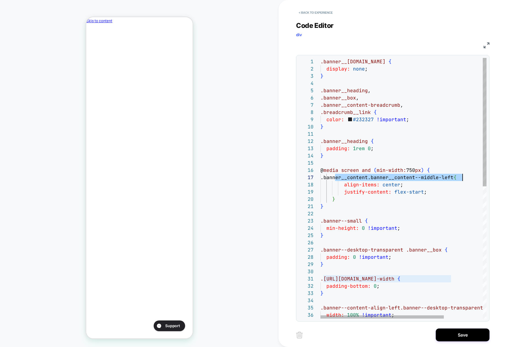
drag, startPoint x: 340, startPoint y: 177, endPoint x: 456, endPoint y: 176, distance: 115.2
click at [456, 176] on div ".banner__media.media { display: none ; } .banner__heading , .banner__box , .ban…" at bounding box center [429, 322] width 218 height 529
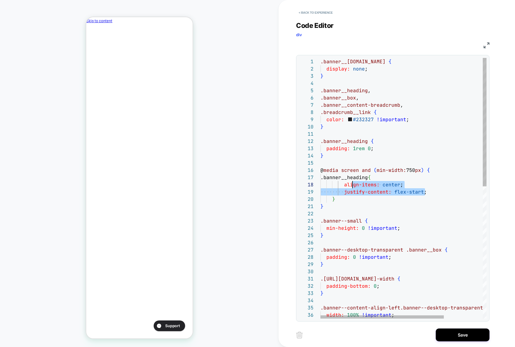
scroll to position [51, 23]
drag, startPoint x: 428, startPoint y: 192, endPoint x: 344, endPoint y: 185, distance: 83.8
click at [344, 185] on div ".banner__media.media { display: none ; } .banner__heading , .banner__box , .ban…" at bounding box center [429, 322] width 218 height 529
click at [349, 185] on div ".banner__media.media { display: none ; } .banner__heading , .banner__box , .ban…" at bounding box center [429, 322] width 218 height 529
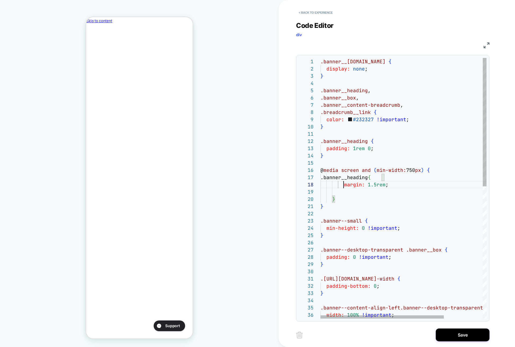
scroll to position [51, 23]
click at [380, 170] on div ".banner__media.media { display: none ; } .banner__heading , .banner__box , .ban…" at bounding box center [429, 322] width 218 height 529
click at [345, 206] on div ".banner__media.media { display: none ; } .banner__heading , .banner__box , .ban…" at bounding box center [429, 322] width 218 height 529
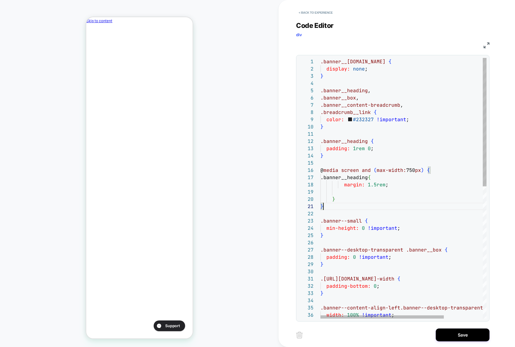
scroll to position [0, 92]
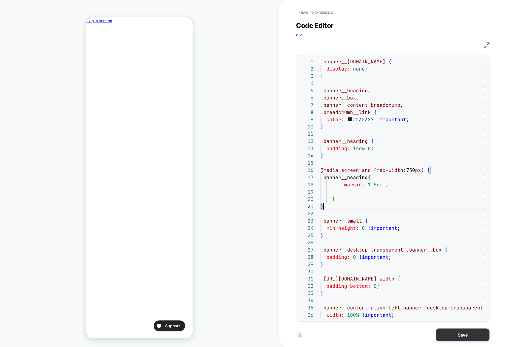
type textarea "**********"
click at [451, 337] on button "Save" at bounding box center [462, 335] width 54 height 13
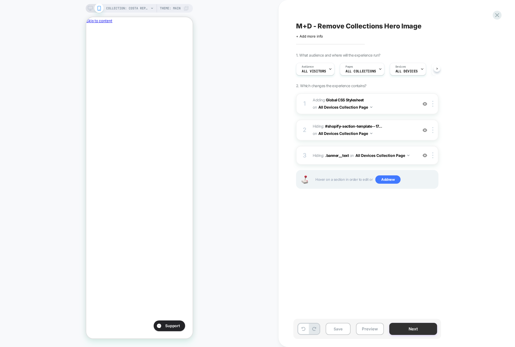
click at [407, 330] on button "Next" at bounding box center [413, 329] width 48 height 12
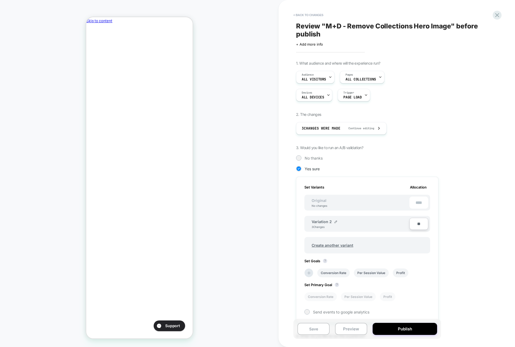
click at [417, 221] on input "**" at bounding box center [418, 224] width 19 height 12
type input "***"
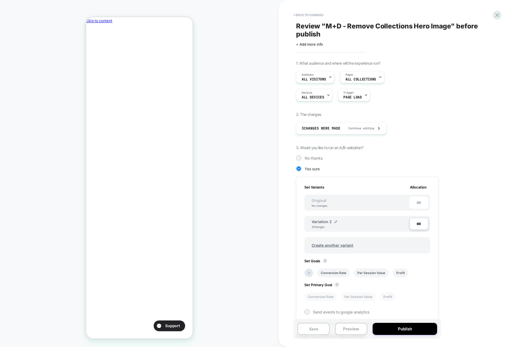
type input "***"
click at [448, 221] on div "1. What audience and where will the experience run? Audience All Visitors Pages…" at bounding box center [394, 214] width 196 height 307
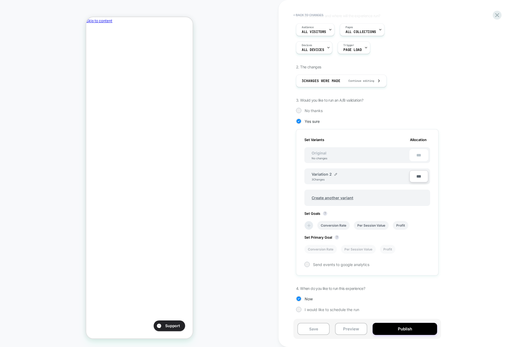
click at [309, 228] on icon at bounding box center [308, 225] width 5 height 5
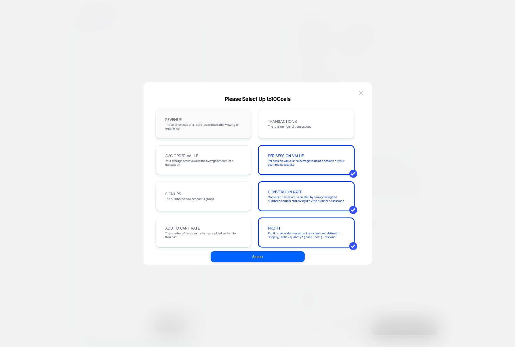
drag, startPoint x: 281, startPoint y: 125, endPoint x: 199, endPoint y: 129, distance: 82.8
click at [281, 125] on span "The total number of transactions" at bounding box center [289, 127] width 43 height 4
click at [192, 129] on span "The total revenue of all purchases made after viewing an experience" at bounding box center [203, 127] width 77 height 8
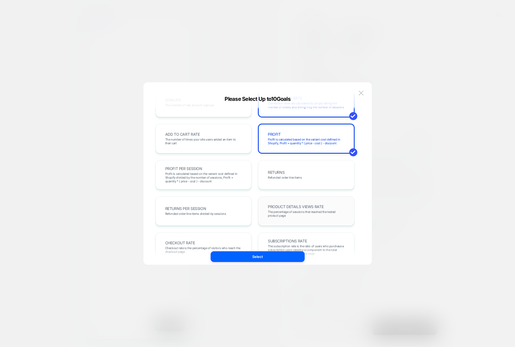
click at [305, 207] on span "PRODUCT DETAILS VIEWS RATE" at bounding box center [296, 207] width 56 height 4
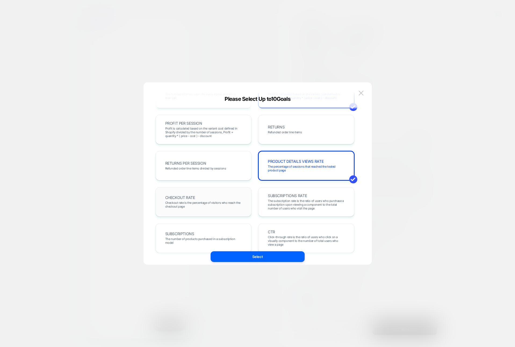
click at [234, 210] on div "CHECKOUT RATE Checkout rate is the percentage of visitors who reach the checkou…" at bounding box center [203, 202] width 85 height 18
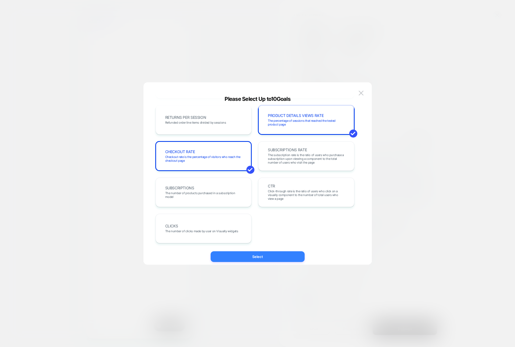
click at [241, 257] on button "Select" at bounding box center [257, 257] width 94 height 11
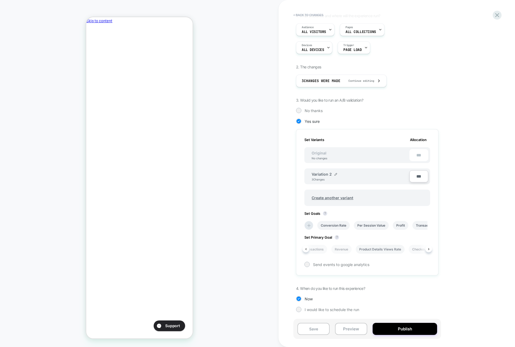
click at [375, 248] on li "Product Details Views Rate" at bounding box center [379, 249] width 49 height 9
click at [414, 326] on button "Publish" at bounding box center [404, 329] width 64 height 12
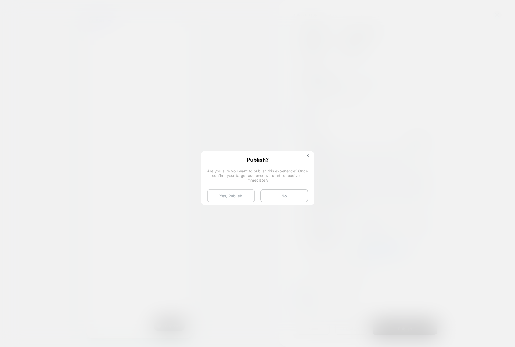
click at [236, 198] on button "Yes, Publish" at bounding box center [231, 195] width 48 height 13
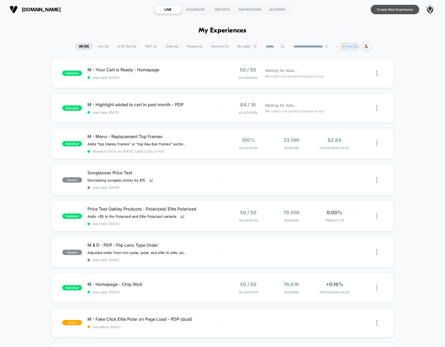
click at [399, 10] on button "Create New Experience" at bounding box center [395, 9] width 49 height 9
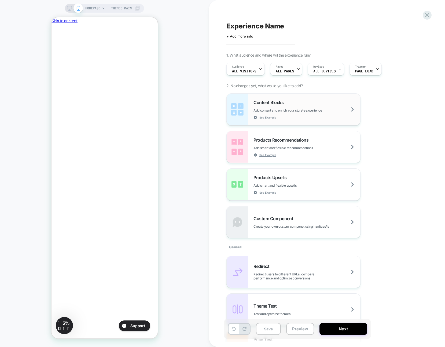
click at [331, 103] on div "Content Blocks Add content and enrich your store's experience See Example" at bounding box center [307, 110] width 107 height 20
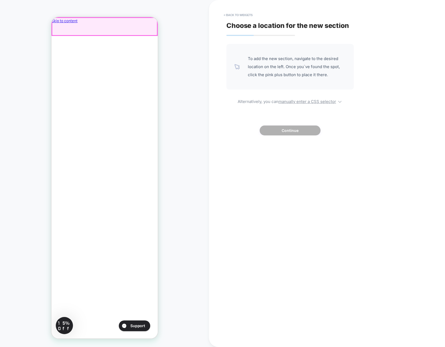
click at [147, 27] on div at bounding box center [104, 27] width 105 height 18
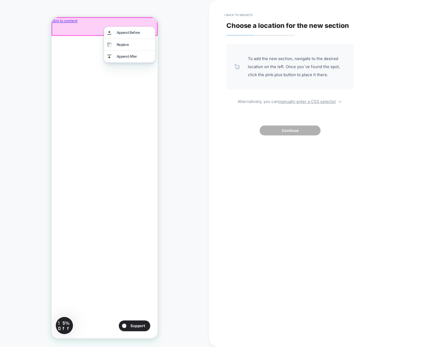
click at [147, 25] on div at bounding box center [104, 26] width 106 height 19
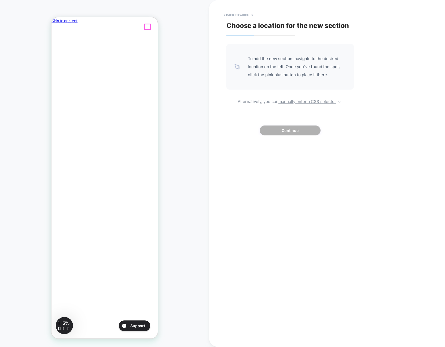
click at [53, 49] on icon "Close" at bounding box center [53, 49] width 0 height 0
click at [230, 13] on button "< Back to widgets" at bounding box center [238, 15] width 34 height 9
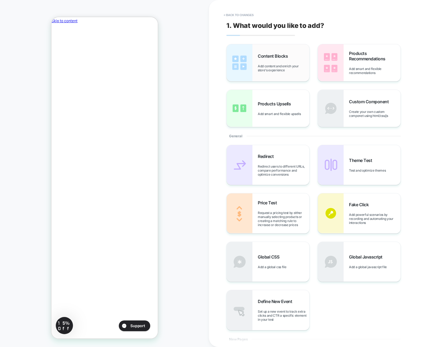
click at [261, 62] on div "Content Blocks Add content and enrich your store's experience" at bounding box center [284, 62] width 52 height 19
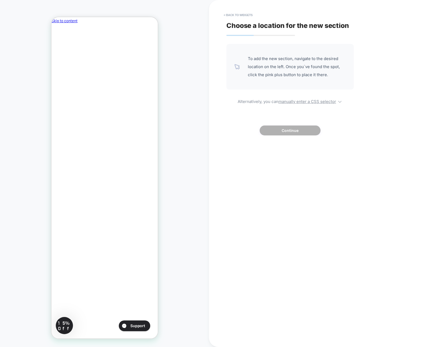
scroll to position [0, 92]
click at [231, 13] on button "< Back to widgets" at bounding box center [238, 15] width 34 height 9
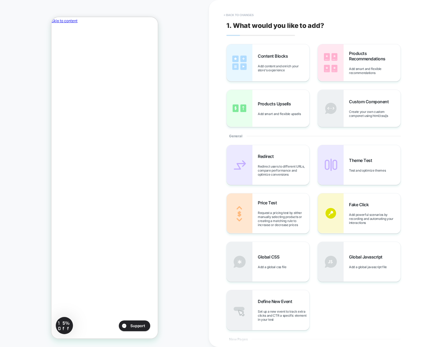
click at [231, 14] on button "< Back to changes" at bounding box center [238, 15] width 35 height 9
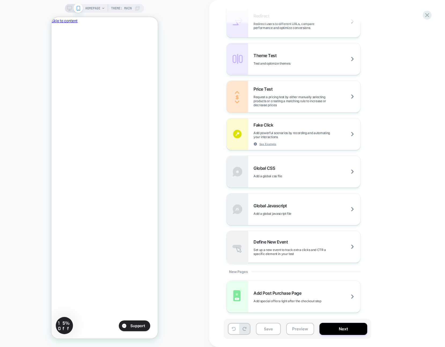
scroll to position [0, 0]
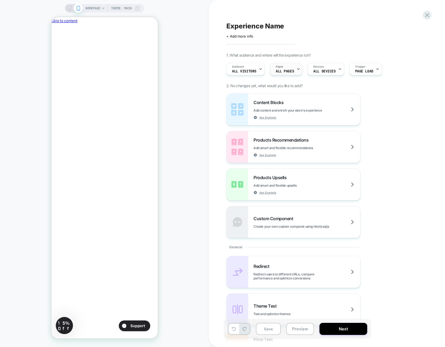
click at [288, 70] on span "ALL PAGES" at bounding box center [285, 72] width 18 height 4
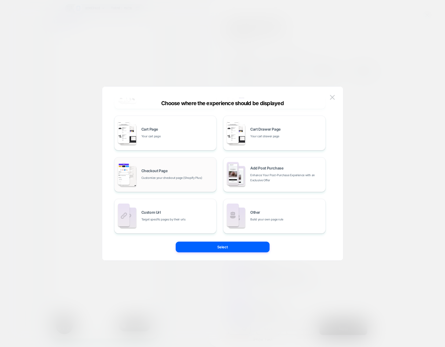
scroll to position [0, 92]
click at [184, 174] on div "Checkout Page Customize your checkout page (Shopify Plus)" at bounding box center [177, 175] width 72 height 12
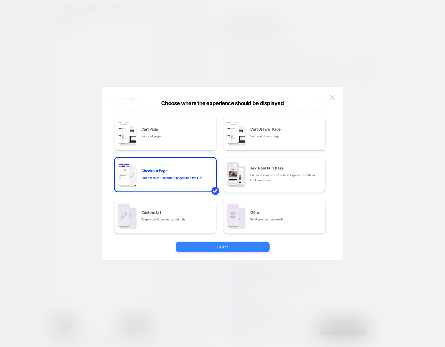
click at [215, 247] on button "Select" at bounding box center [223, 247] width 94 height 11
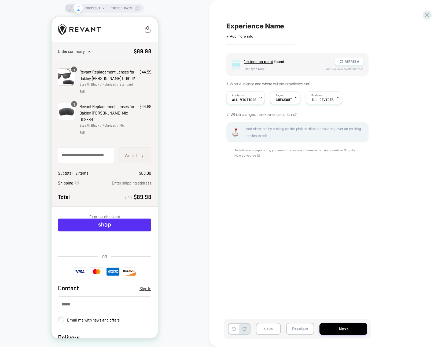
scroll to position [0, 0]
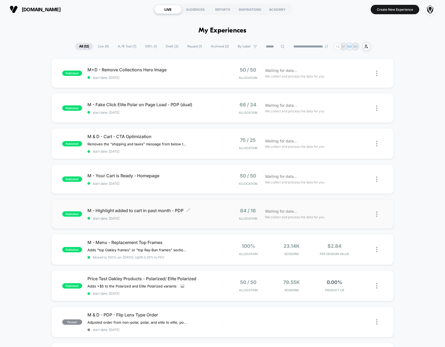
click at [215, 216] on div "M - Highlight added to cart in past month - PDP Click to edit experience detail…" at bounding box center [155, 214] width 135 height 13
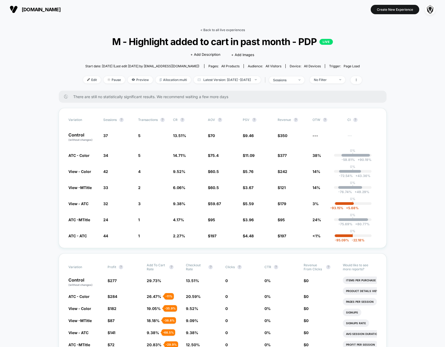
click at [238, 28] on link "< Back to all live experiences" at bounding box center [223, 30] width 45 height 4
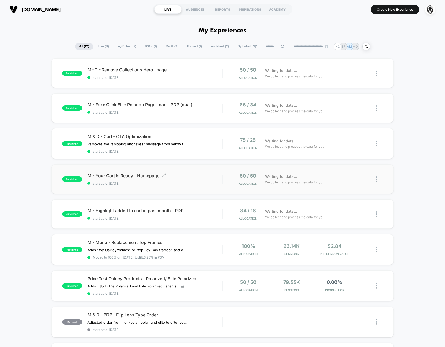
click at [201, 182] on span "start date: [DATE]" at bounding box center [155, 184] width 135 height 4
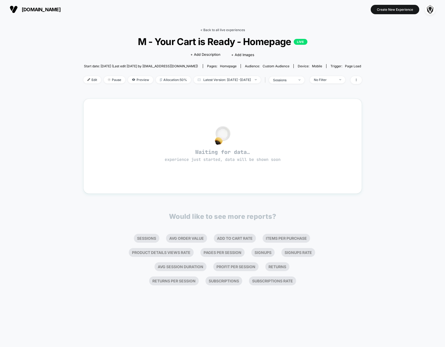
click at [210, 30] on link "< Back to all live experiences" at bounding box center [223, 30] width 45 height 4
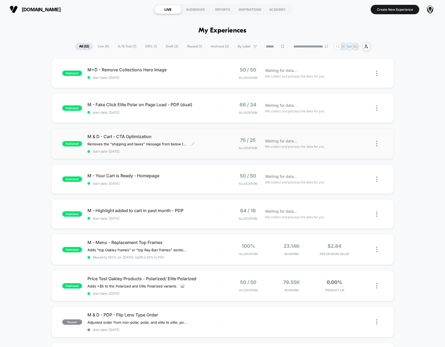
click at [198, 153] on span "start date: [DATE]" at bounding box center [155, 152] width 135 height 4
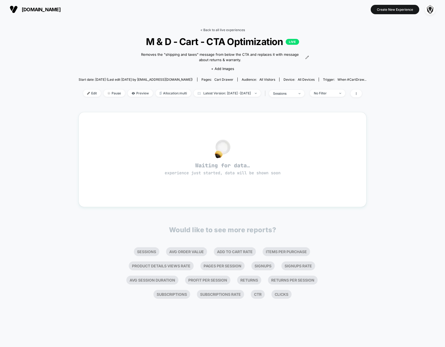
click at [220, 30] on link "< Back to all live experiences" at bounding box center [223, 30] width 45 height 4
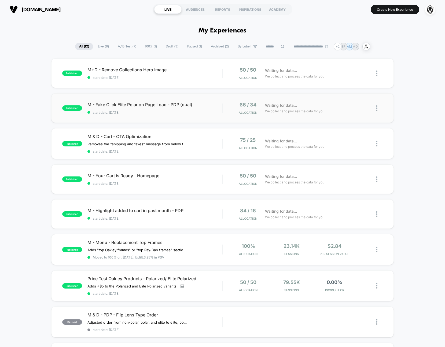
click at [209, 115] on div "published M - Fake Click Elite Polar on Page Load - PDP (dual) start date: [DAT…" at bounding box center [222, 108] width 343 height 30
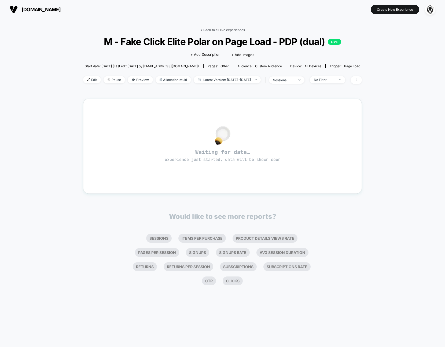
click at [211, 29] on link "< Back to all live experiences" at bounding box center [223, 30] width 45 height 4
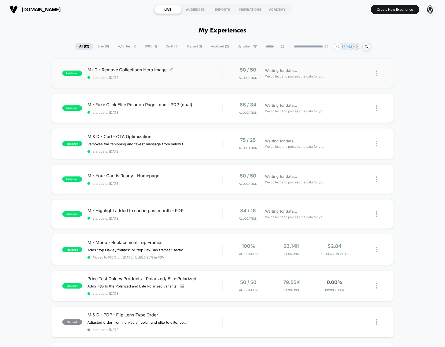
click at [201, 73] on div "M+D - Remove Collections Hero Image Click to edit experience details Click to e…" at bounding box center [155, 73] width 135 height 13
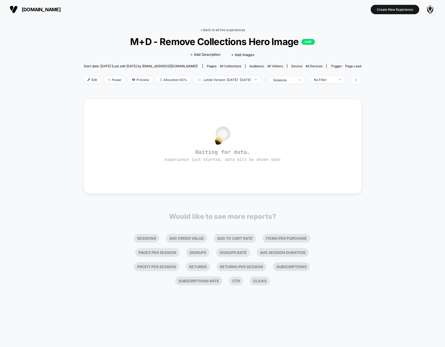
click at [211, 29] on link "< Back to all live experiences" at bounding box center [223, 30] width 45 height 4
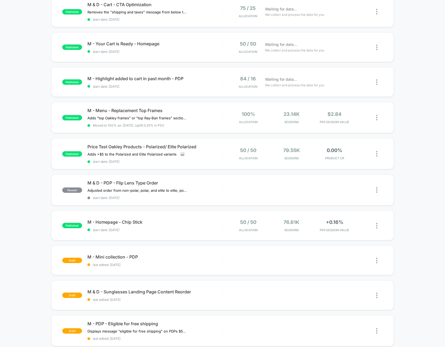
scroll to position [160, 0]
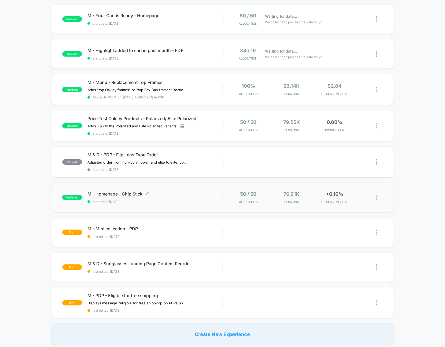
click at [200, 192] on span "M - Homepage - Chip Stick Click to edit experience details" at bounding box center [155, 193] width 135 height 5
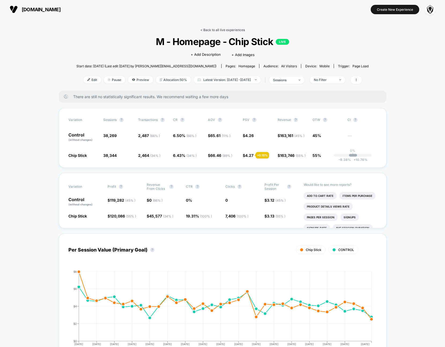
click at [210, 31] on link "< Back to all live experiences" at bounding box center [223, 30] width 45 height 4
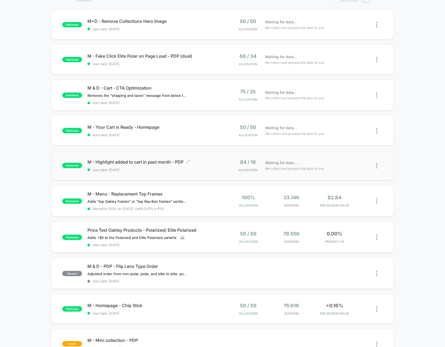
scroll to position [48, 0]
click at [223, 238] on div "50 / 50 Allocation 79.55k Sessions 0.00% PRODUCT CR" at bounding box center [303, 237] width 160 height 13
